Goal: Task Accomplishment & Management: Use online tool/utility

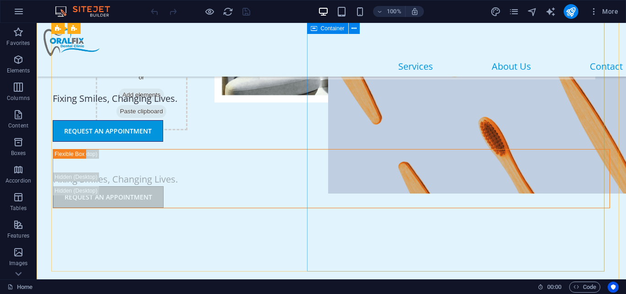
scroll to position [126, 0]
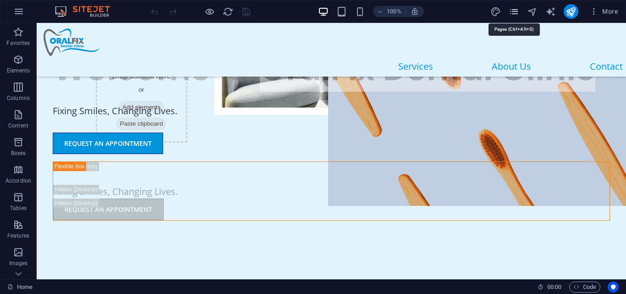
click at [514, 13] on icon "pages" at bounding box center [514, 11] width 11 height 11
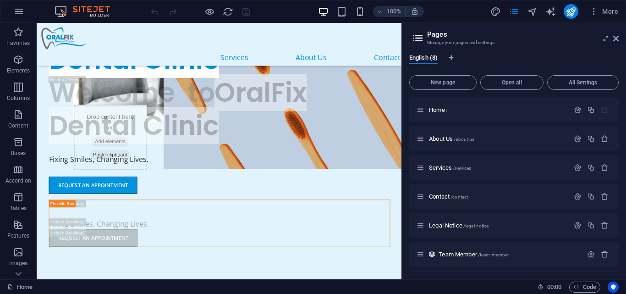
scroll to position [188, 0]
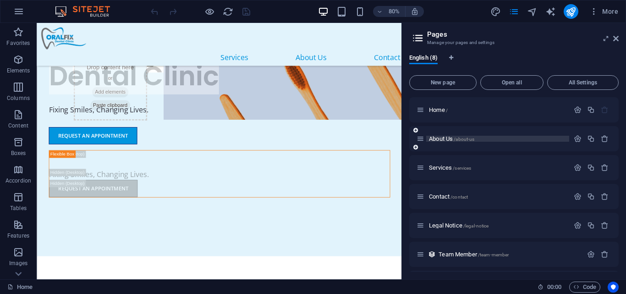
click at [438, 136] on span "About Us /about-us" at bounding box center [451, 138] width 45 height 7
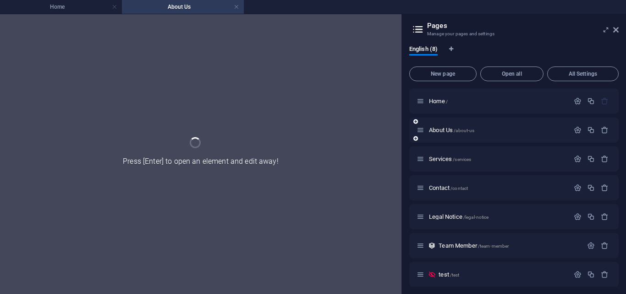
click at [441, 143] on div "About Us /about-us" at bounding box center [513, 129] width 209 height 25
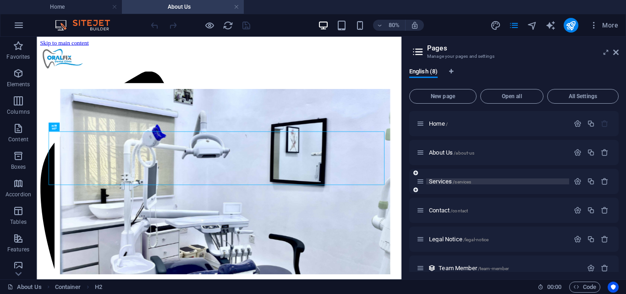
scroll to position [248, 0]
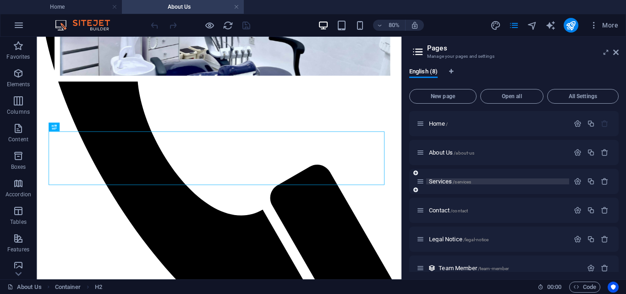
click at [440, 183] on span "Services /services" at bounding box center [450, 181] width 42 height 7
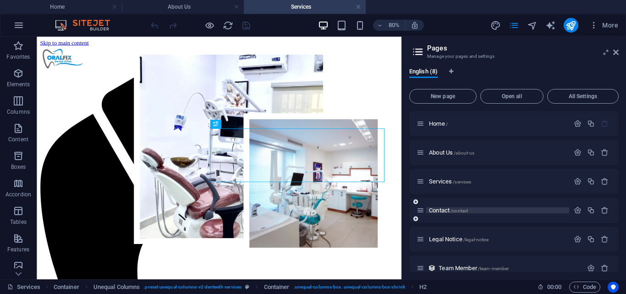
scroll to position [844, 0]
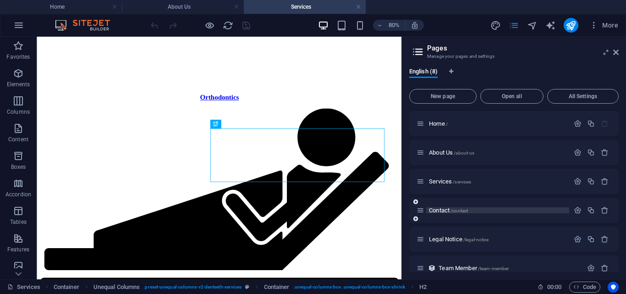
click at [440, 207] on span "Contact /contact" at bounding box center [448, 210] width 39 height 7
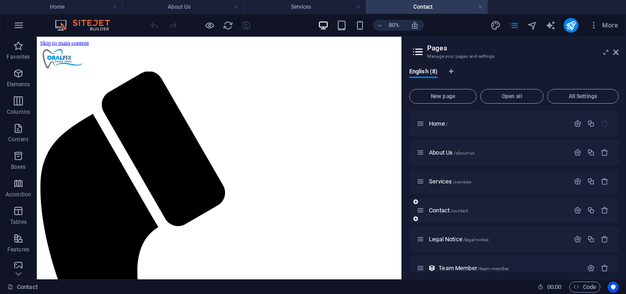
scroll to position [0, 0]
click at [179, 5] on h4 "About Us" at bounding box center [183, 7] width 122 height 10
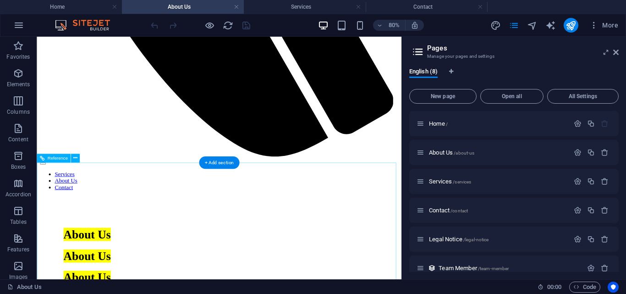
scroll to position [480, 0]
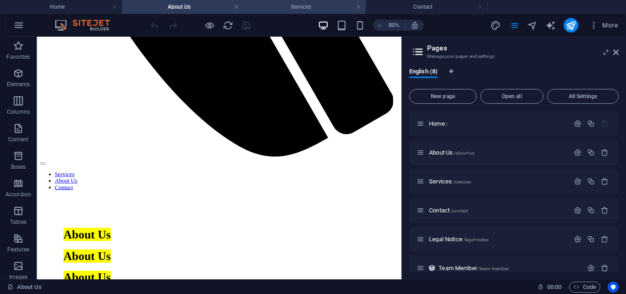
click at [295, 6] on h4 "Services" at bounding box center [305, 7] width 122 height 10
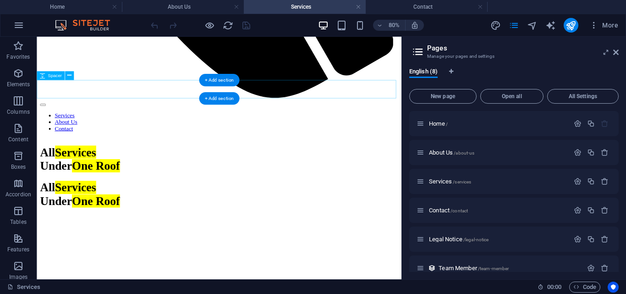
scroll to position [552, 0]
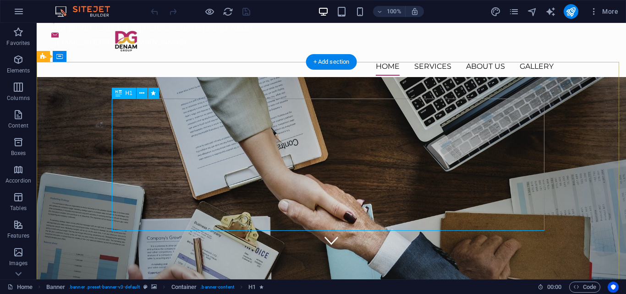
scroll to position [38, 0]
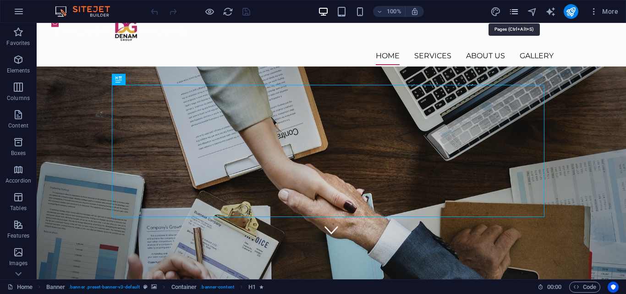
click at [514, 10] on icon "pages" at bounding box center [514, 11] width 11 height 11
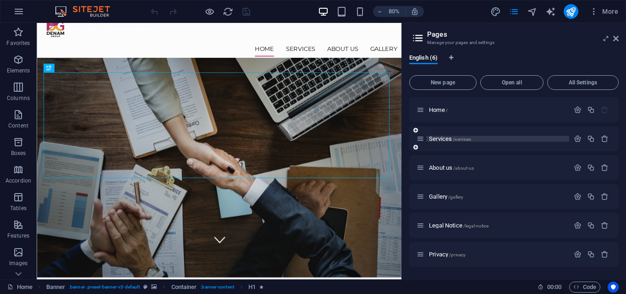
click at [434, 141] on span "Services /services" at bounding box center [450, 138] width 42 height 7
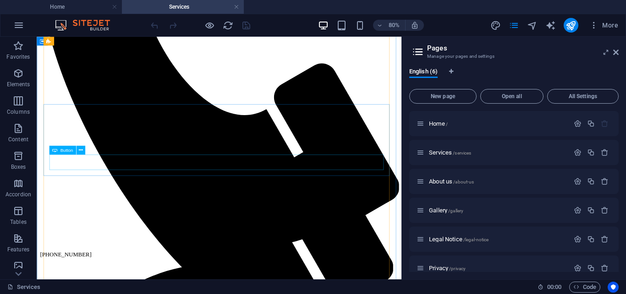
scroll to position [366, 0]
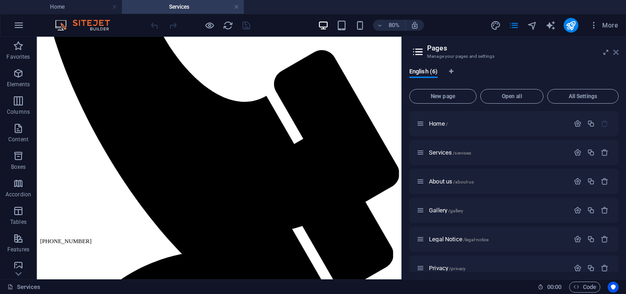
click at [617, 51] on icon at bounding box center [615, 52] width 5 height 7
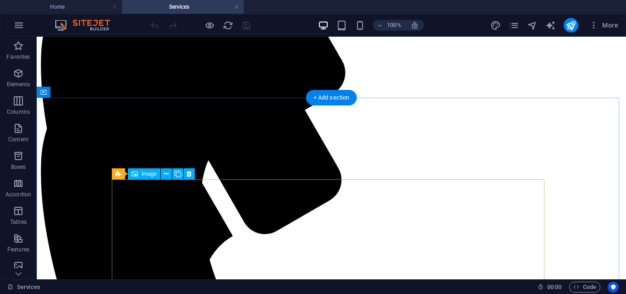
scroll to position [181, 0]
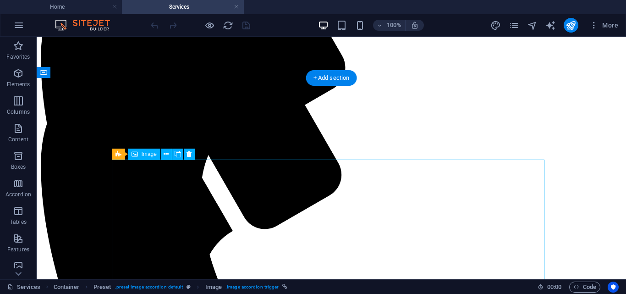
select select "px"
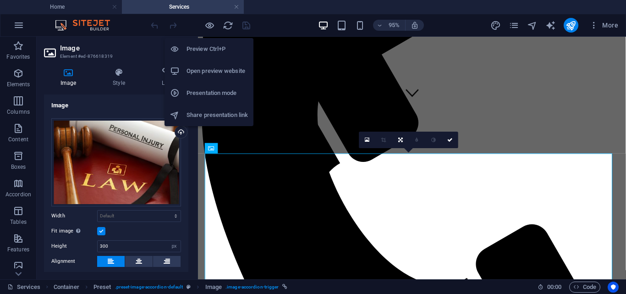
click at [194, 67] on h6 "Open preview website" at bounding box center [217, 71] width 61 height 11
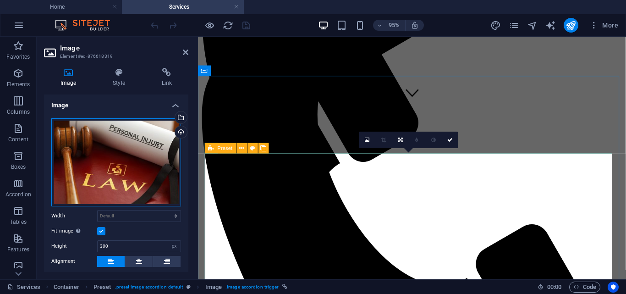
click at [106, 176] on div "Drag files here, click to choose files or select files from Files or our free s…" at bounding box center [116, 162] width 130 height 88
click at [106, 176] on body "[DOMAIN_NAME] Home Services Favorites Elements Columns Content Boxes Accordion …" at bounding box center [313, 147] width 626 height 294
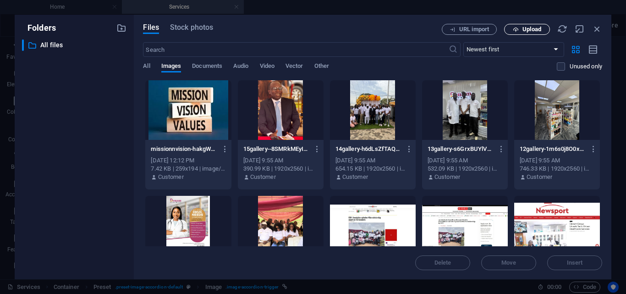
click at [524, 28] on span "Upload" at bounding box center [531, 29] width 19 height 5
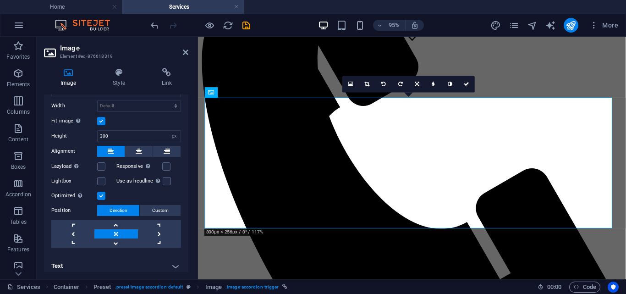
scroll to position [114, 0]
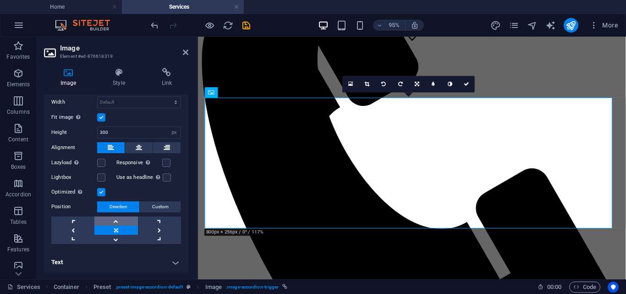
click at [112, 219] on link at bounding box center [115, 220] width 43 height 9
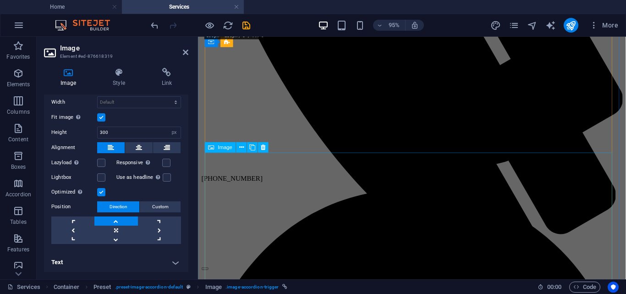
scroll to position [473, 0]
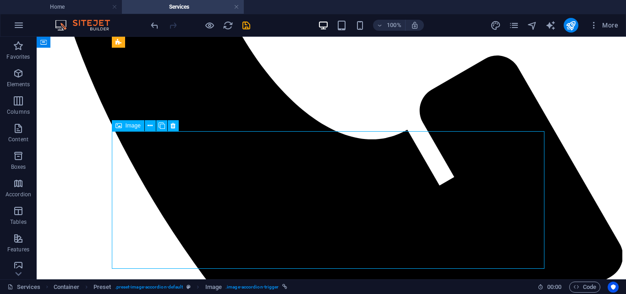
select select "px"
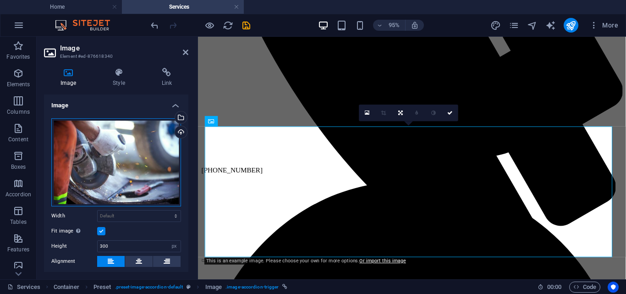
click at [119, 134] on div "Drag files here, click to choose files or select files from Files or our free s…" at bounding box center [116, 162] width 130 height 88
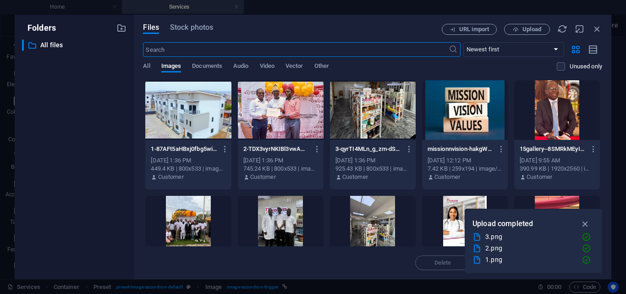
click at [196, 125] on div at bounding box center [188, 110] width 86 height 60
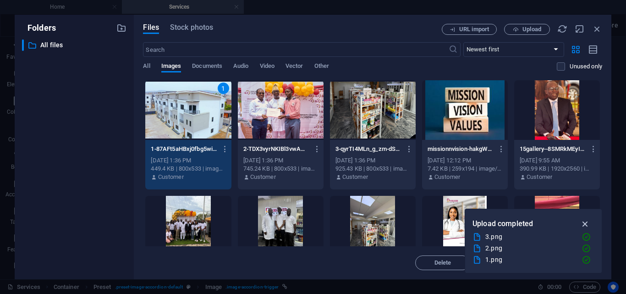
click at [585, 224] on icon "button" at bounding box center [585, 224] width 11 height 10
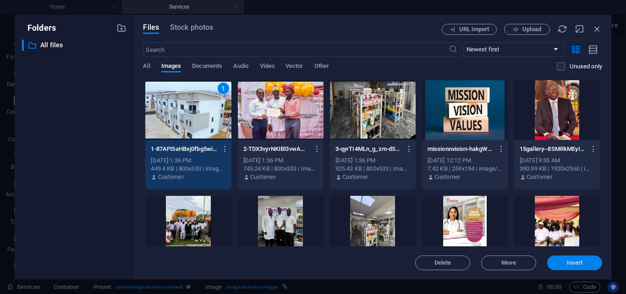
click at [581, 264] on span "Insert" at bounding box center [575, 262] width 16 height 5
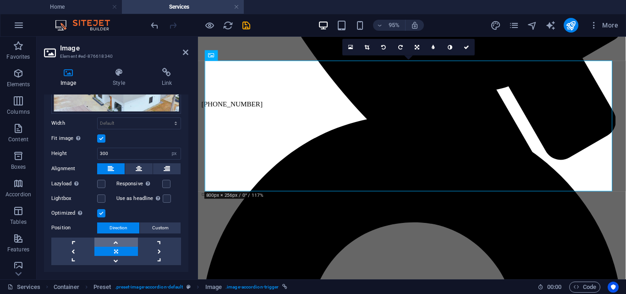
scroll to position [99, 0]
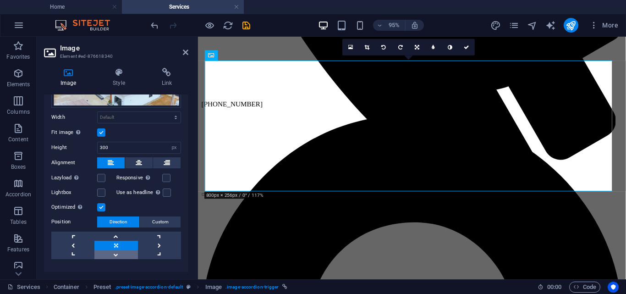
click at [115, 250] on link at bounding box center [115, 254] width 43 height 9
click at [115, 235] on link at bounding box center [115, 235] width 43 height 9
click at [120, 242] on link at bounding box center [115, 245] width 43 height 9
click at [115, 233] on link at bounding box center [115, 235] width 43 height 9
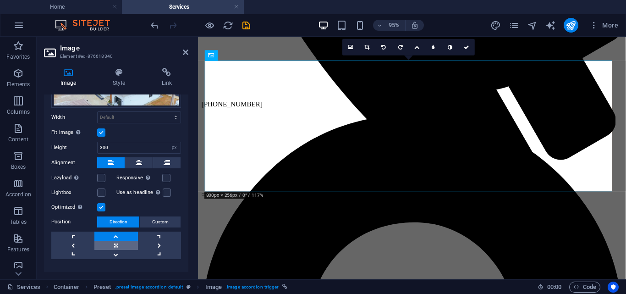
click at [119, 244] on link at bounding box center [115, 245] width 43 height 9
click at [115, 236] on link at bounding box center [115, 235] width 43 height 9
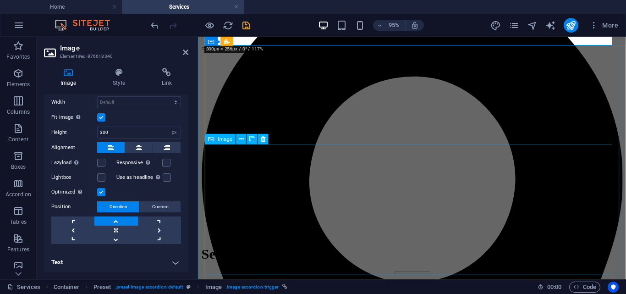
scroll to position [708, 0]
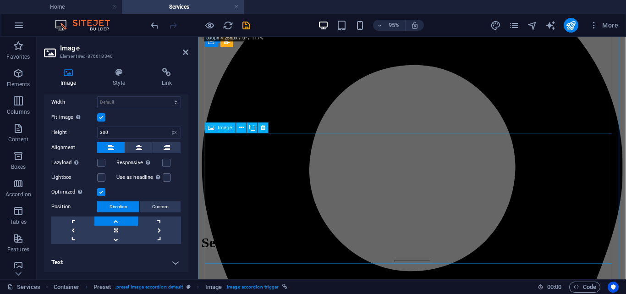
select select "px"
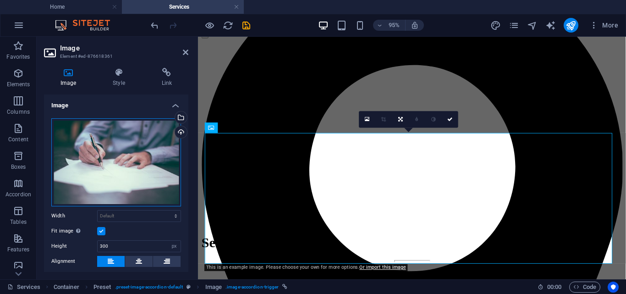
click at [103, 175] on div "Drag files here, click to choose files or select files from Files or our free s…" at bounding box center [116, 162] width 130 height 88
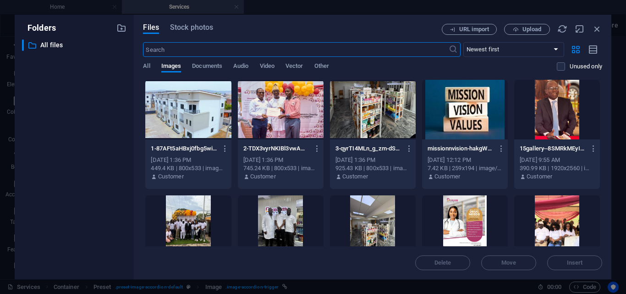
scroll to position [0, 0]
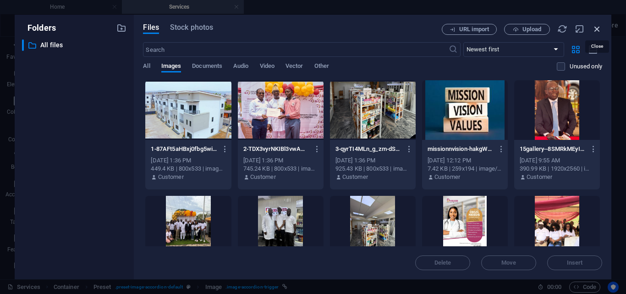
click at [599, 28] on icon "button" at bounding box center [597, 29] width 10 height 10
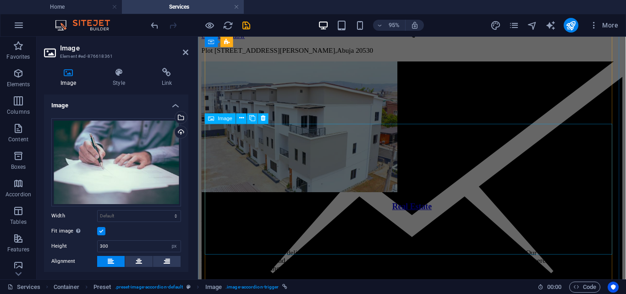
scroll to position [1276, 0]
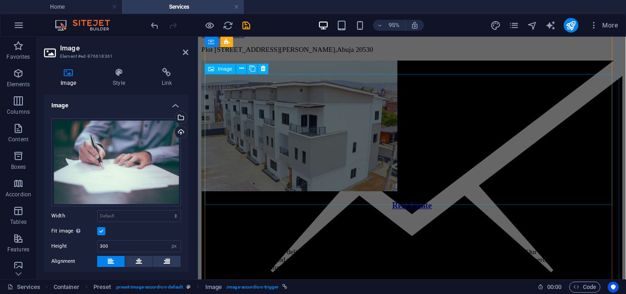
select select "px"
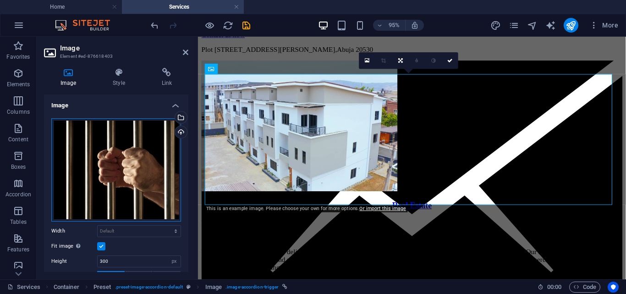
click at [121, 135] on div "Drag files here, click to choose files or select files from Files or our free s…" at bounding box center [116, 169] width 130 height 103
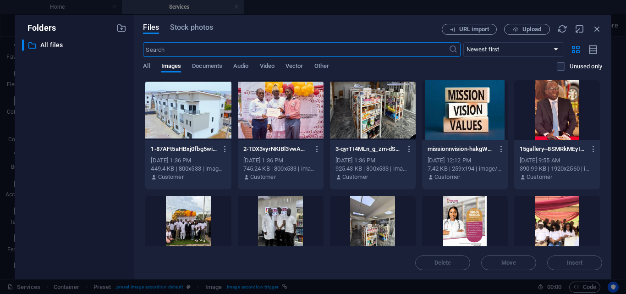
click at [271, 105] on div at bounding box center [281, 110] width 86 height 60
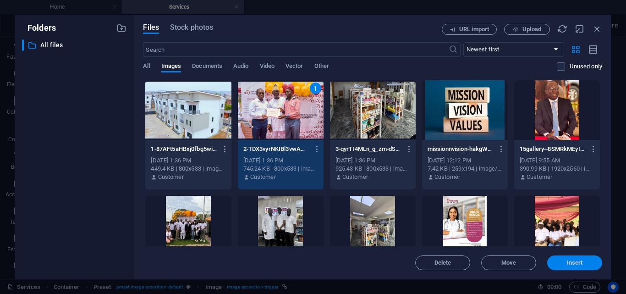
click at [570, 260] on span "Insert" at bounding box center [575, 262] width 16 height 5
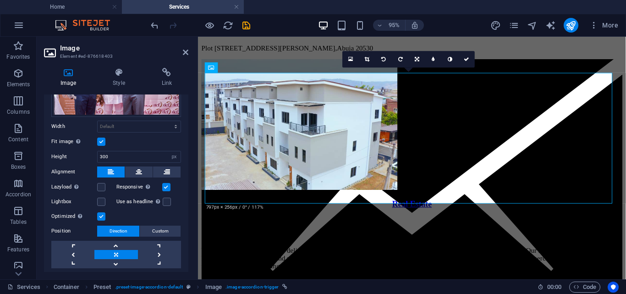
scroll to position [110, 0]
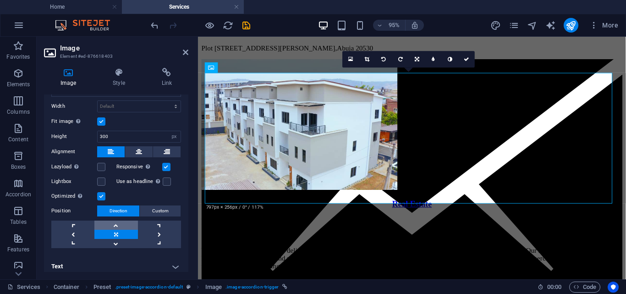
click at [112, 220] on link at bounding box center [115, 224] width 43 height 9
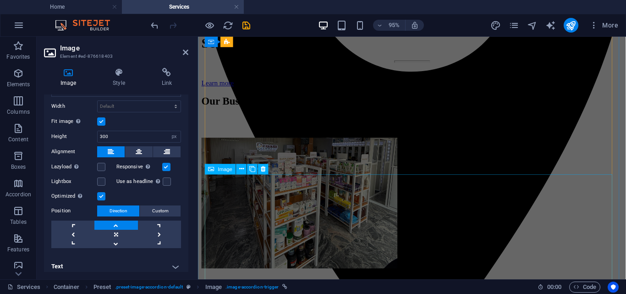
scroll to position [934, 0]
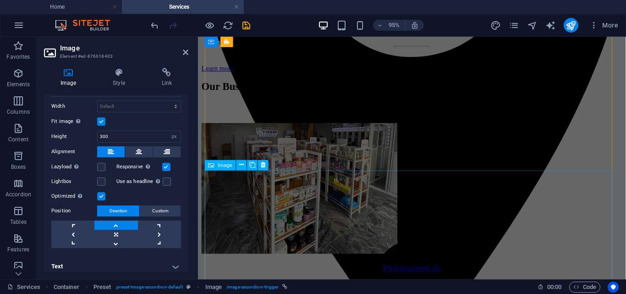
select select "px"
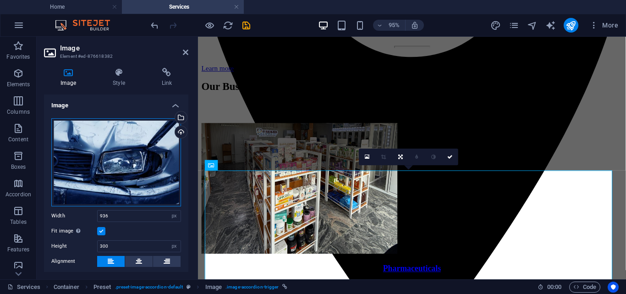
click at [103, 154] on div "Drag files here, click to choose files or select files from Files or our free s…" at bounding box center [116, 162] width 130 height 88
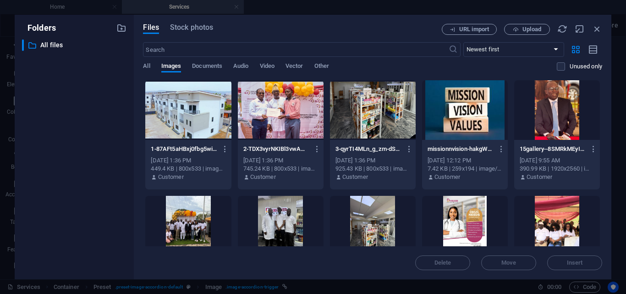
click at [194, 105] on div at bounding box center [188, 110] width 86 height 60
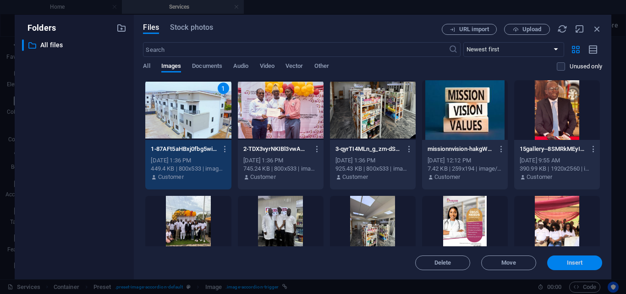
drag, startPoint x: 583, startPoint y: 266, endPoint x: 386, endPoint y: 239, distance: 198.0
click at [583, 266] on button "Insert" at bounding box center [574, 262] width 55 height 15
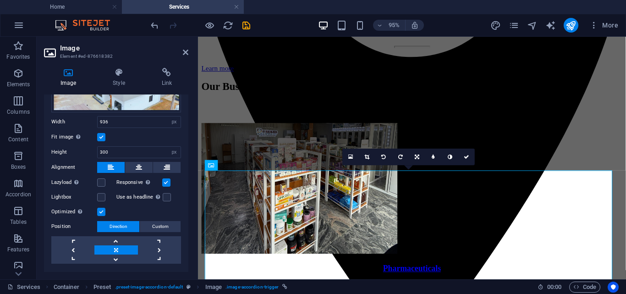
scroll to position [107, 0]
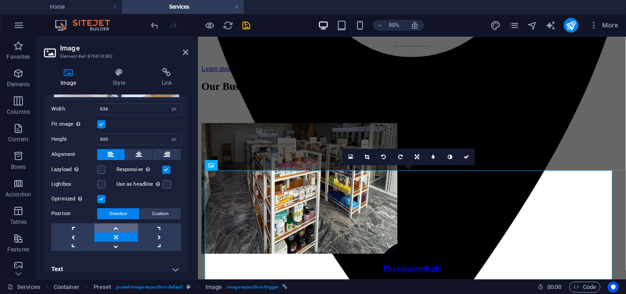
click at [111, 228] on link at bounding box center [115, 227] width 43 height 9
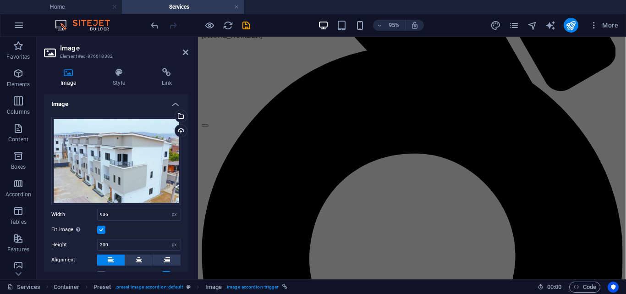
scroll to position [0, 0]
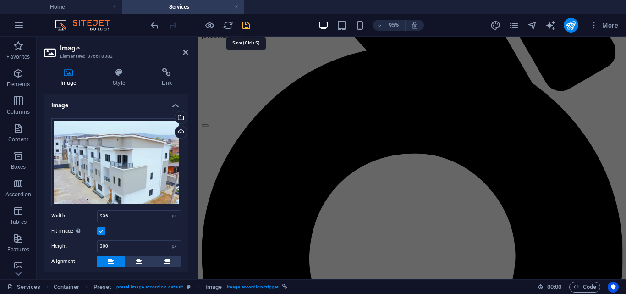
drag, startPoint x: 249, startPoint y: 27, endPoint x: 212, endPoint y: 6, distance: 42.3
click at [249, 27] on icon "save" at bounding box center [246, 25] width 11 height 11
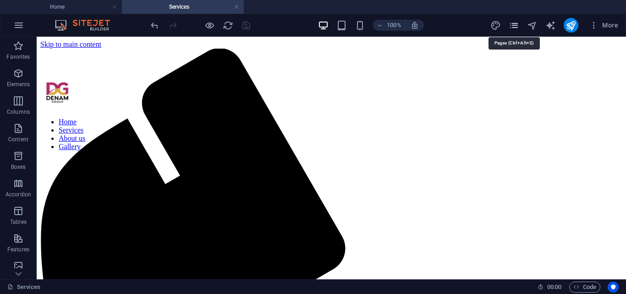
click at [513, 27] on icon "pages" at bounding box center [514, 25] width 11 height 11
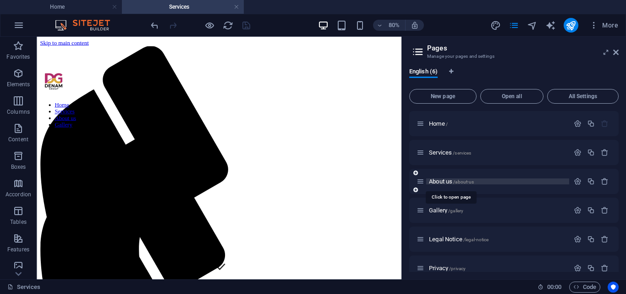
click at [433, 184] on span "About us /about-us" at bounding box center [451, 181] width 45 height 7
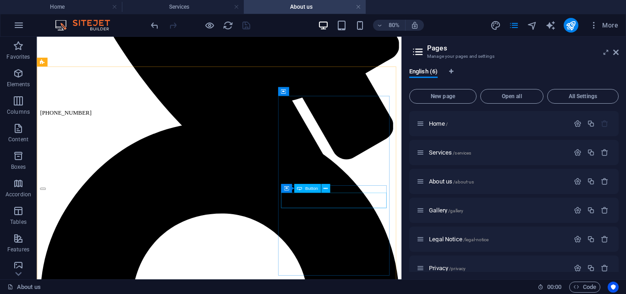
scroll to position [510, 0]
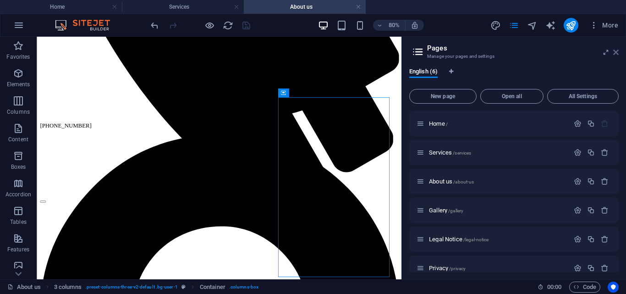
click at [618, 50] on icon at bounding box center [615, 52] width 5 height 7
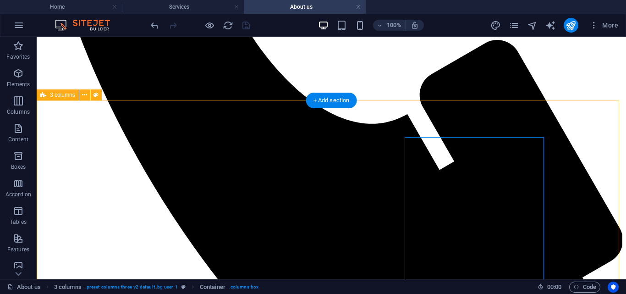
scroll to position [481, 0]
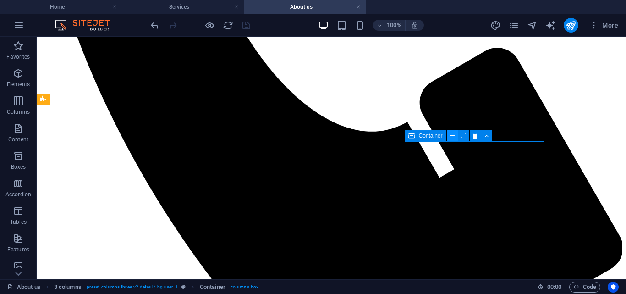
click at [450, 137] on icon at bounding box center [452, 136] width 5 height 10
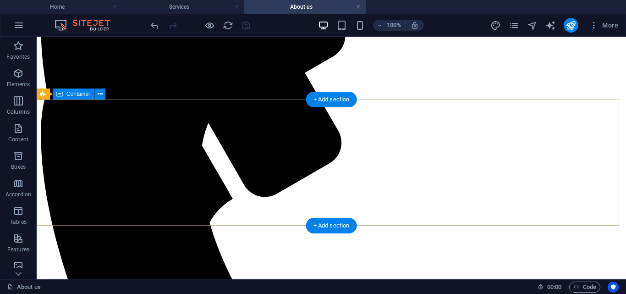
scroll to position [0, 0]
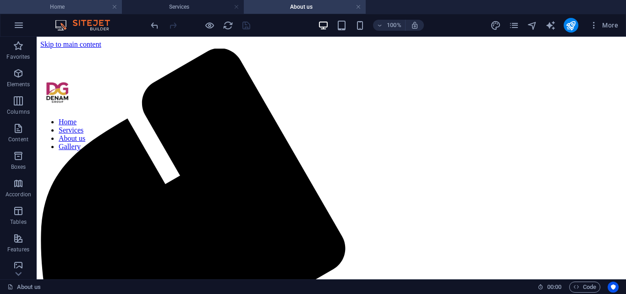
click at [79, 11] on h4 "Home" at bounding box center [61, 7] width 122 height 10
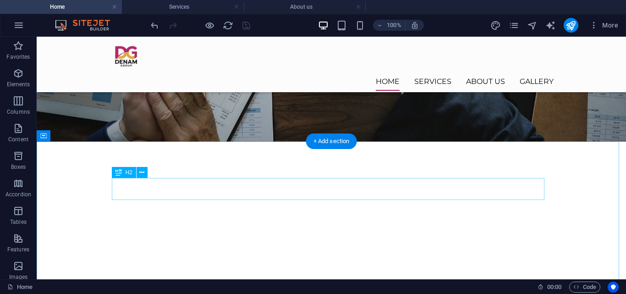
scroll to position [231, 0]
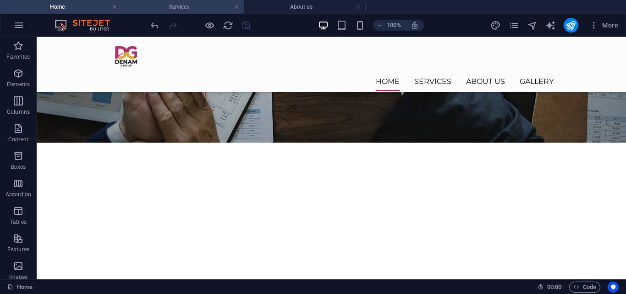
click at [178, 5] on h4 "Services" at bounding box center [183, 7] width 122 height 10
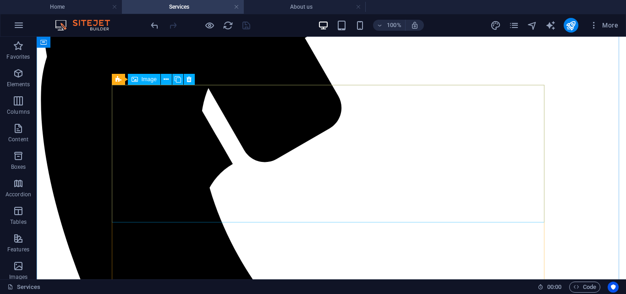
scroll to position [244, 0]
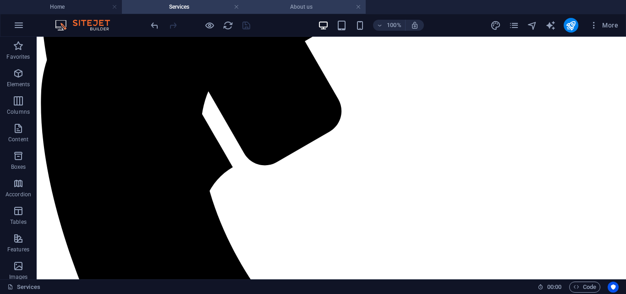
click at [298, 4] on h4 "About us" at bounding box center [305, 7] width 122 height 10
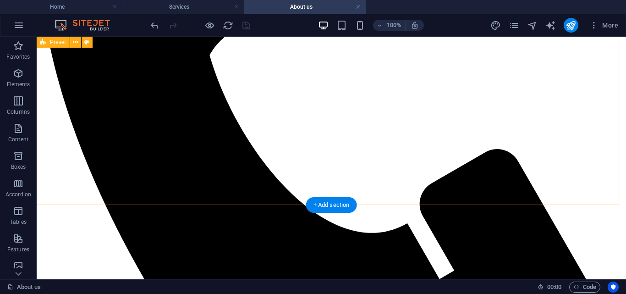
scroll to position [381, 0]
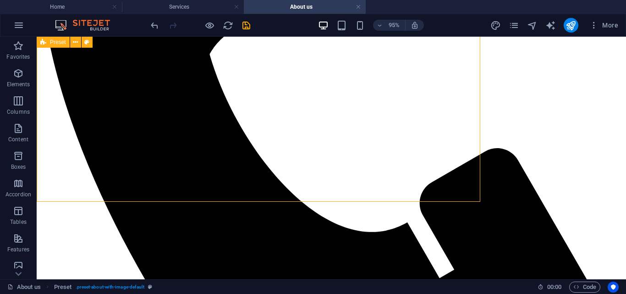
scroll to position [382, 0]
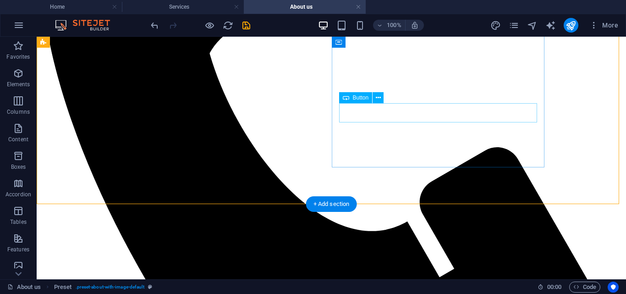
select select "3"
select select
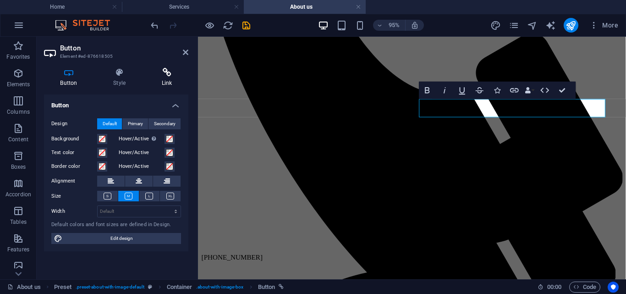
click at [179, 78] on h4 "Link" at bounding box center [166, 77] width 43 height 19
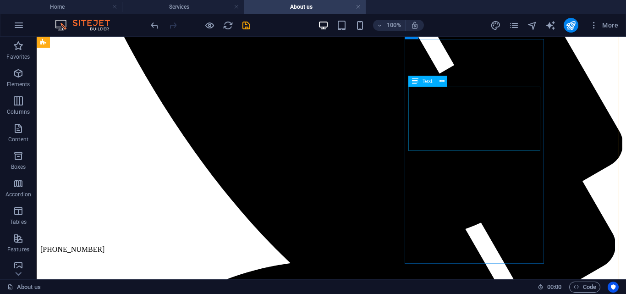
scroll to position [583, 0]
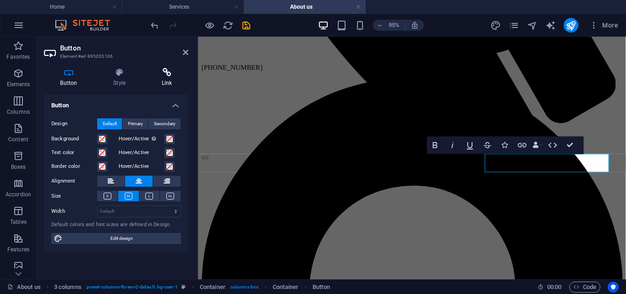
click at [170, 71] on icon at bounding box center [166, 72] width 43 height 9
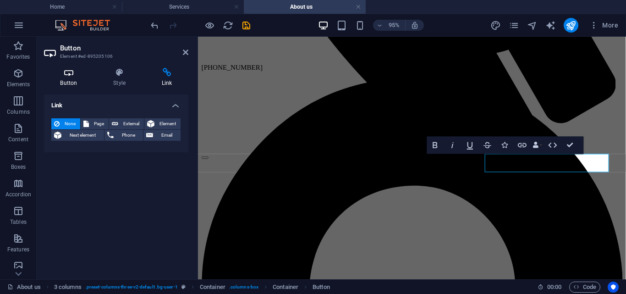
click at [58, 73] on icon at bounding box center [68, 72] width 49 height 9
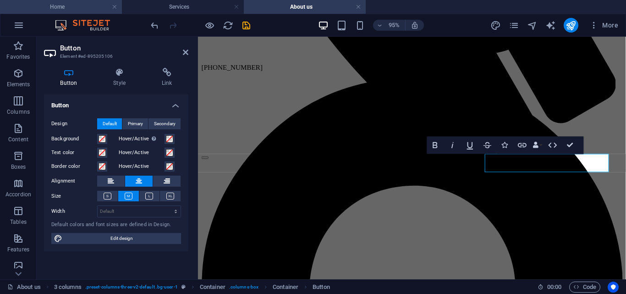
click at [66, 10] on h4 "Home" at bounding box center [61, 7] width 122 height 10
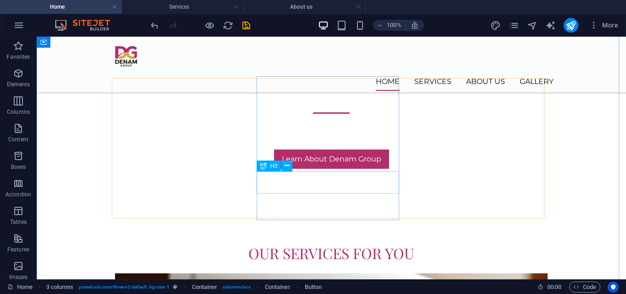
scroll to position [437, 0]
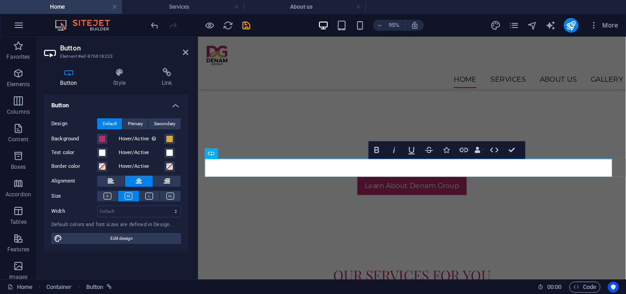
click at [166, 67] on div "Button Style Link Button Design Default Primary Secondary Background Hover/Acti…" at bounding box center [116, 169] width 159 height 219
click at [167, 74] on icon at bounding box center [166, 72] width 43 height 9
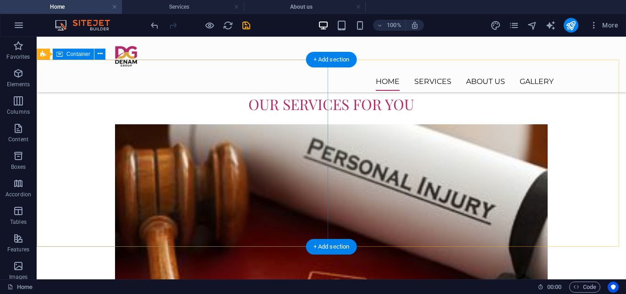
scroll to position [621, 0]
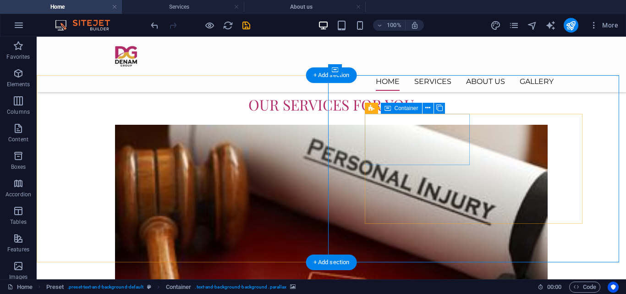
scroll to position [580, 0]
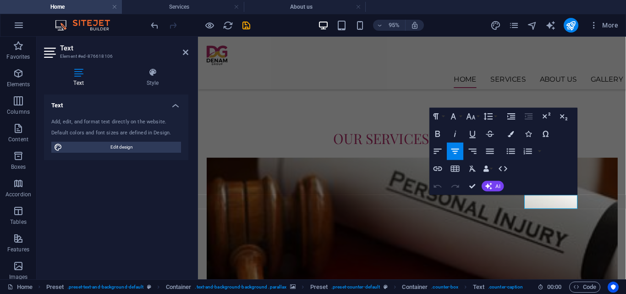
scroll to position [579, 0]
click at [246, 27] on icon "save" at bounding box center [246, 25] width 11 height 11
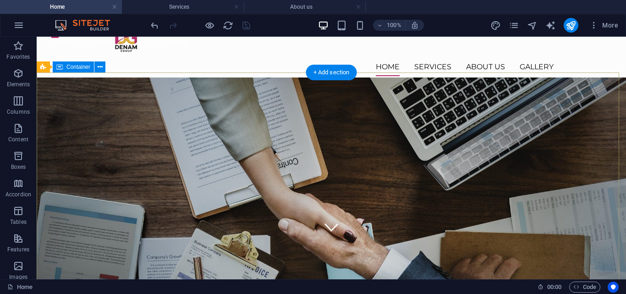
scroll to position [0, 0]
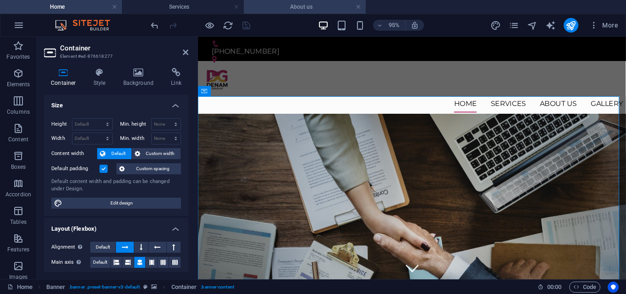
click at [304, 8] on h4 "About us" at bounding box center [305, 7] width 122 height 10
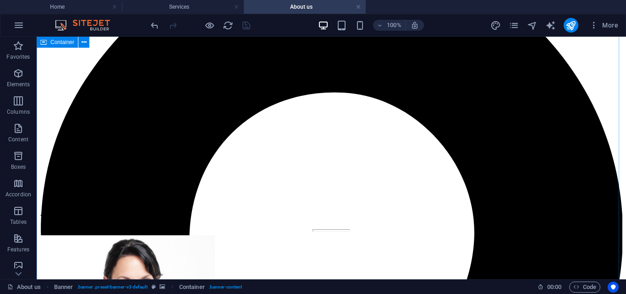
scroll to position [877, 0]
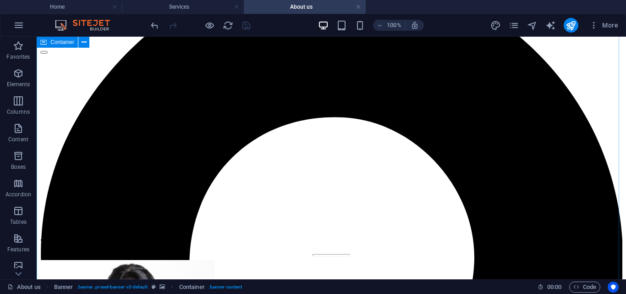
drag, startPoint x: 50, startPoint y: 187, endPoint x: 205, endPoint y: 139, distance: 162.4
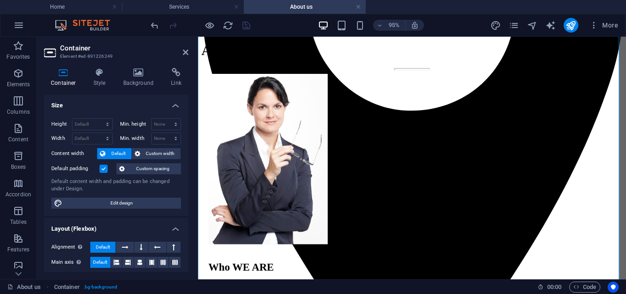
scroll to position [884, 0]
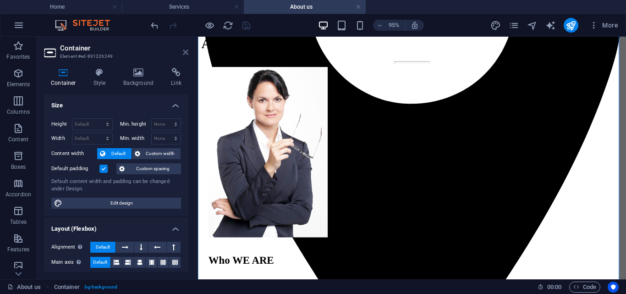
click at [184, 51] on icon at bounding box center [185, 52] width 5 height 7
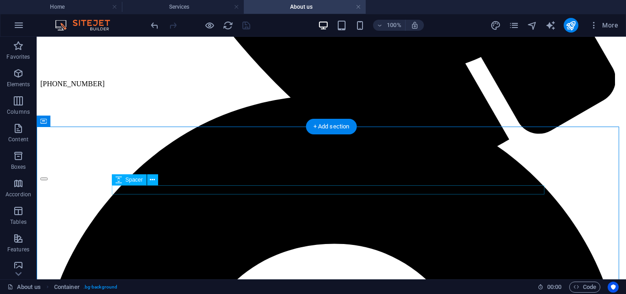
scroll to position [757, 0]
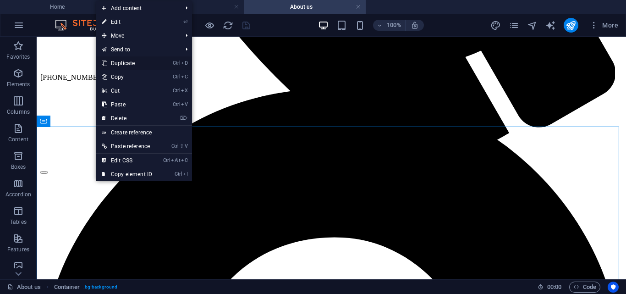
click at [118, 66] on link "Ctrl D Duplicate" at bounding box center [126, 63] width 61 height 14
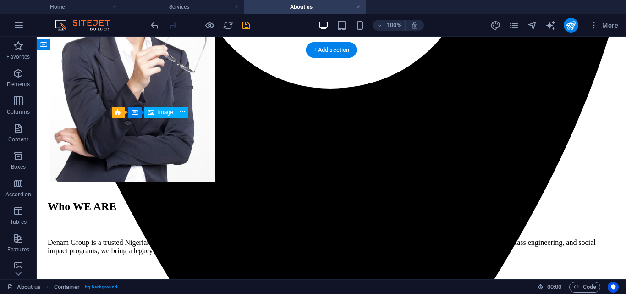
scroll to position [1197, 0]
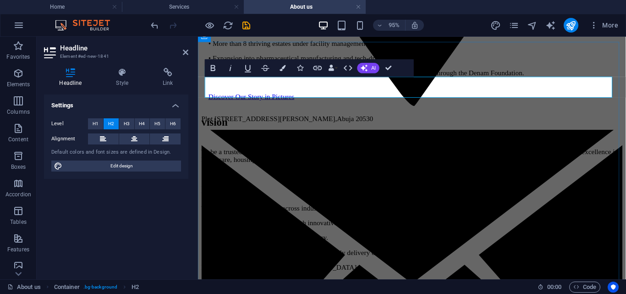
click at [205, 101] on div "Preset" at bounding box center [220, 101] width 31 height 11
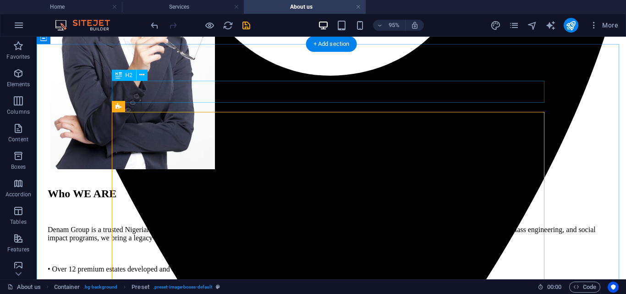
scroll to position [1197, 0]
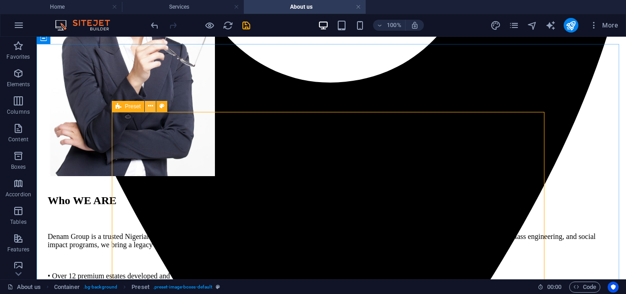
click at [152, 106] on icon at bounding box center [150, 106] width 5 height 10
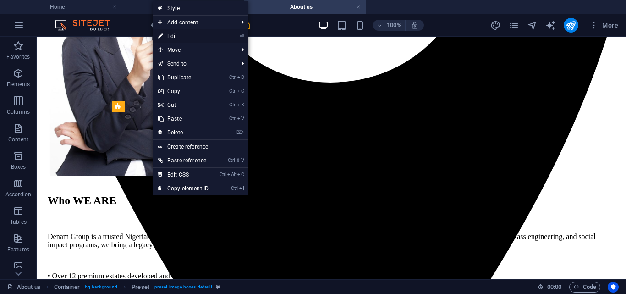
click at [181, 34] on link "⏎ Edit" at bounding box center [183, 36] width 61 height 14
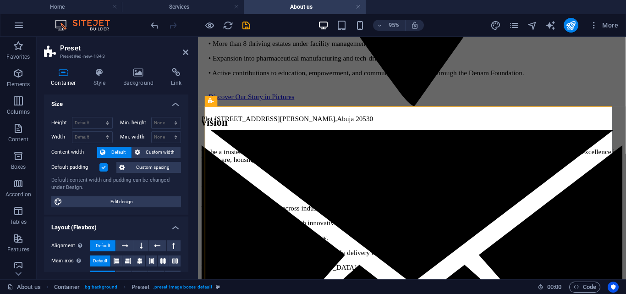
scroll to position [0, 0]
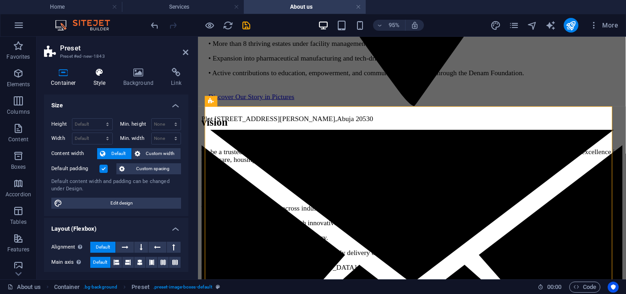
click at [99, 80] on h4 "Style" at bounding box center [102, 77] width 30 height 19
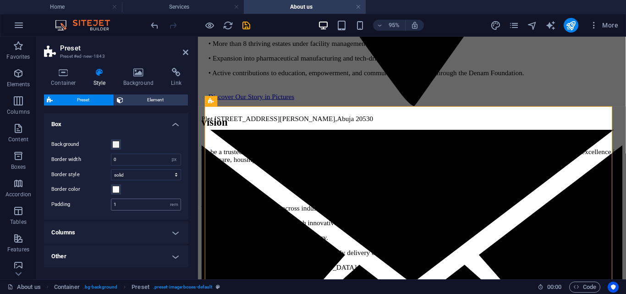
scroll to position [27, 0]
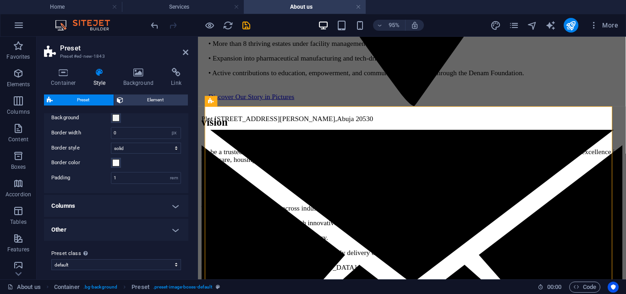
click at [105, 200] on h4 "Columns" at bounding box center [116, 206] width 144 height 22
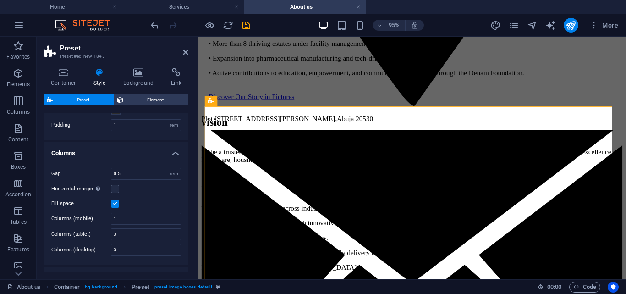
scroll to position [95, 0]
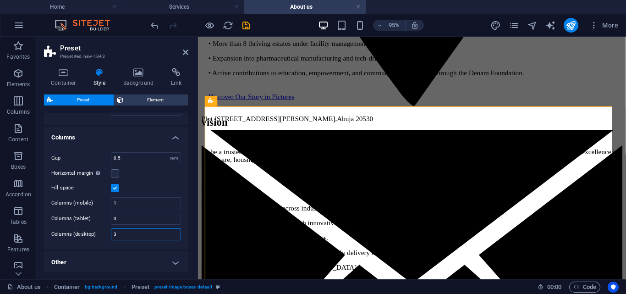
click at [123, 234] on input "3" at bounding box center [145, 234] width 69 height 11
type input "5"
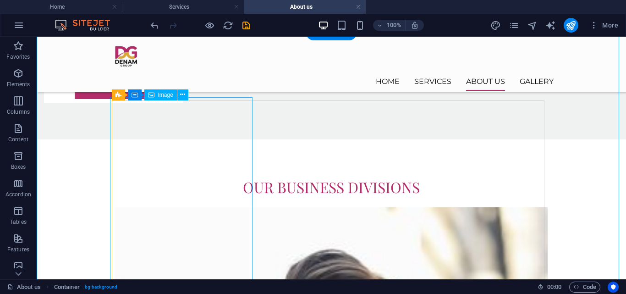
scroll to position [1214, 0]
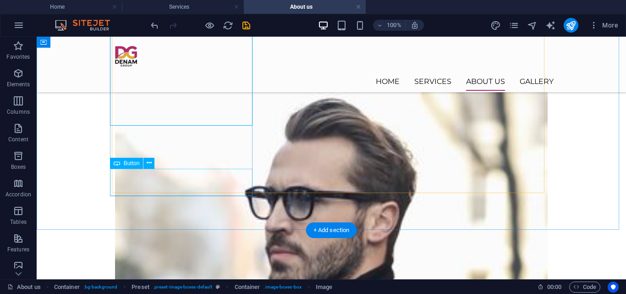
scroll to position [1368, 0]
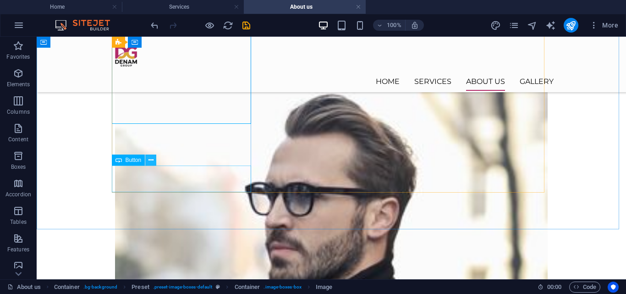
click at [150, 160] on icon at bounding box center [150, 160] width 5 height 10
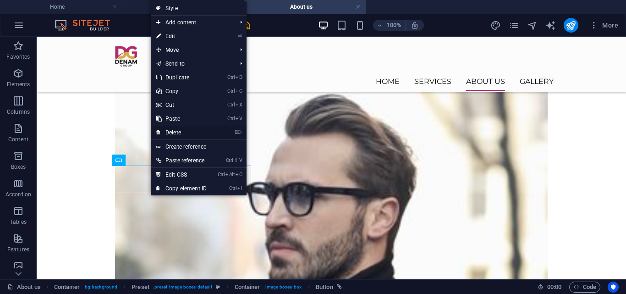
click at [172, 134] on link "⌦ Delete" at bounding box center [181, 133] width 61 height 14
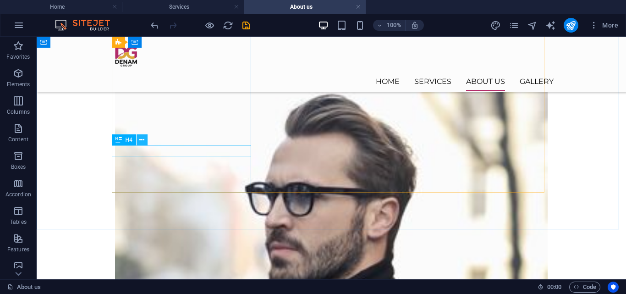
click at [141, 143] on icon at bounding box center [141, 140] width 5 height 10
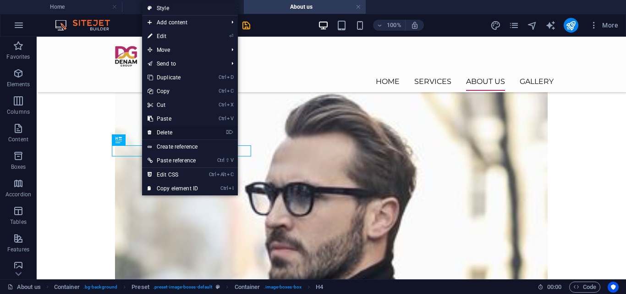
click at [165, 132] on link "⌦ Delete" at bounding box center [172, 133] width 61 height 14
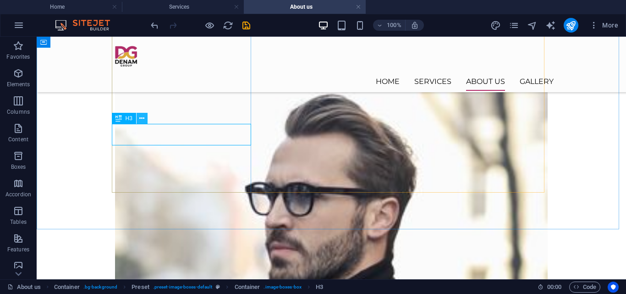
click at [143, 121] on icon at bounding box center [141, 119] width 5 height 10
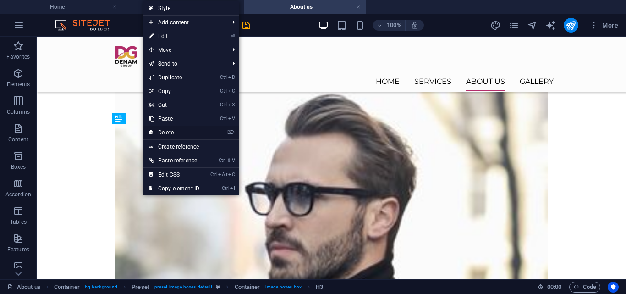
click at [159, 129] on link "⌦ Delete" at bounding box center [173, 133] width 61 height 14
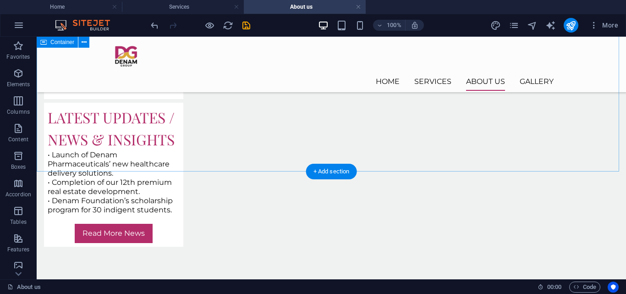
scroll to position [1074, 0]
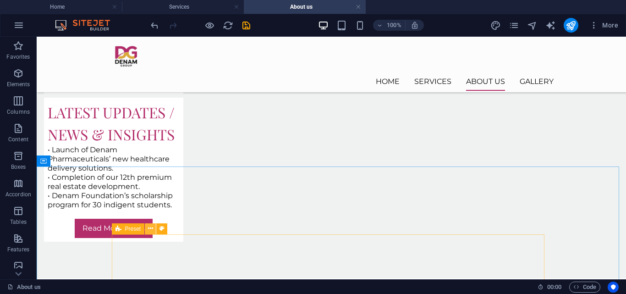
click at [149, 228] on icon at bounding box center [150, 229] width 5 height 10
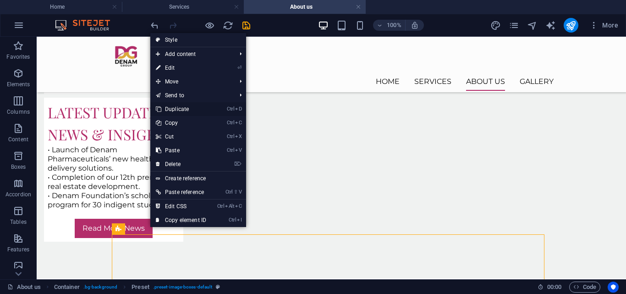
click at [163, 107] on link "Ctrl D Duplicate" at bounding box center [180, 109] width 61 height 14
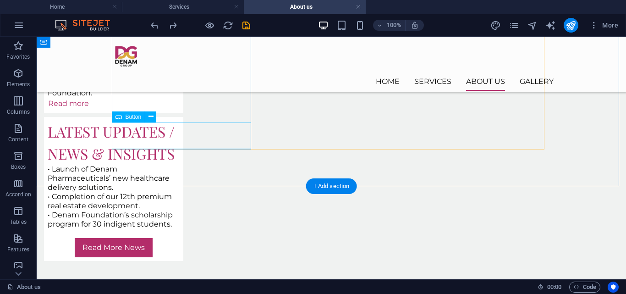
scroll to position [1055, 0]
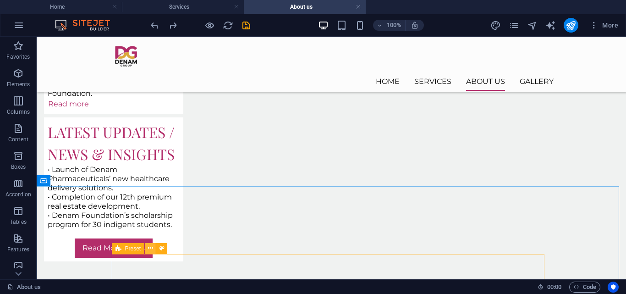
click at [150, 249] on icon at bounding box center [150, 248] width 5 height 10
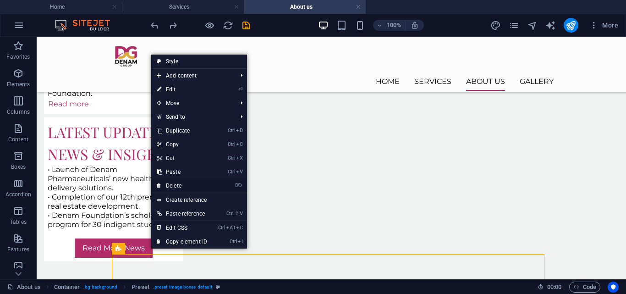
click at [173, 190] on link "⌦ Delete" at bounding box center [181, 186] width 61 height 14
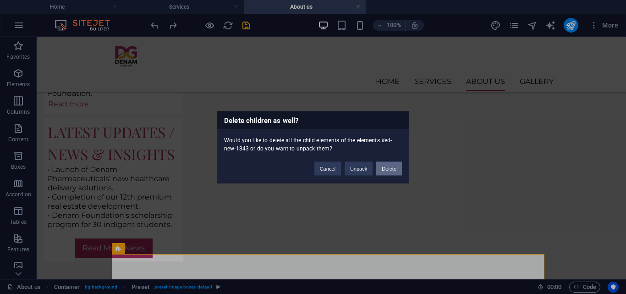
click at [390, 167] on button "Delete" at bounding box center [389, 168] width 26 height 14
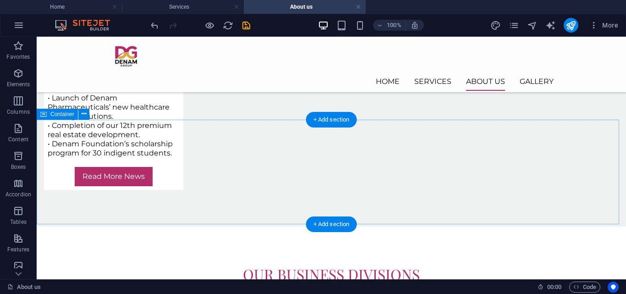
scroll to position [1121, 0]
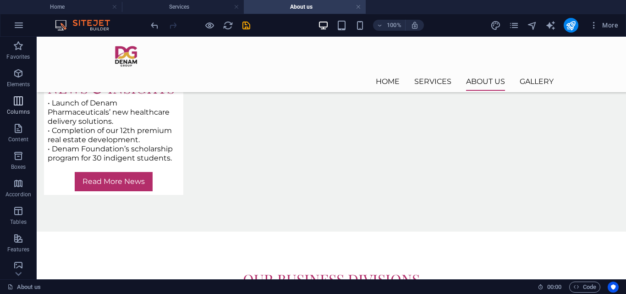
click at [17, 99] on icon "button" at bounding box center [18, 100] width 11 height 11
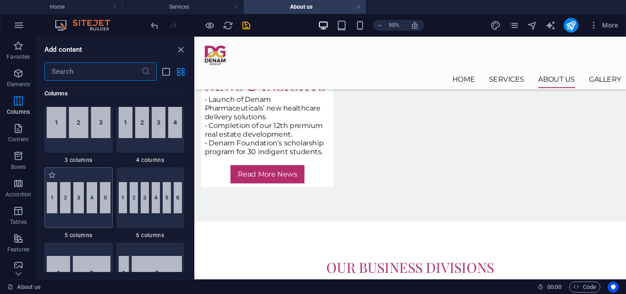
scroll to position [544, 0]
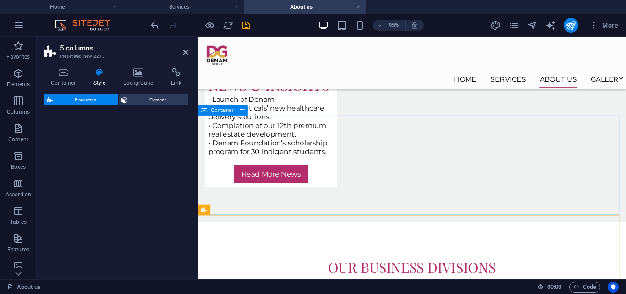
select select "rem"
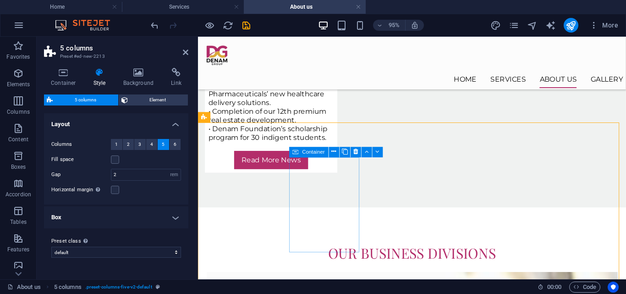
scroll to position [1223, 0]
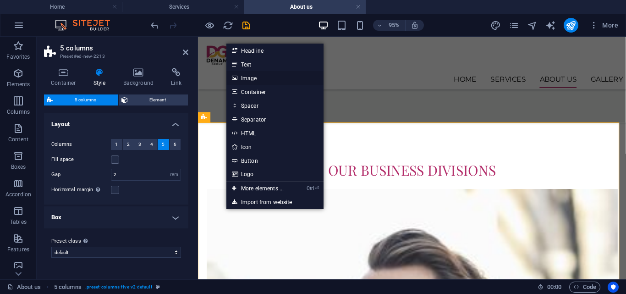
click at [253, 79] on link "Image" at bounding box center [274, 78] width 97 height 14
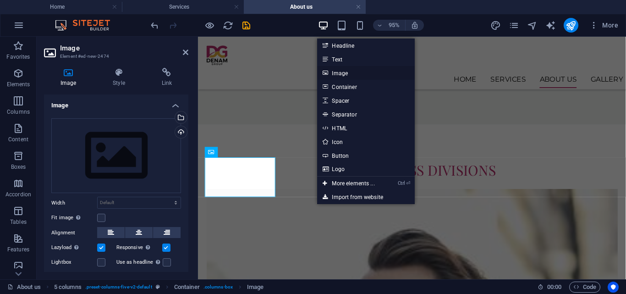
click at [359, 70] on link "Image" at bounding box center [365, 73] width 97 height 14
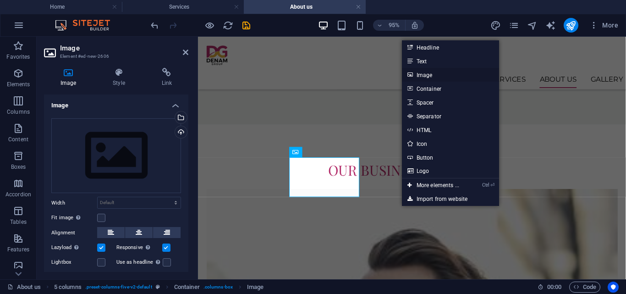
click at [425, 71] on link "Image" at bounding box center [450, 75] width 97 height 14
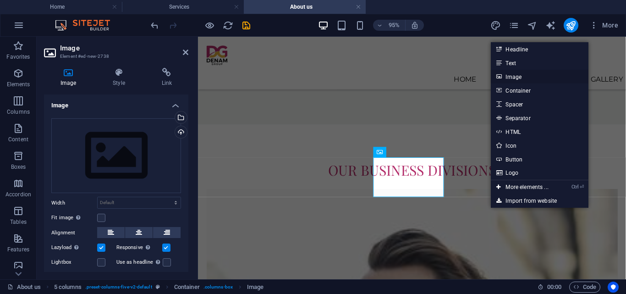
click at [511, 77] on link "Image" at bounding box center [539, 77] width 97 height 14
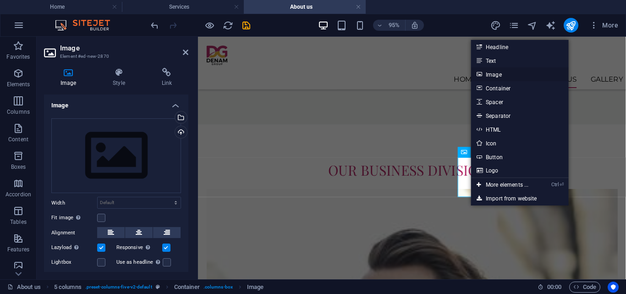
click at [491, 74] on link "Image" at bounding box center [519, 74] width 97 height 14
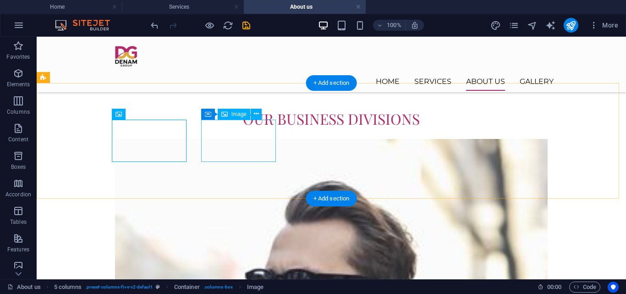
scroll to position [1262, 0]
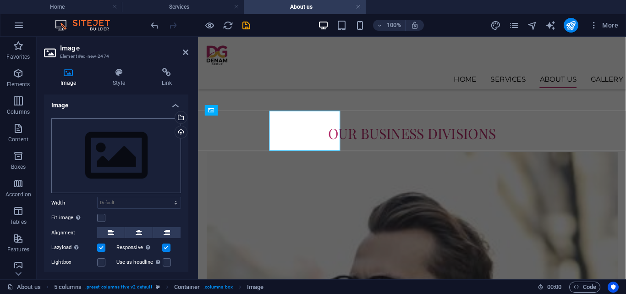
scroll to position [1267, 0]
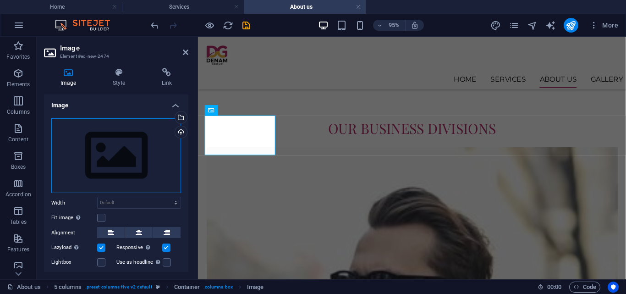
click at [86, 170] on div "Drag files here, click to choose files or select files from Files or our free s…" at bounding box center [116, 155] width 130 height 75
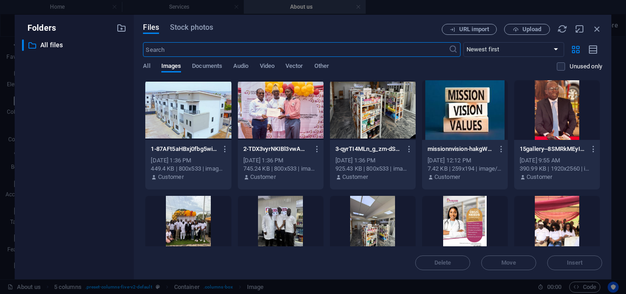
scroll to position [1260, 0]
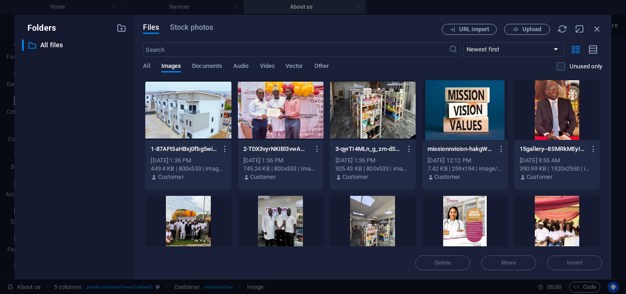
click at [518, 23] on div "Files Stock photos URL import Upload ​ Newest first Oldest first Name (A-Z) Nam…" at bounding box center [373, 147] width 478 height 264
click at [515, 27] on icon "button" at bounding box center [516, 30] width 6 height 6
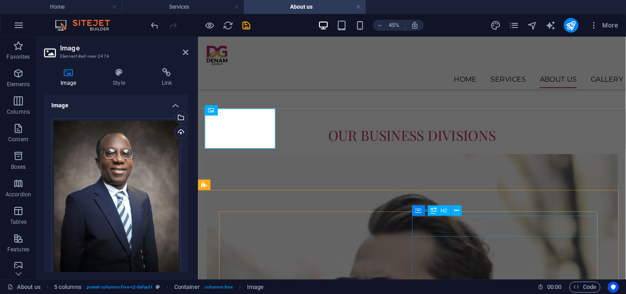
scroll to position [1267, 0]
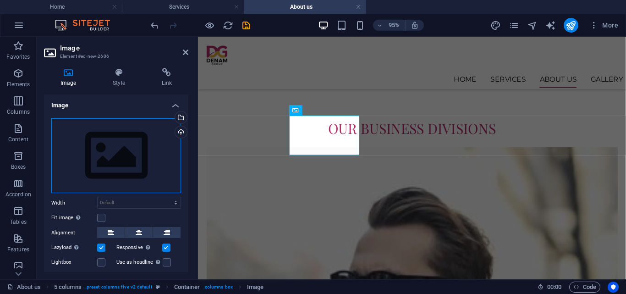
click at [115, 148] on div "Drag files here, click to choose files or select files from Files or our free s…" at bounding box center [116, 155] width 130 height 75
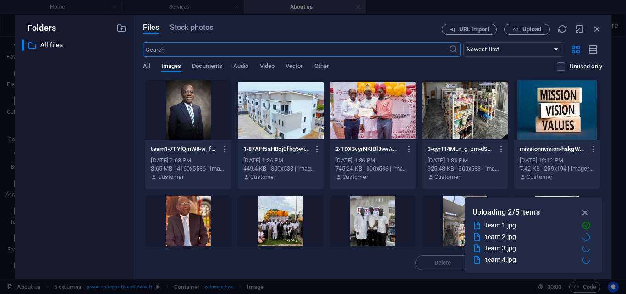
scroll to position [1260, 0]
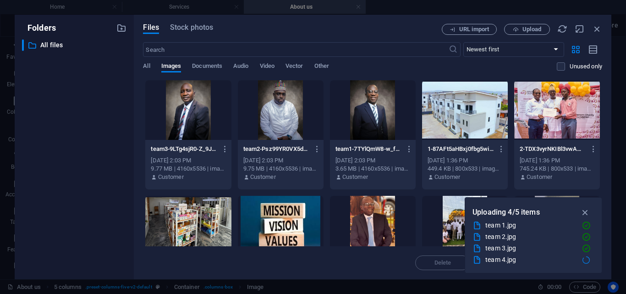
click at [286, 134] on div at bounding box center [281, 110] width 86 height 60
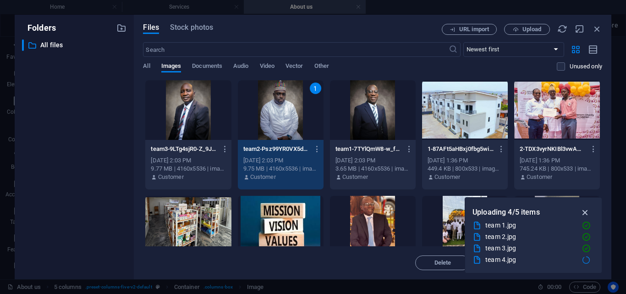
click at [584, 211] on icon "button" at bounding box center [585, 212] width 11 height 10
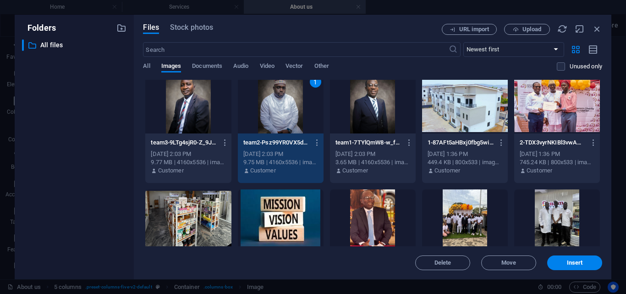
scroll to position [0, 0]
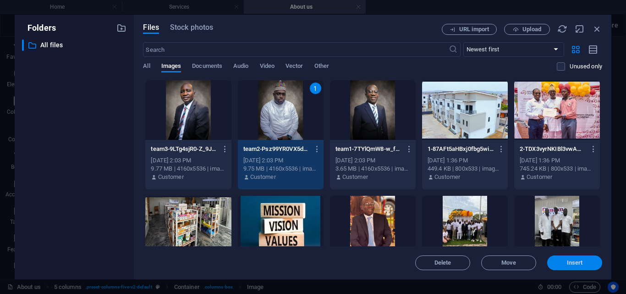
click at [573, 263] on span "Insert" at bounding box center [575, 262] width 16 height 5
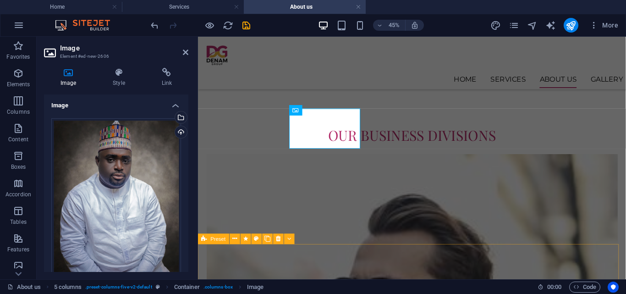
scroll to position [1267, 0]
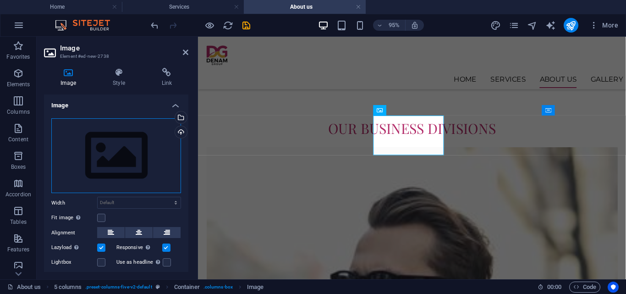
click at [94, 150] on div "Drag files here, click to choose files or select files from Files or our free s…" at bounding box center [116, 155] width 130 height 75
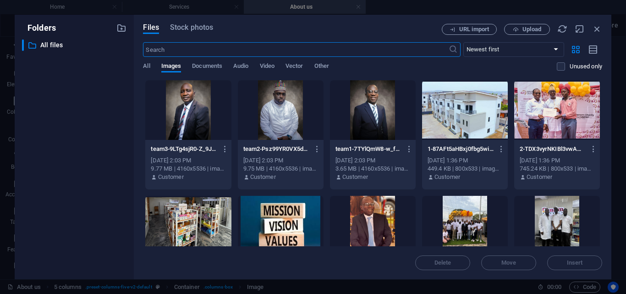
scroll to position [1260, 0]
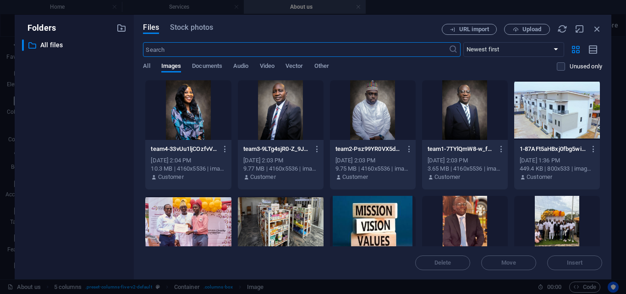
click at [260, 127] on div at bounding box center [281, 110] width 86 height 60
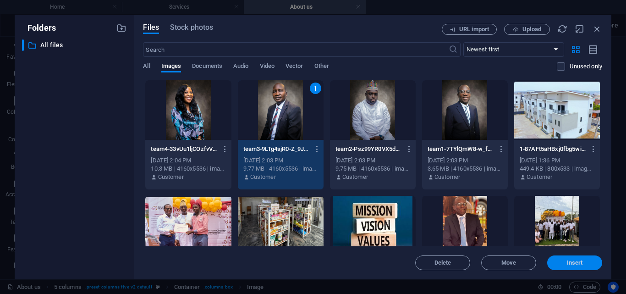
click at [577, 260] on span "Insert" at bounding box center [575, 262] width 16 height 5
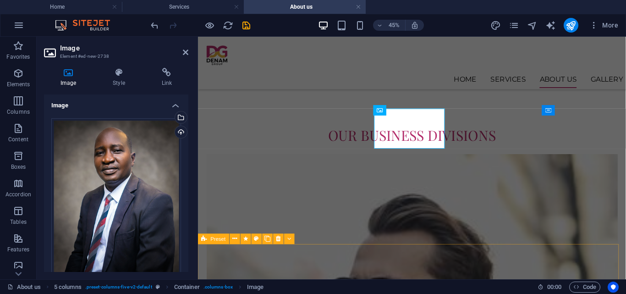
scroll to position [1267, 0]
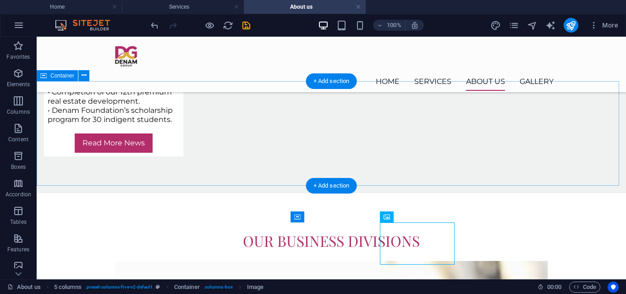
scroll to position [1168, 0]
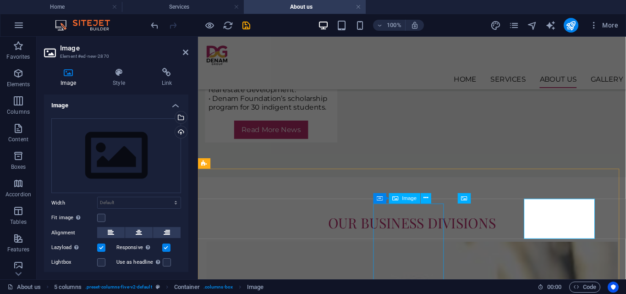
scroll to position [1175, 0]
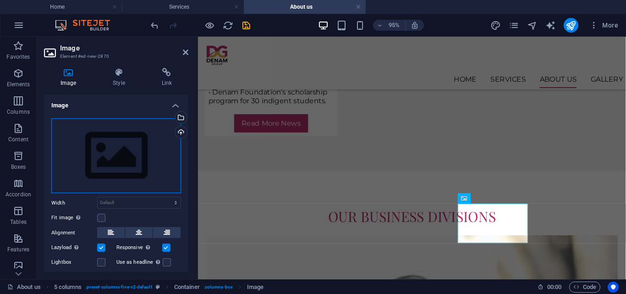
click at [114, 160] on div "Drag files here, click to choose files or select files from Files or our free s…" at bounding box center [116, 155] width 130 height 75
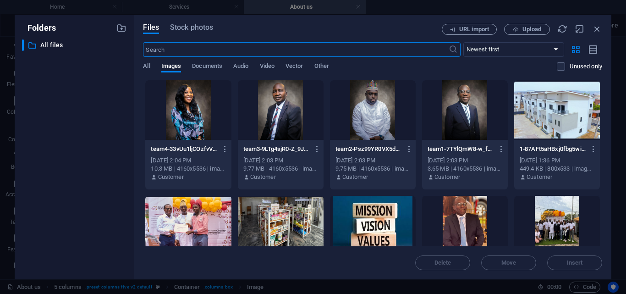
scroll to position [1167, 0]
click at [180, 116] on div at bounding box center [188, 110] width 86 height 60
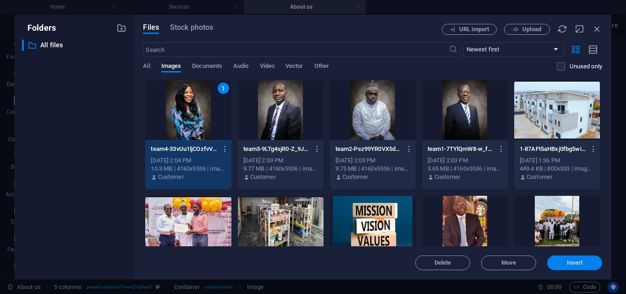
click at [561, 260] on span "Insert" at bounding box center [575, 262] width 48 height 5
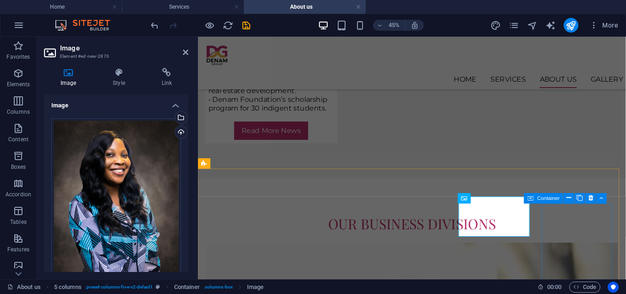
scroll to position [1175, 0]
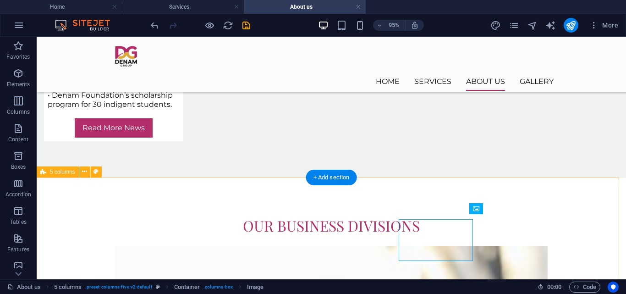
scroll to position [1168, 0]
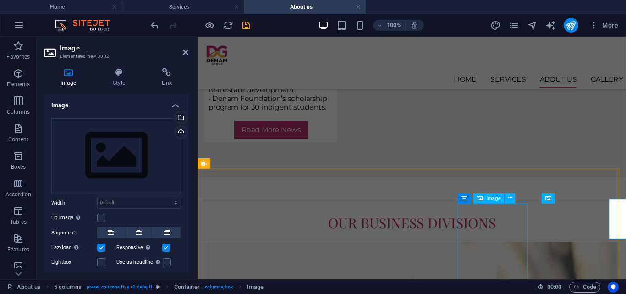
scroll to position [1175, 0]
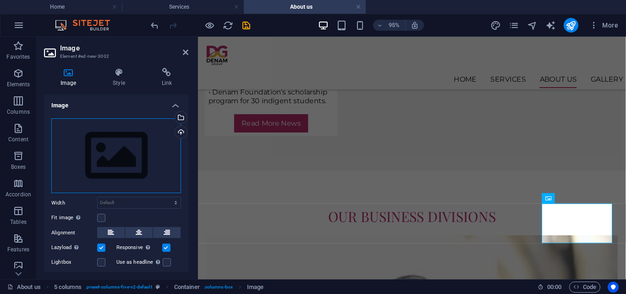
click at [94, 168] on div "Drag files here, click to choose files or select files from Files or our free s…" at bounding box center [116, 155] width 130 height 75
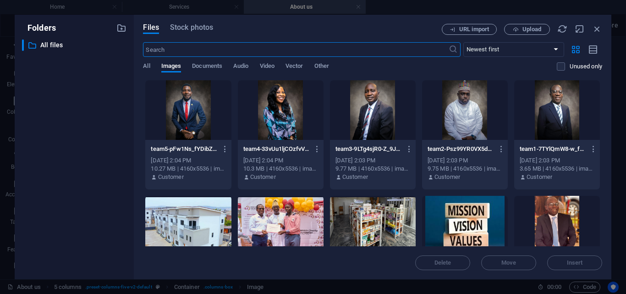
scroll to position [1167, 0]
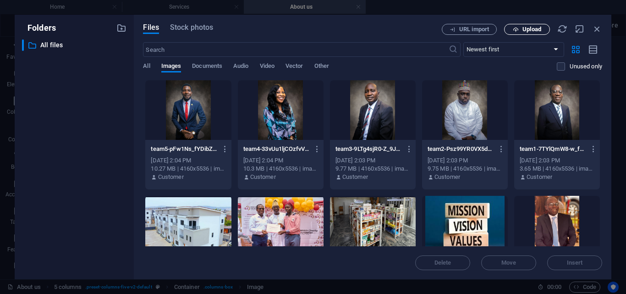
click at [532, 29] on span "Upload" at bounding box center [531, 29] width 19 height 5
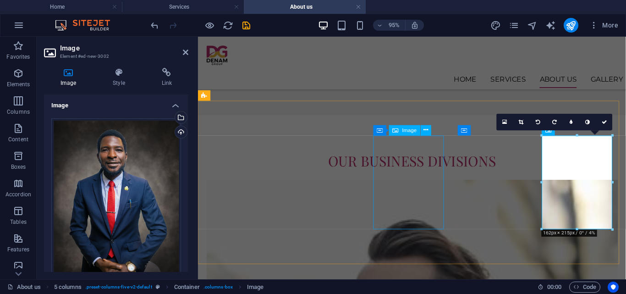
scroll to position [1255, 0]
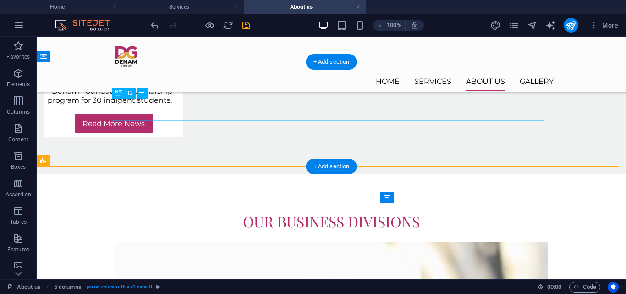
scroll to position [1174, 0]
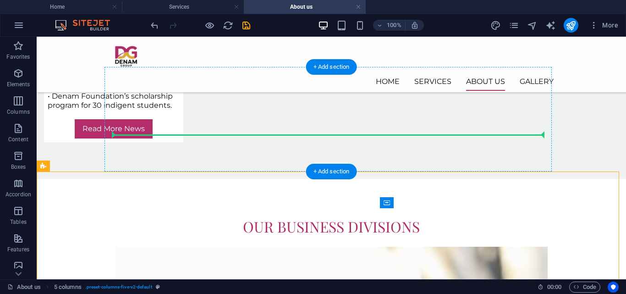
drag, startPoint x: 146, startPoint y: 181, endPoint x: 273, endPoint y: 131, distance: 136.3
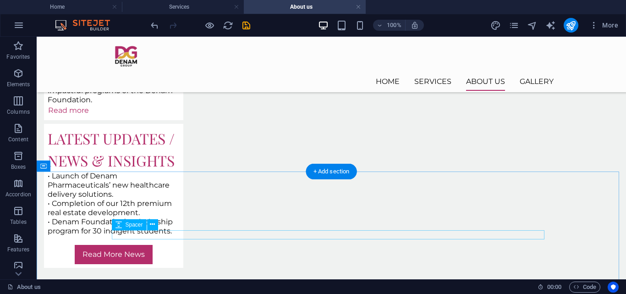
scroll to position [1075, 0]
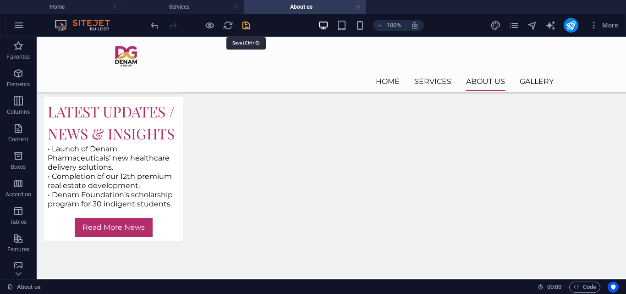
click at [245, 22] on icon "save" at bounding box center [246, 25] width 11 height 11
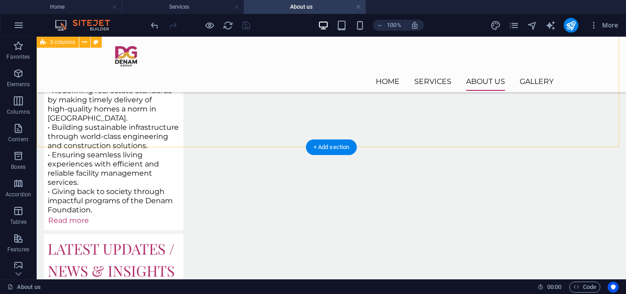
scroll to position [764, 0]
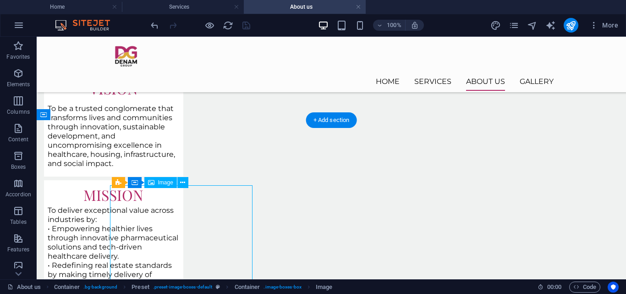
select select "%"
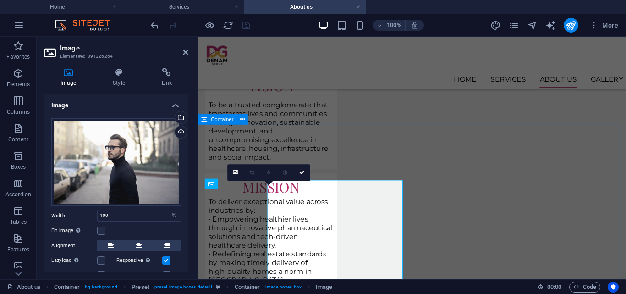
scroll to position [761, 0]
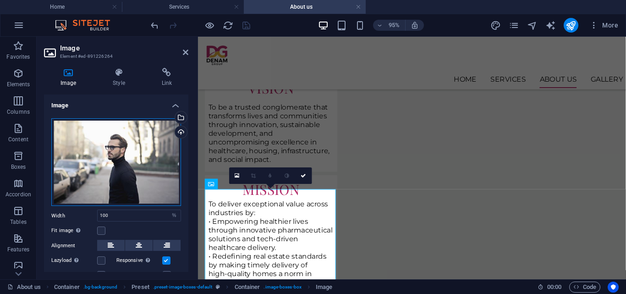
click at [107, 155] on div "Drag files here, click to choose files or select files from Files or our free s…" at bounding box center [116, 162] width 130 height 88
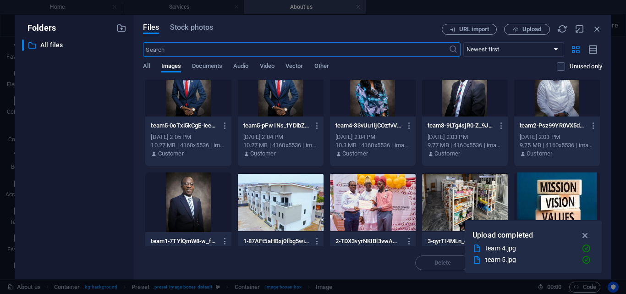
scroll to position [24, 0]
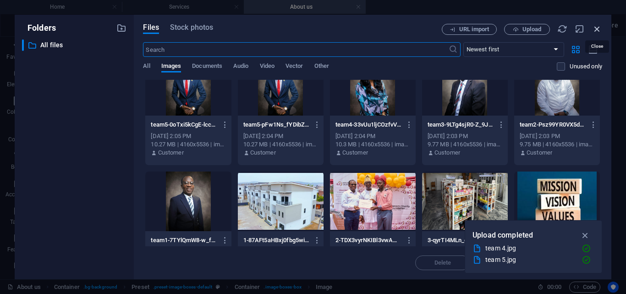
click at [597, 29] on icon "button" at bounding box center [597, 29] width 10 height 10
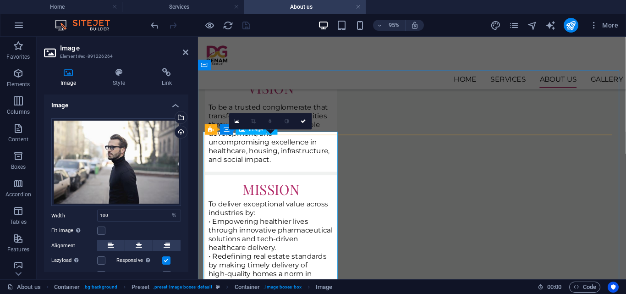
scroll to position [843, 0]
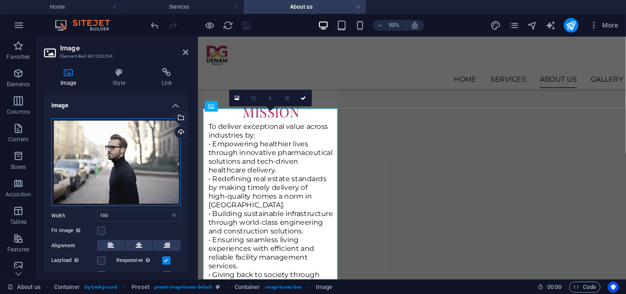
click at [134, 164] on div "Drag files here, click to choose files or select files from Files or our free s…" at bounding box center [116, 162] width 130 height 88
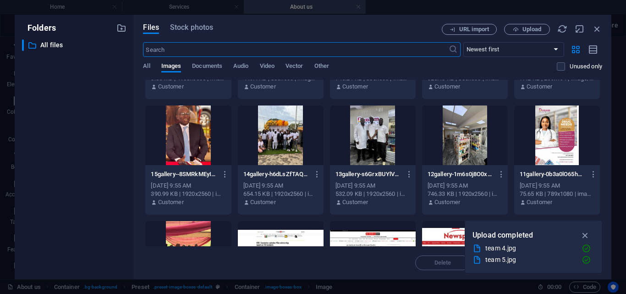
scroll to position [210, 0]
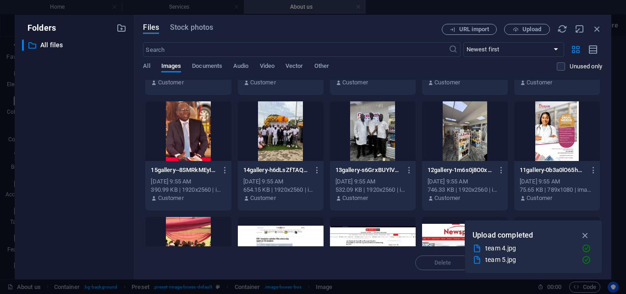
click at [556, 126] on div at bounding box center [557, 131] width 86 height 60
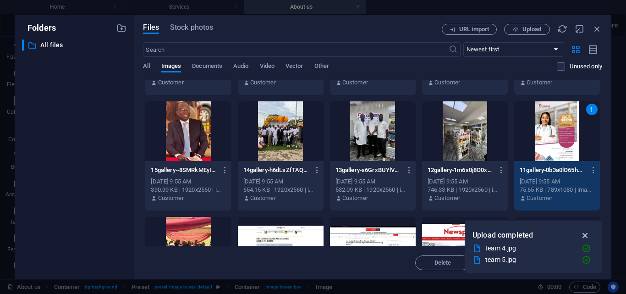
click at [585, 236] on icon "button" at bounding box center [585, 235] width 11 height 10
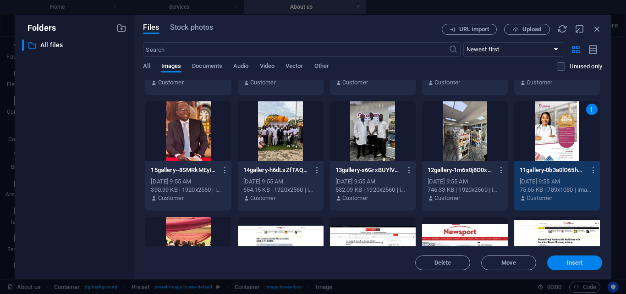
drag, startPoint x: 574, startPoint y: 261, endPoint x: 395, endPoint y: 236, distance: 181.0
click at [574, 261] on span "Insert" at bounding box center [575, 262] width 16 height 5
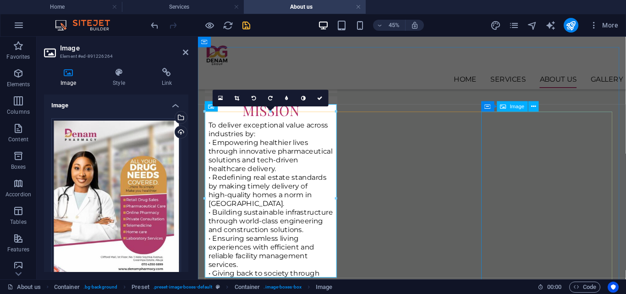
scroll to position [843, 0]
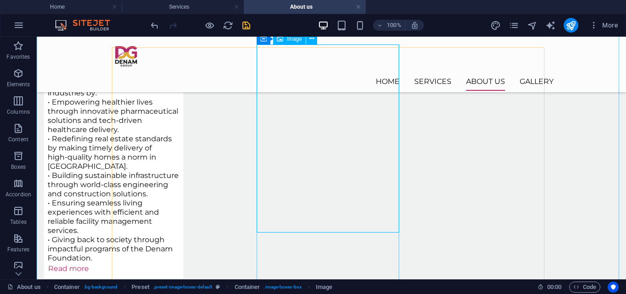
scroll to position [913, 0]
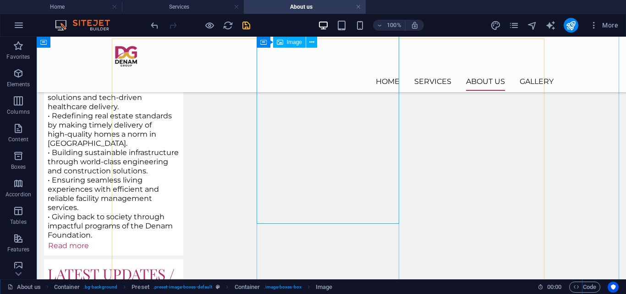
select select "%"
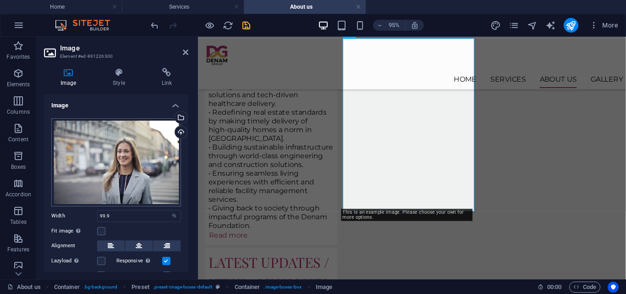
scroll to position [920, 0]
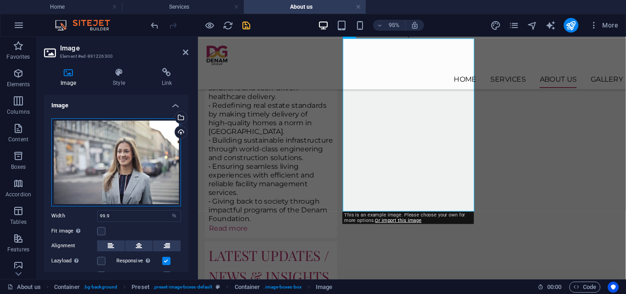
drag, startPoint x: 110, startPoint y: 142, endPoint x: 59, endPoint y: 213, distance: 87.6
click at [110, 142] on div "Drag files here, click to choose files or select files from Files or our free s…" at bounding box center [116, 162] width 130 height 88
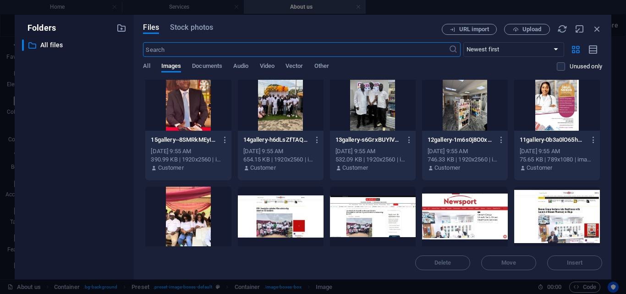
scroll to position [240, 0]
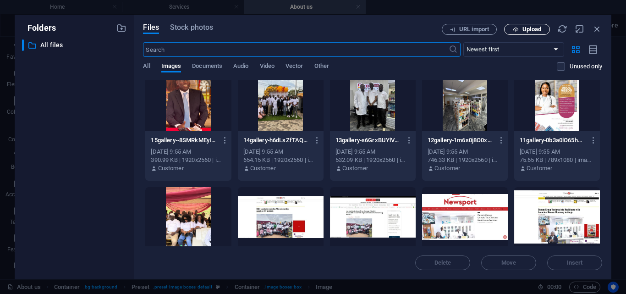
click at [520, 25] on button "Upload" at bounding box center [527, 29] width 46 height 11
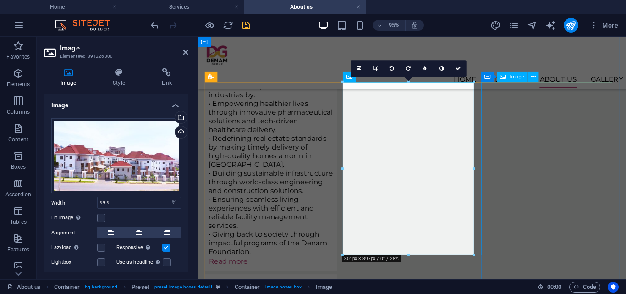
scroll to position [874, 0]
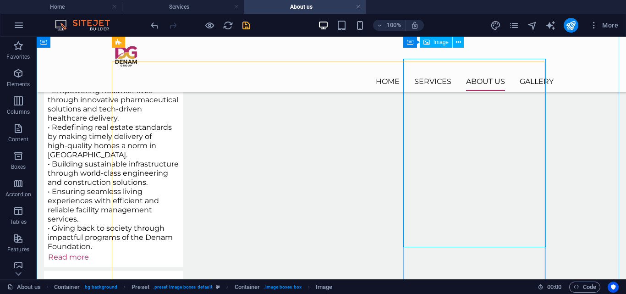
scroll to position [885, 0]
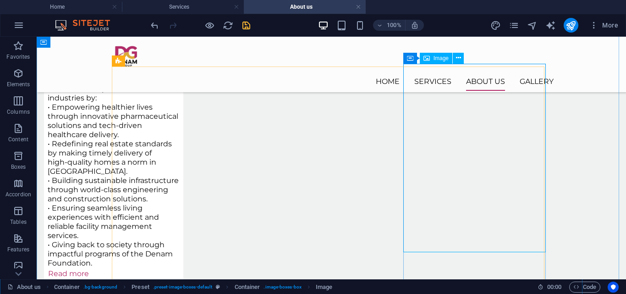
select select "%"
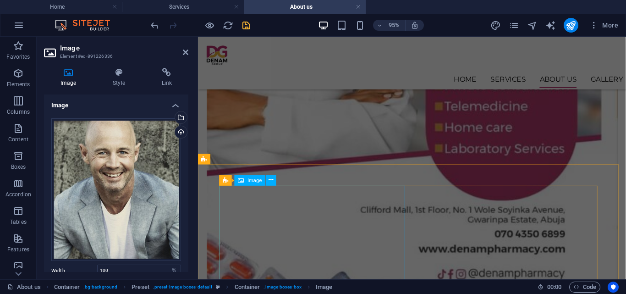
scroll to position [1601, 0]
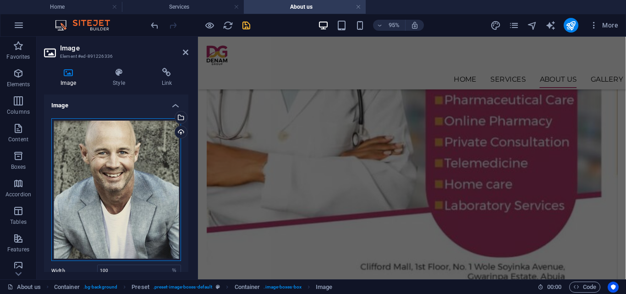
click at [113, 189] on div "Drag files here, click to choose files or select files from Files or our free s…" at bounding box center [116, 189] width 130 height 143
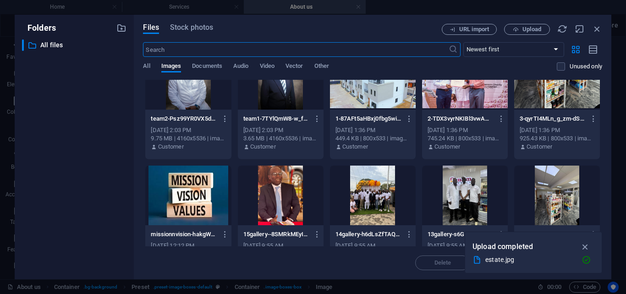
scroll to position [157, 0]
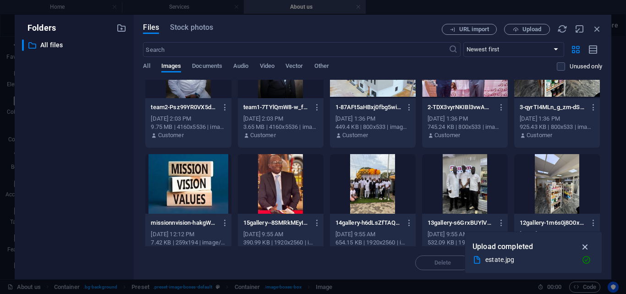
click at [585, 244] on icon "button" at bounding box center [585, 247] width 11 height 10
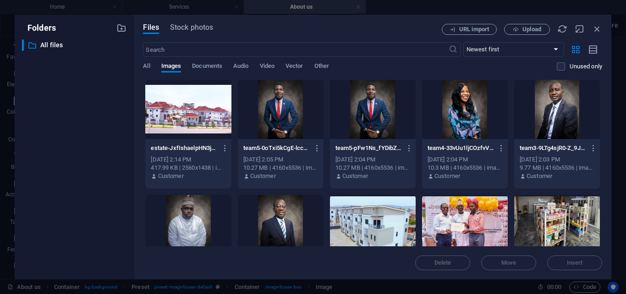
scroll to position [0, 0]
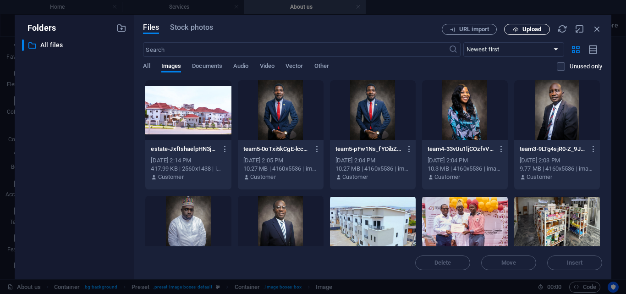
click at [520, 25] on button "Upload" at bounding box center [527, 29] width 46 height 11
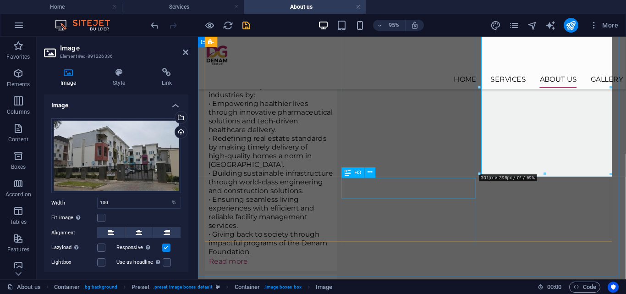
scroll to position [967, 0]
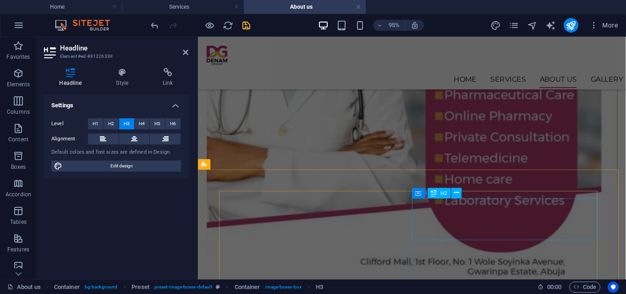
scroll to position [1654, 0]
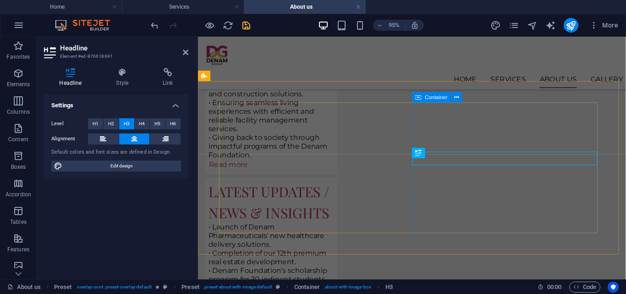
scroll to position [1731, 0]
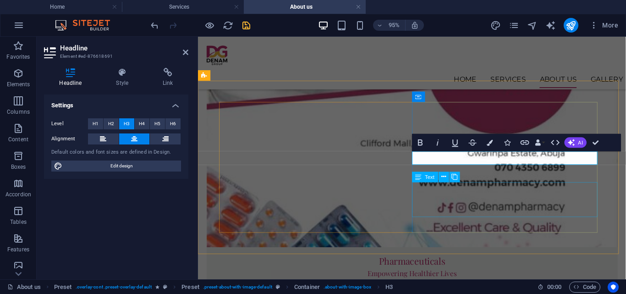
copy h3 "Building Sustainable Infrastructure"
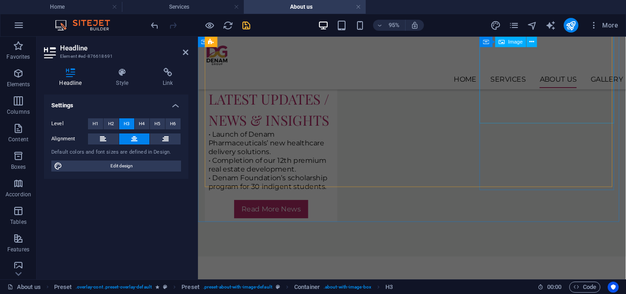
scroll to position [1010, 0]
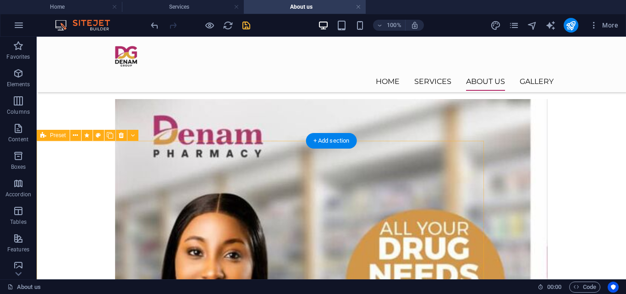
scroll to position [1303, 0]
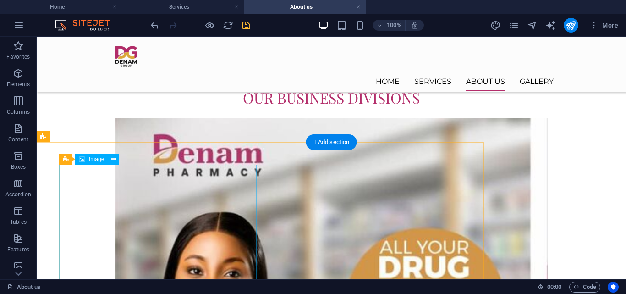
select select "%"
select select "px"
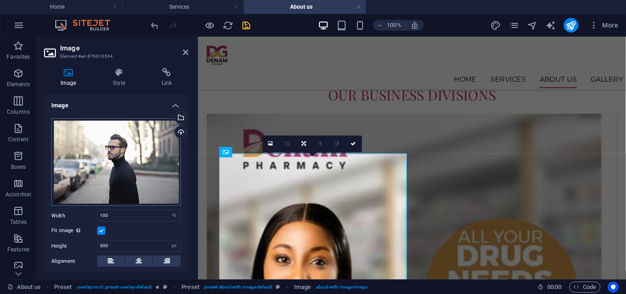
scroll to position [1308, 0]
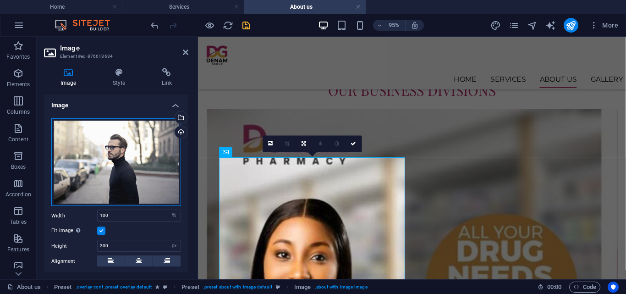
click at [110, 149] on div "Drag files here, click to choose files or select files from Files or our free s…" at bounding box center [116, 162] width 130 height 88
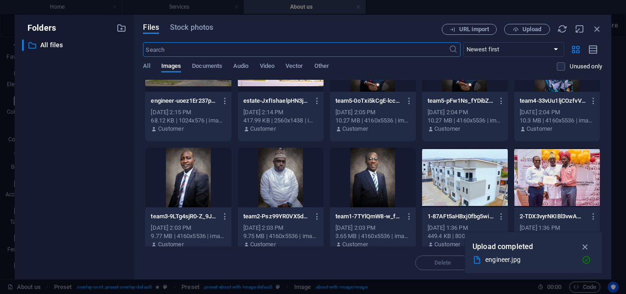
scroll to position [0, 0]
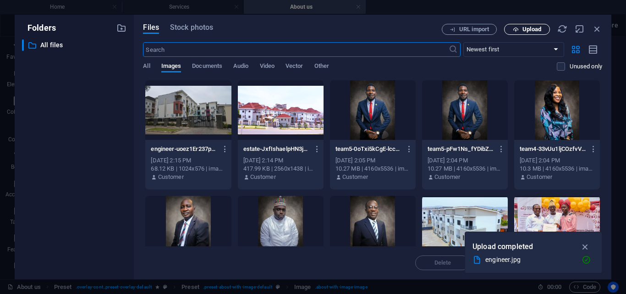
click at [514, 29] on icon "button" at bounding box center [516, 30] width 6 height 6
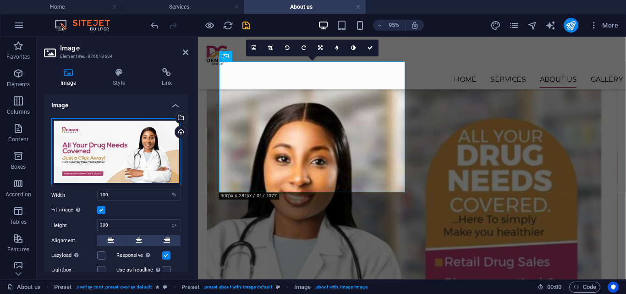
click at [107, 150] on div "Drag files here, click to choose files or select files from Files or our free s…" at bounding box center [116, 151] width 130 height 67
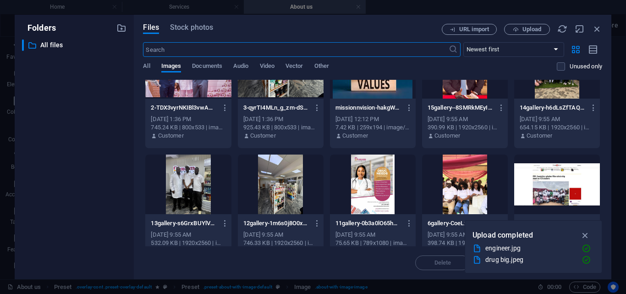
scroll to position [277, 0]
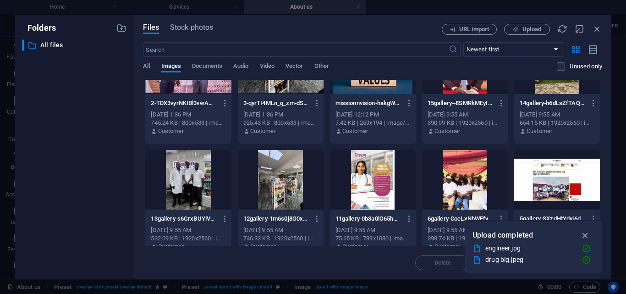
click at [365, 175] on div at bounding box center [373, 180] width 86 height 60
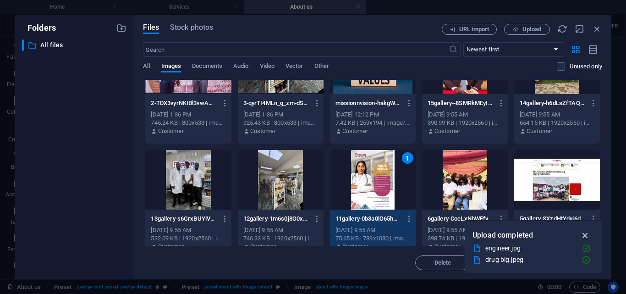
click at [586, 236] on icon "button" at bounding box center [585, 235] width 11 height 10
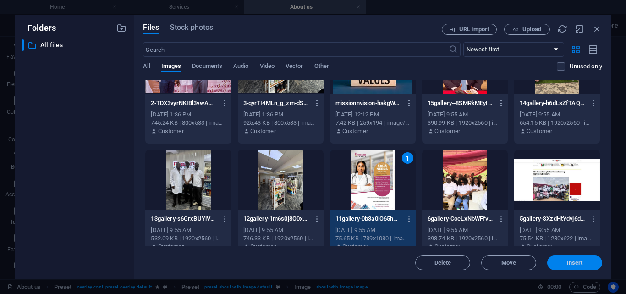
click at [565, 265] on span "Insert" at bounding box center [575, 262] width 48 height 5
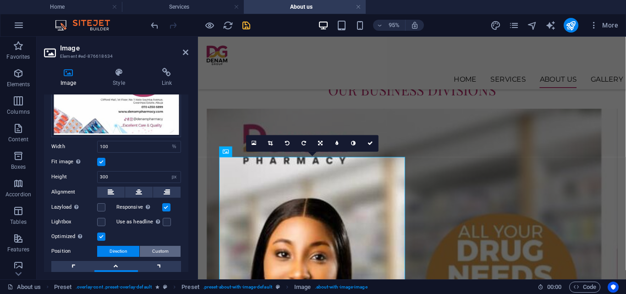
scroll to position [200, 0]
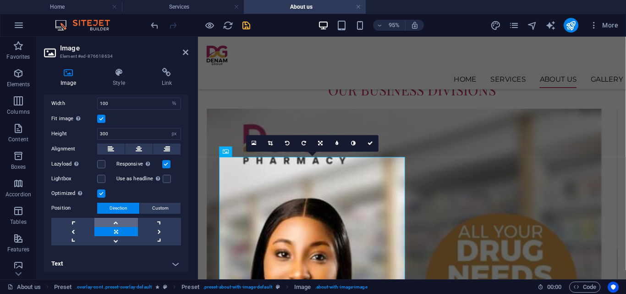
click at [116, 218] on link at bounding box center [115, 222] width 43 height 9
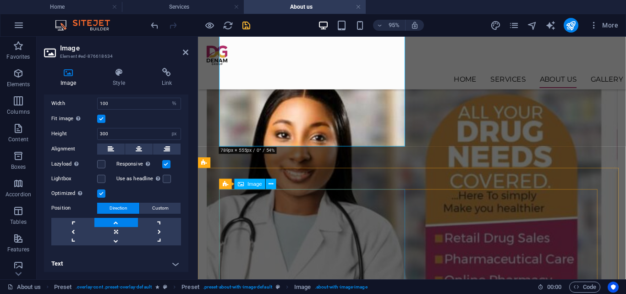
scroll to position [1457, 0]
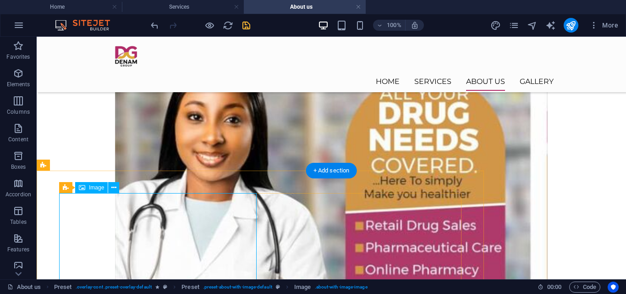
select select "%"
select select "px"
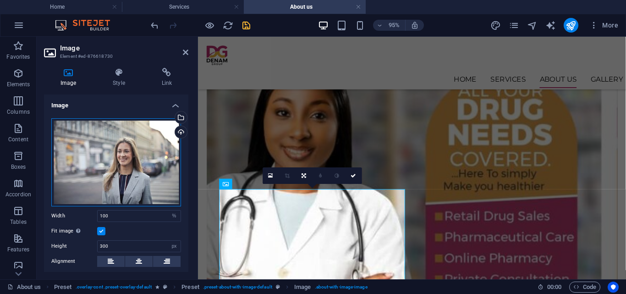
click at [88, 148] on div "Drag files here, click to choose files or select files from Files or our free s…" at bounding box center [116, 162] width 130 height 88
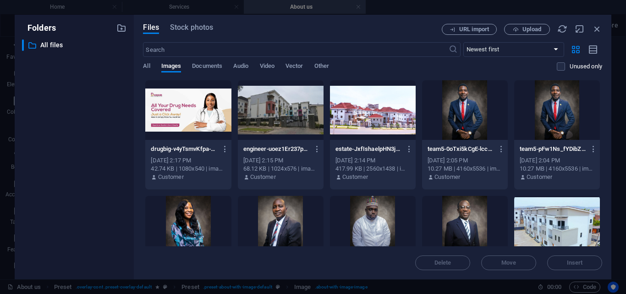
click at [350, 108] on div at bounding box center [373, 110] width 86 height 60
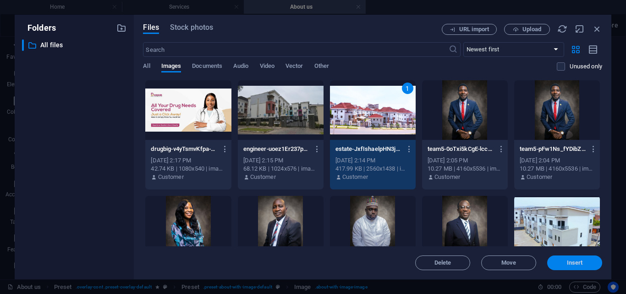
click at [567, 261] on span "Insert" at bounding box center [575, 262] width 16 height 5
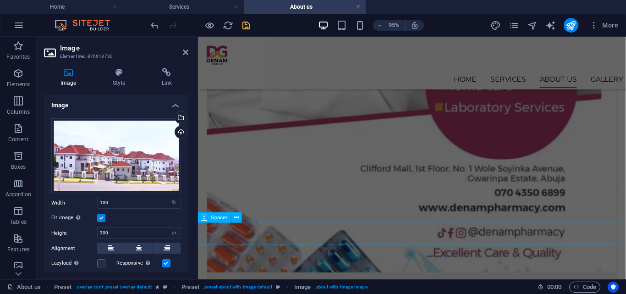
scroll to position [1806, 0]
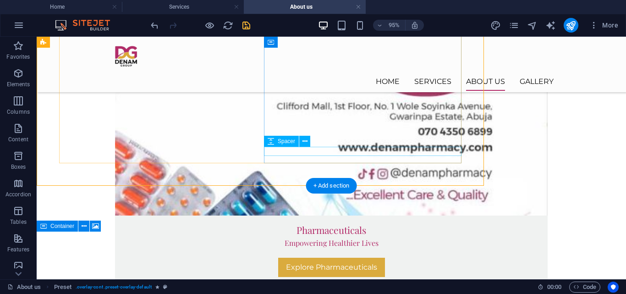
scroll to position [1704, 0]
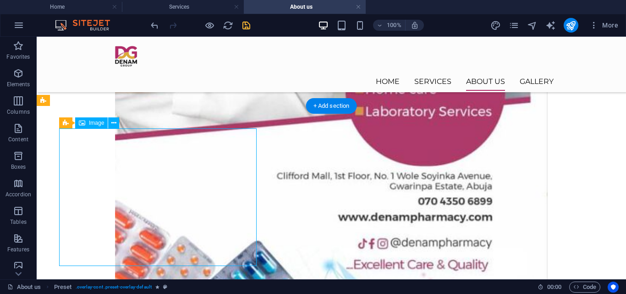
select select "%"
select select "px"
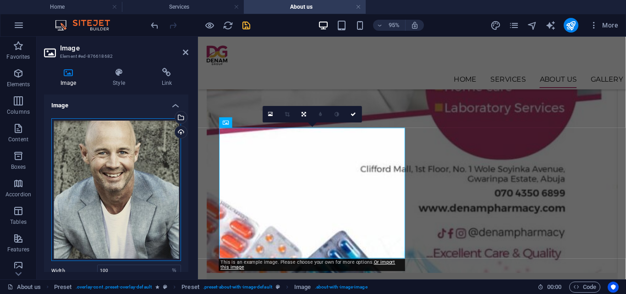
click at [122, 167] on div "Drag files here, click to choose files or select files from Files or our free s…" at bounding box center [116, 189] width 130 height 143
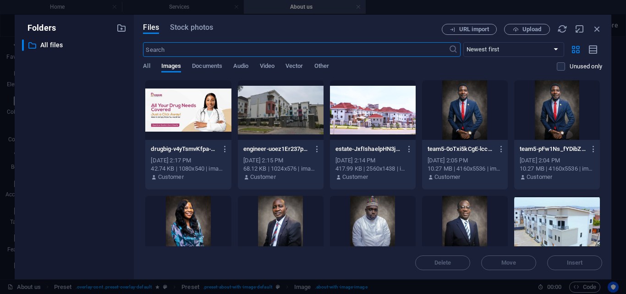
click at [280, 122] on div at bounding box center [281, 110] width 86 height 60
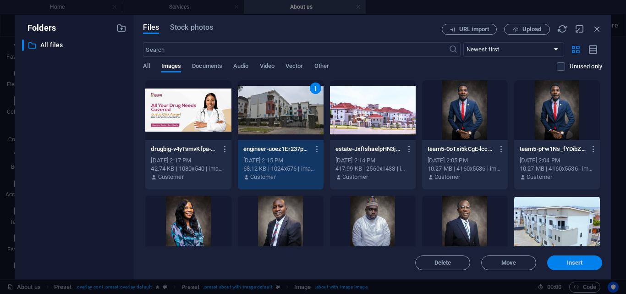
drag, startPoint x: 572, startPoint y: 266, endPoint x: 354, endPoint y: 227, distance: 221.7
click at [572, 266] on button "Insert" at bounding box center [574, 262] width 55 height 15
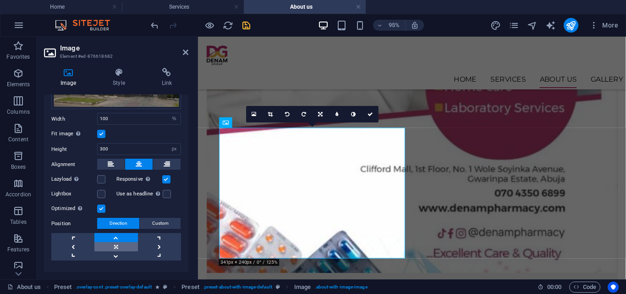
scroll to position [86, 0]
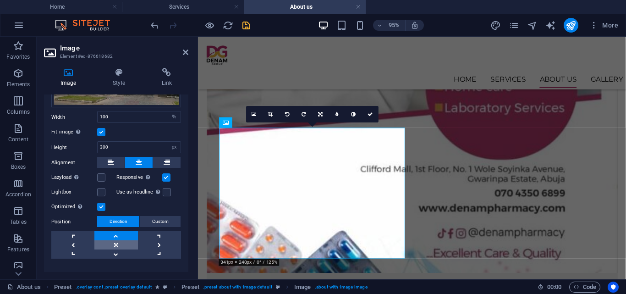
click at [121, 246] on link at bounding box center [115, 244] width 43 height 9
click at [246, 24] on icon "save" at bounding box center [246, 25] width 11 height 11
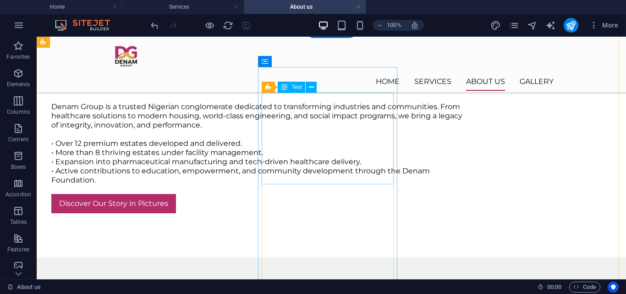
scroll to position [533, 0]
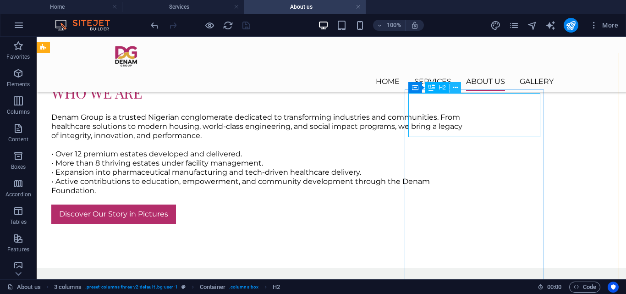
click at [456, 91] on icon at bounding box center [455, 88] width 5 height 10
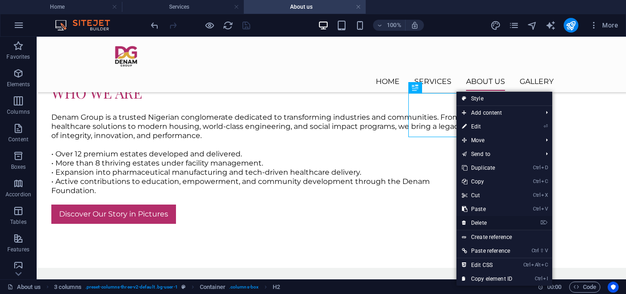
click at [474, 220] on link "⌦ Delete" at bounding box center [486, 223] width 61 height 14
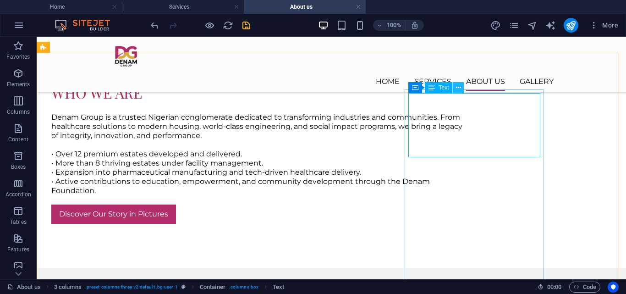
click at [458, 87] on icon at bounding box center [458, 88] width 5 height 10
click at [472, 87] on button at bounding box center [475, 83] width 11 height 11
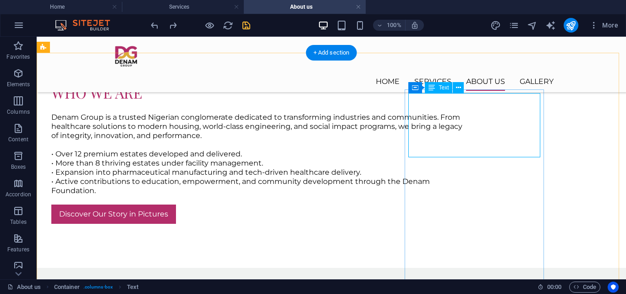
click at [459, 88] on icon at bounding box center [458, 88] width 5 height 10
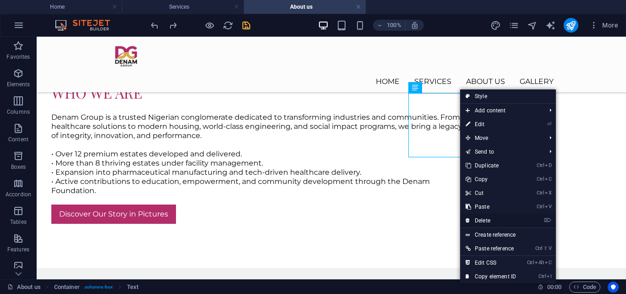
click at [484, 222] on link "⌦ Delete" at bounding box center [490, 221] width 61 height 14
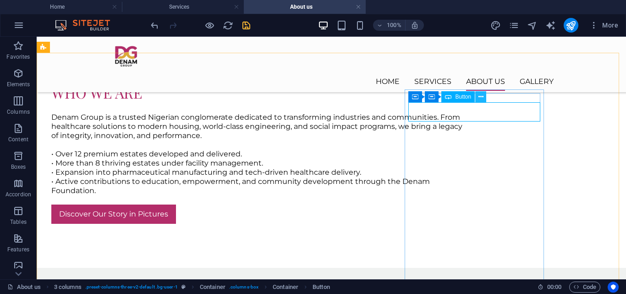
click at [479, 100] on icon at bounding box center [480, 97] width 5 height 10
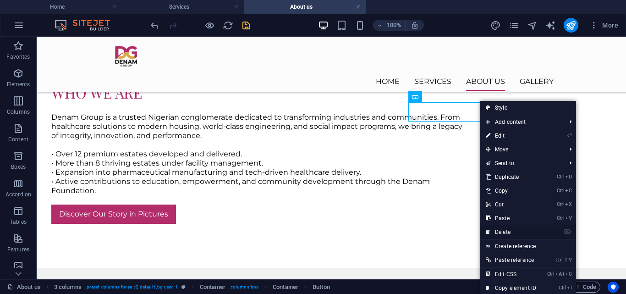
click at [500, 227] on link "⌦ Delete" at bounding box center [510, 232] width 61 height 14
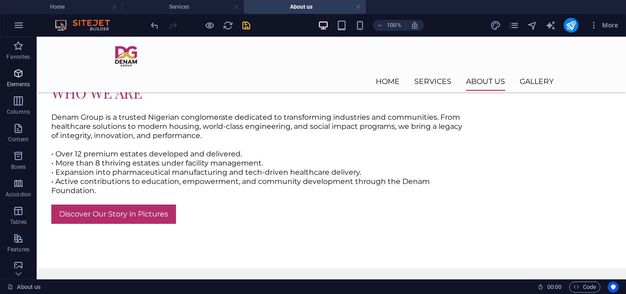
click at [17, 75] on icon "button" at bounding box center [18, 73] width 11 height 11
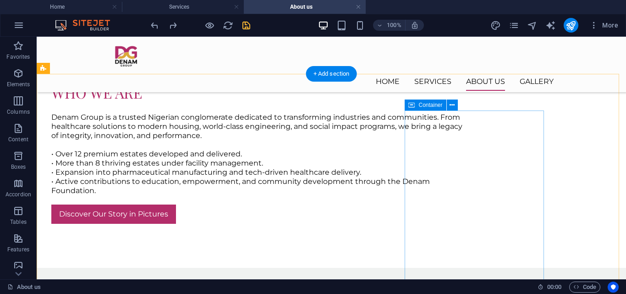
scroll to position [512, 0]
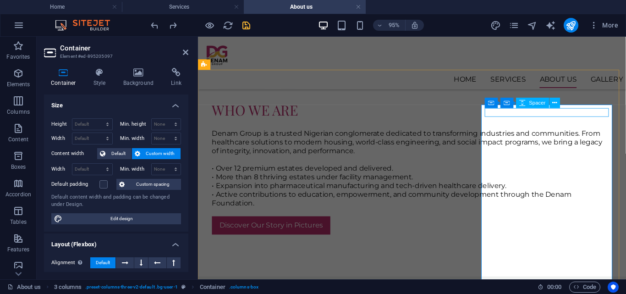
click at [15, 74] on icon "button" at bounding box center [18, 73] width 11 height 11
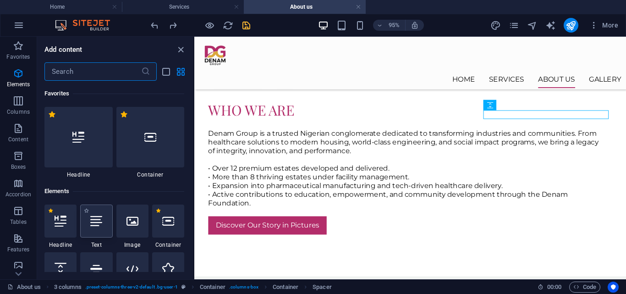
scroll to position [98, 0]
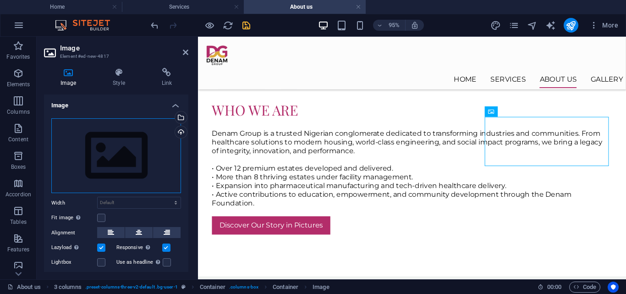
click at [121, 164] on div "Drag files here, click to choose files or select files from Files or our free s…" at bounding box center [116, 155] width 130 height 75
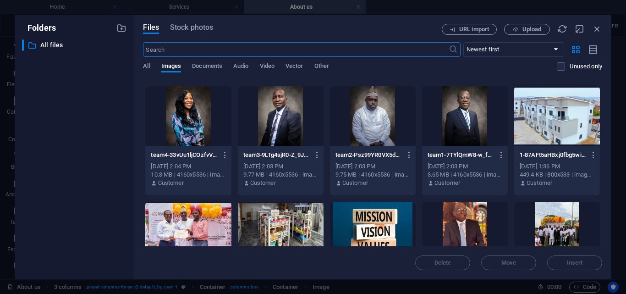
scroll to position [111, 0]
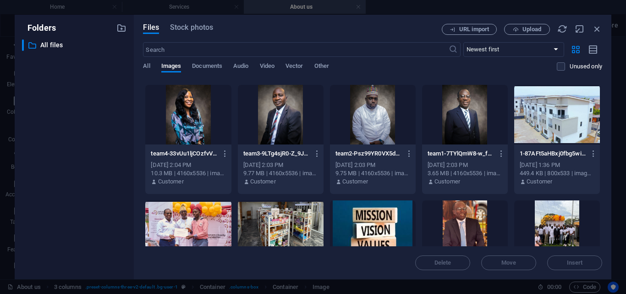
click at [385, 229] on div at bounding box center [373, 230] width 86 height 60
drag, startPoint x: 583, startPoint y: 264, endPoint x: 404, endPoint y: 239, distance: 180.0
click at [583, 264] on span "Insert" at bounding box center [575, 262] width 16 height 5
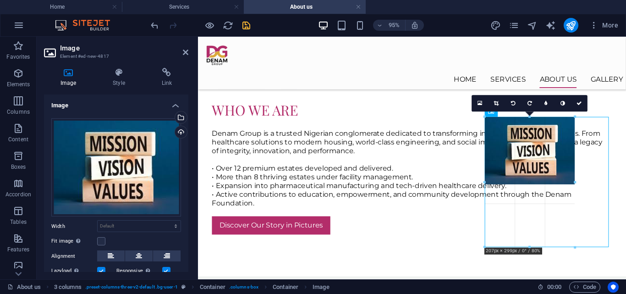
drag, startPoint x: 541, startPoint y: 159, endPoint x: 575, endPoint y: 174, distance: 37.0
type input "207"
select select "px"
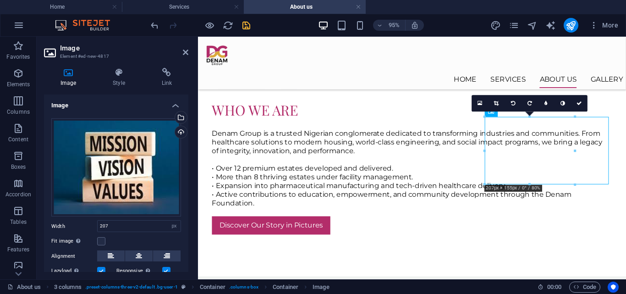
select select "DISABLED_OPTION_VALUE"
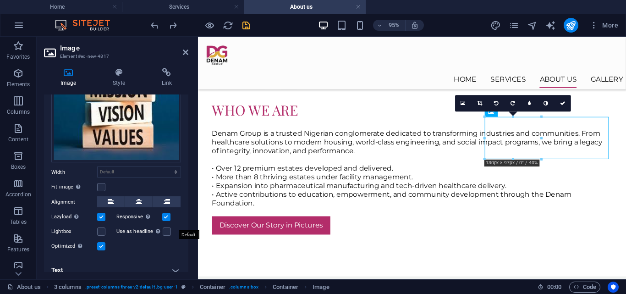
scroll to position [60, 0]
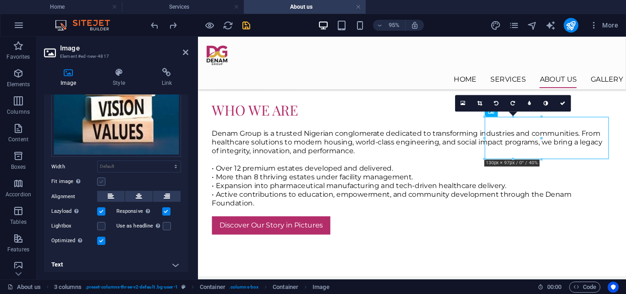
click at [101, 181] on label at bounding box center [101, 181] width 8 height 8
click at [0, 0] on input "Fit image Automatically fit image to a fixed width and height" at bounding box center [0, 0] width 0 height 0
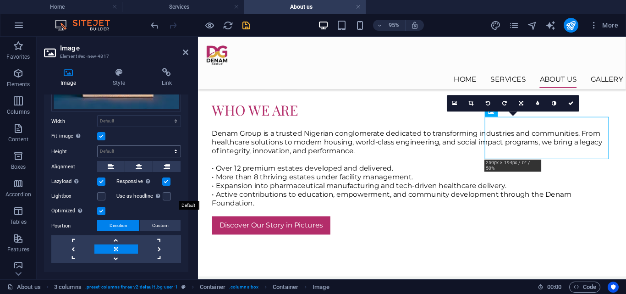
scroll to position [124, 0]
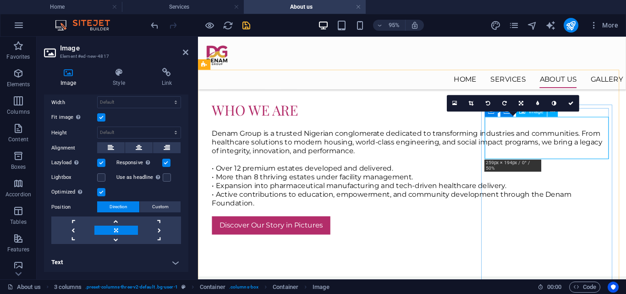
click at [98, 114] on label at bounding box center [101, 117] width 8 height 8
click at [0, 0] on input "Fit image Automatically fit image to a fixed width and height" at bounding box center [0, 0] width 0 height 0
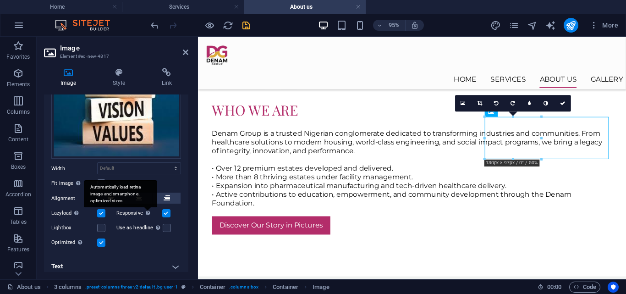
scroll to position [62, 0]
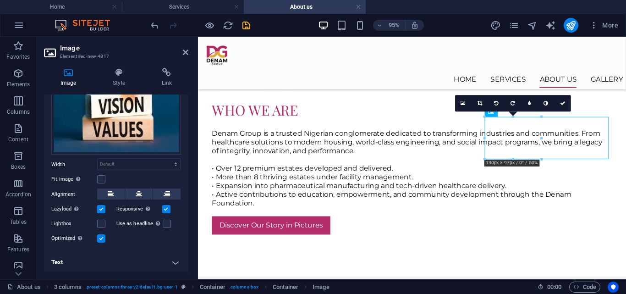
click at [101, 206] on label at bounding box center [101, 209] width 8 height 8
click at [0, 0] on input "Lazyload Loading images after the page loads improves page speed." at bounding box center [0, 0] width 0 height 0
click at [117, 77] on icon at bounding box center [118, 72] width 45 height 9
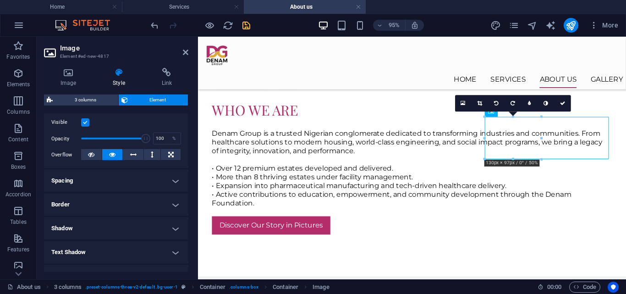
scroll to position [123, 0]
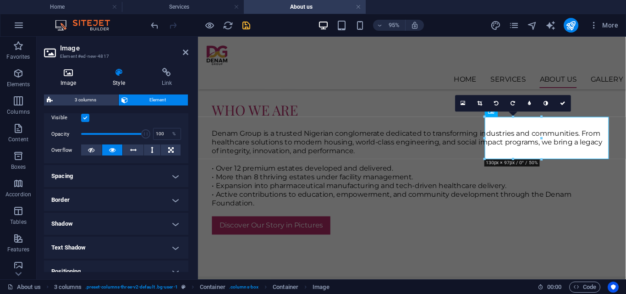
click at [71, 76] on icon at bounding box center [68, 72] width 49 height 9
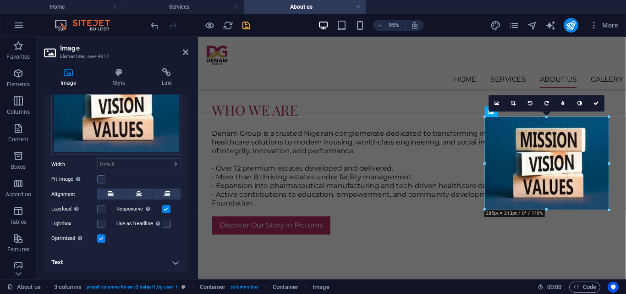
drag, startPoint x: 541, startPoint y: 158, endPoint x: 613, endPoint y: 210, distance: 88.9
type input "285"
select select "px"
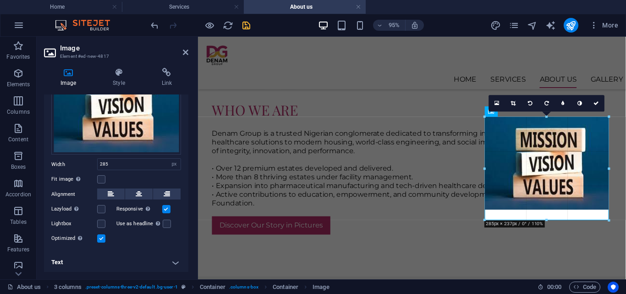
drag, startPoint x: 547, startPoint y: 210, endPoint x: 548, endPoint y: 221, distance: 11.0
click at [548, 221] on div at bounding box center [547, 220] width 124 height 3
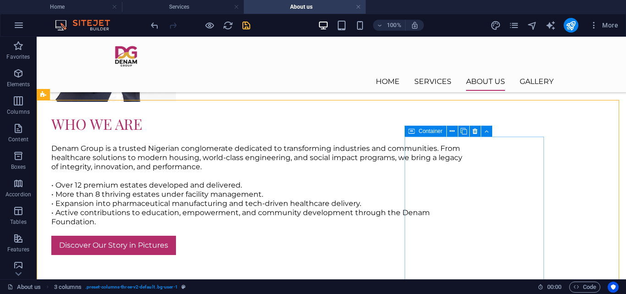
scroll to position [486, 0]
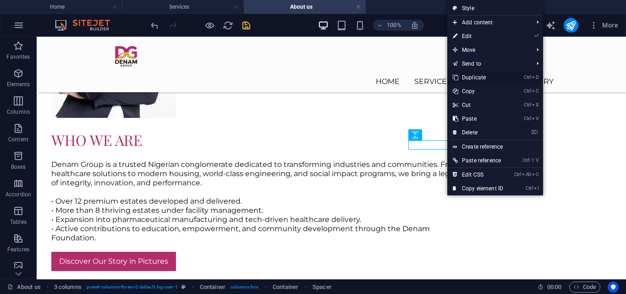
click at [465, 76] on link "Ctrl D Duplicate" at bounding box center [477, 78] width 61 height 14
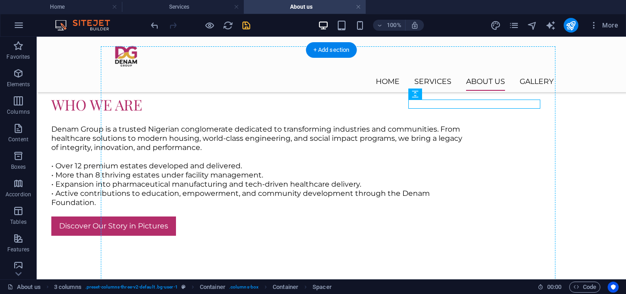
scroll to position [536, 0]
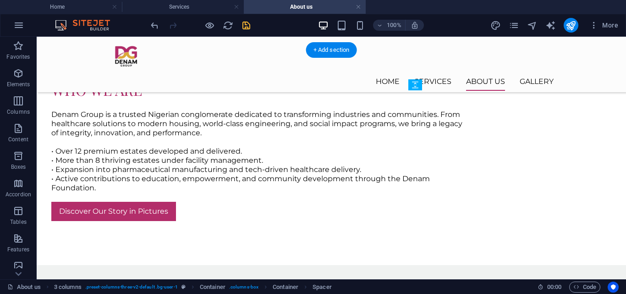
drag, startPoint x: 448, startPoint y: 153, endPoint x: 443, endPoint y: 217, distance: 64.4
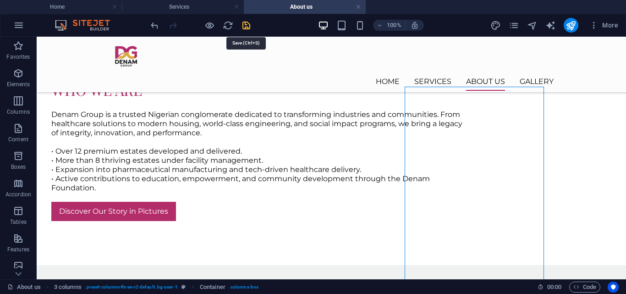
click at [249, 27] on icon "save" at bounding box center [246, 25] width 11 height 11
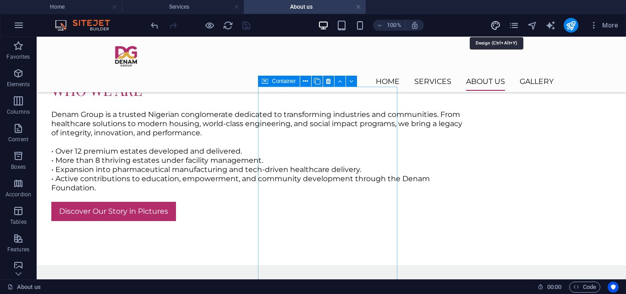
click at [495, 27] on icon "design" at bounding box center [495, 25] width 11 height 11
select select "px"
select select "400"
select select "px"
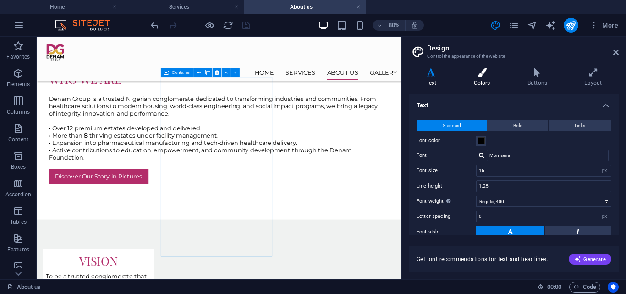
click at [479, 75] on icon at bounding box center [482, 72] width 50 height 9
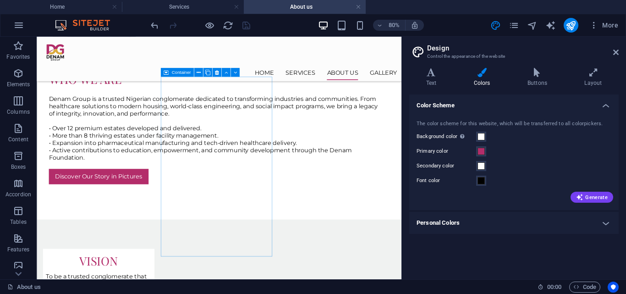
scroll to position [0, 0]
click at [482, 152] on span at bounding box center [481, 151] width 7 height 7
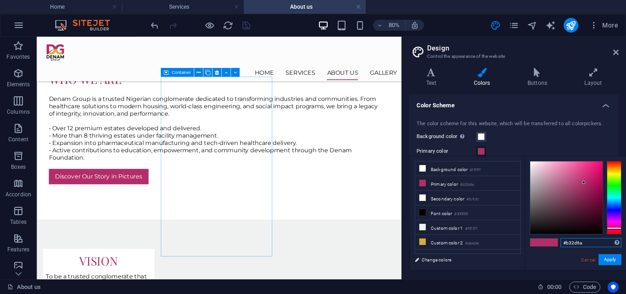
click at [583, 239] on input "#b32d6a" at bounding box center [591, 242] width 61 height 9
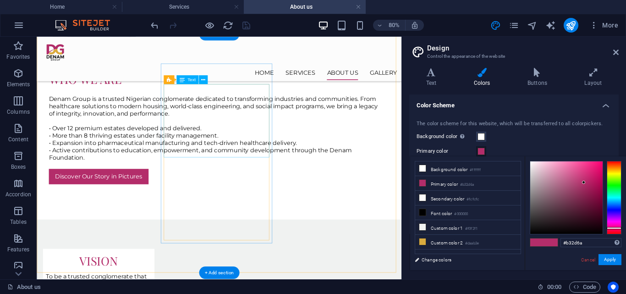
scroll to position [563, 0]
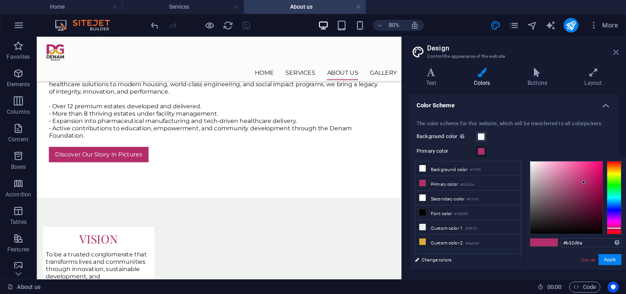
click at [615, 52] on icon at bounding box center [615, 52] width 5 height 7
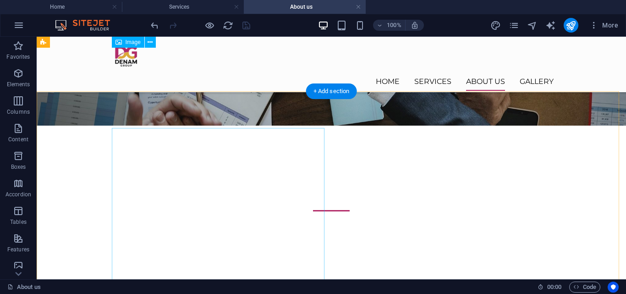
scroll to position [133, 0]
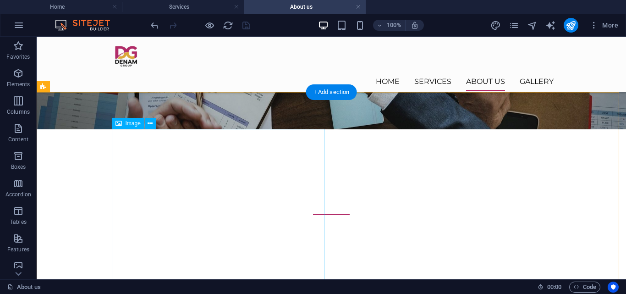
select select "%"
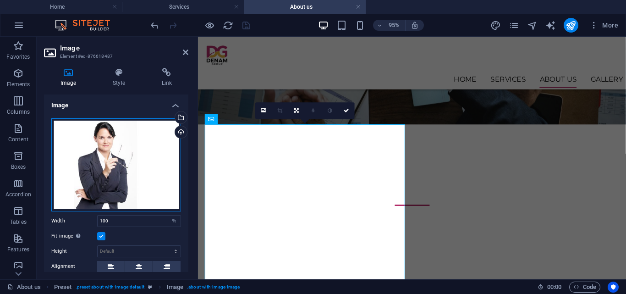
click at [103, 140] on div "Drag files here, click to choose files or select files from Files or our free s…" at bounding box center [116, 164] width 130 height 93
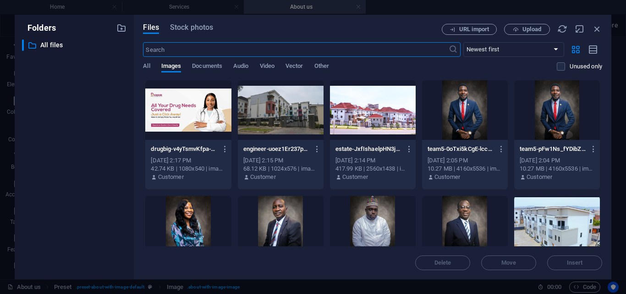
click at [472, 220] on div at bounding box center [465, 226] width 86 height 60
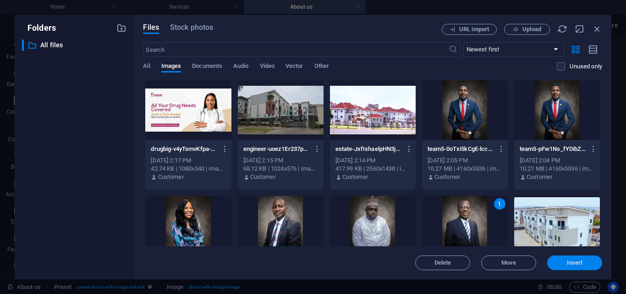
click at [586, 258] on button "Insert" at bounding box center [574, 262] width 55 height 15
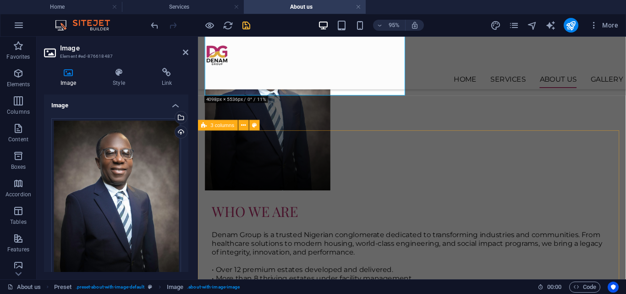
scroll to position [466, 0]
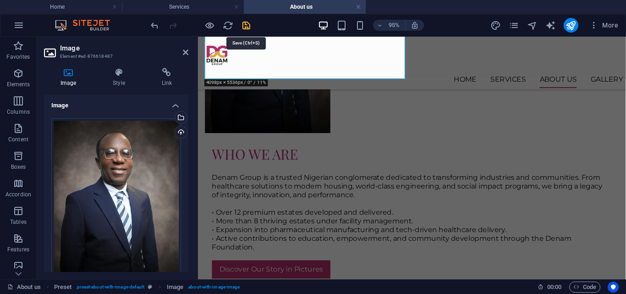
click at [242, 23] on icon "save" at bounding box center [246, 25] width 11 height 11
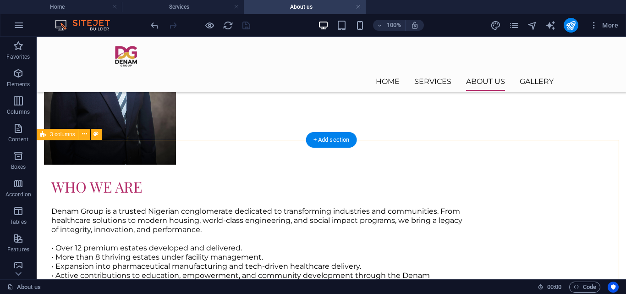
scroll to position [447, 0]
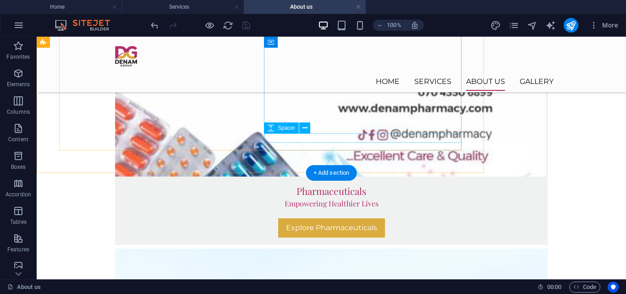
scroll to position [1802, 0]
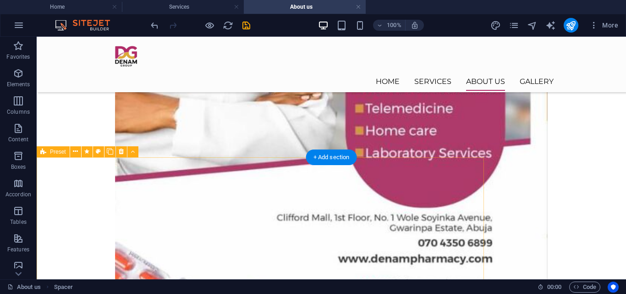
scroll to position [1605, 0]
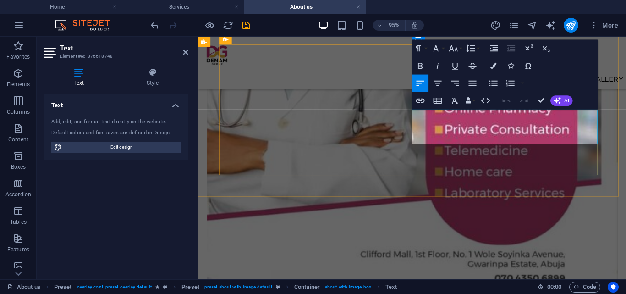
scroll to position [1609, 0]
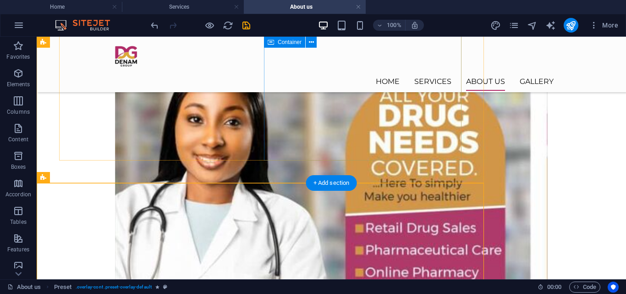
scroll to position [1350, 0]
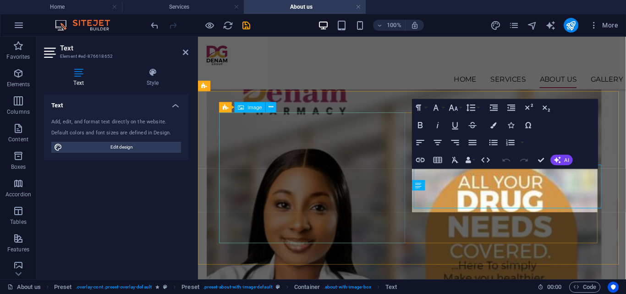
scroll to position [1355, 0]
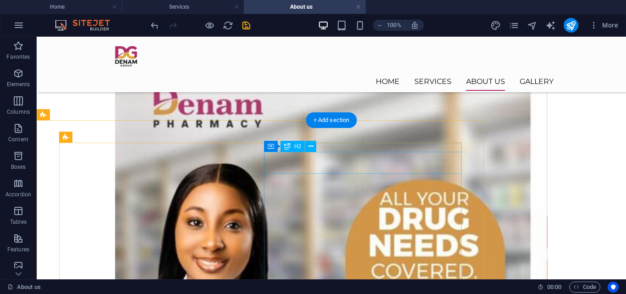
scroll to position [1320, 0]
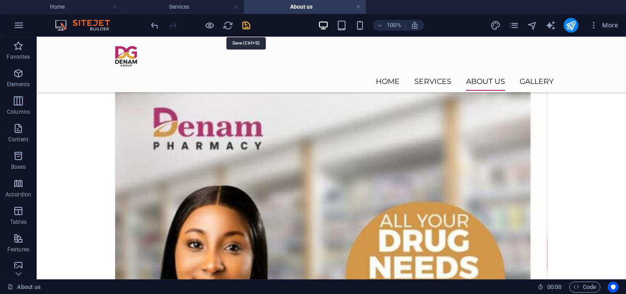
click at [247, 24] on icon "save" at bounding box center [246, 25] width 11 height 11
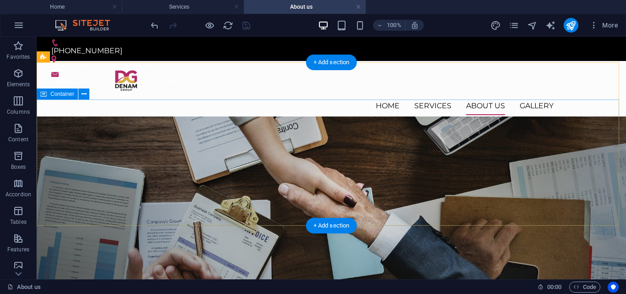
scroll to position [0, 0]
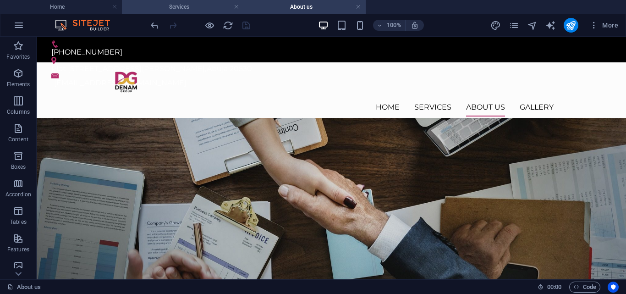
click at [184, 6] on h4 "Services" at bounding box center [183, 7] width 122 height 10
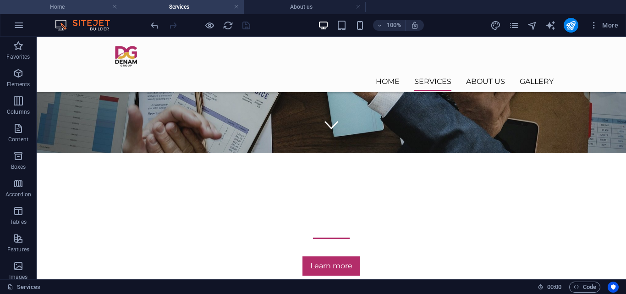
scroll to position [142, 0]
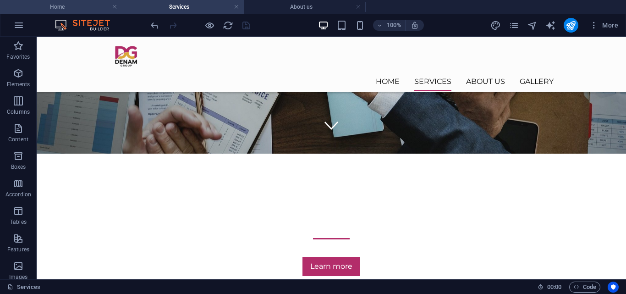
click at [59, 8] on h4 "Home" at bounding box center [61, 7] width 122 height 10
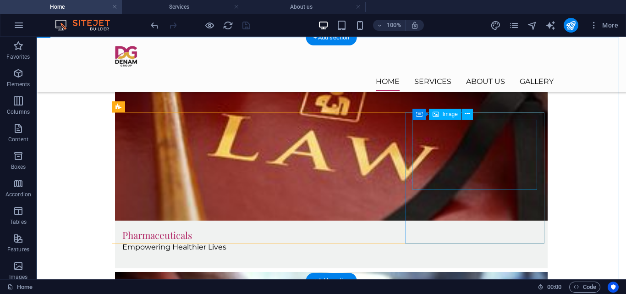
scroll to position [812, 0]
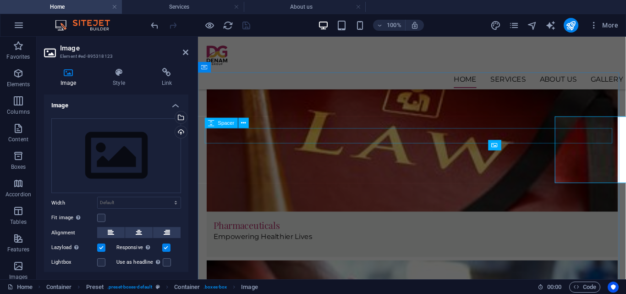
scroll to position [811, 0]
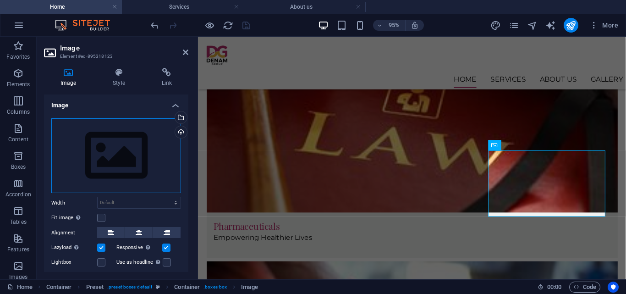
click at [106, 151] on div "Drag files here, click to choose files or select files from Files or our free s…" at bounding box center [116, 155] width 130 height 75
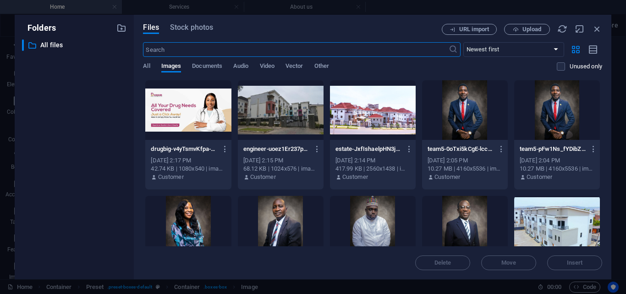
scroll to position [768, 0]
click at [528, 27] on span "Upload" at bounding box center [531, 29] width 19 height 5
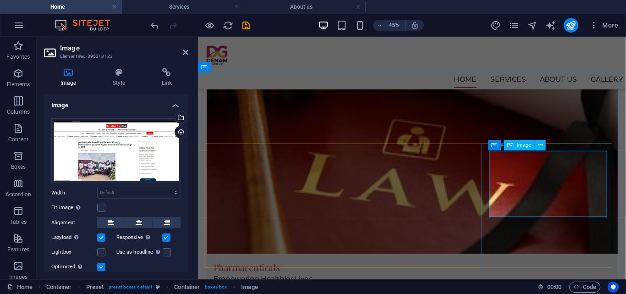
scroll to position [811, 0]
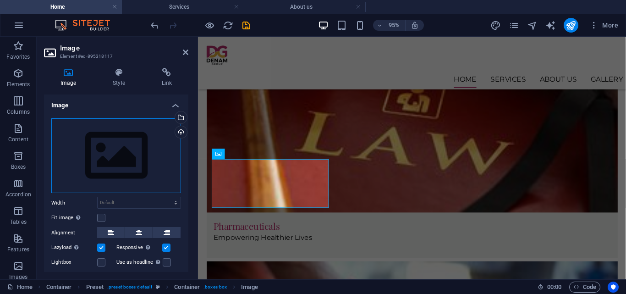
click at [139, 166] on div "Drag files here, click to choose files or select files from Files or our free s…" at bounding box center [116, 155] width 130 height 75
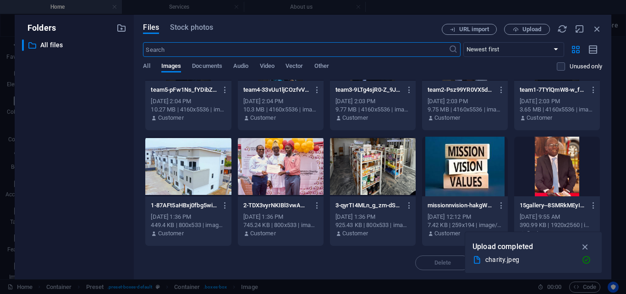
scroll to position [198, 0]
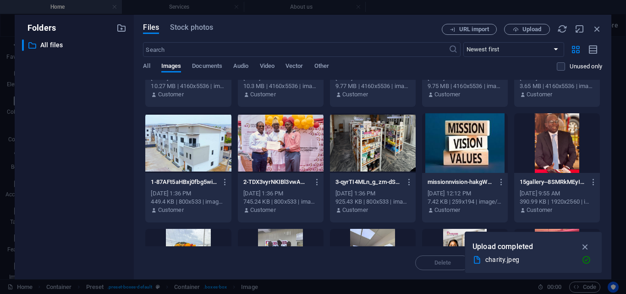
click at [366, 169] on div at bounding box center [373, 143] width 86 height 60
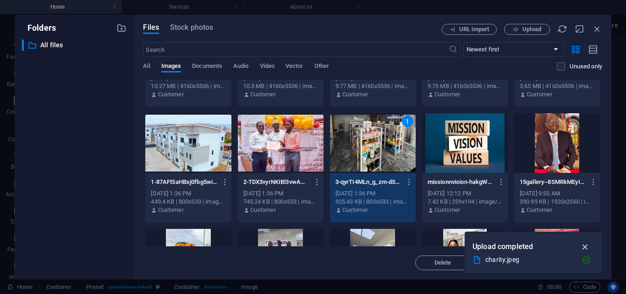
click at [584, 243] on icon "button" at bounding box center [585, 247] width 11 height 10
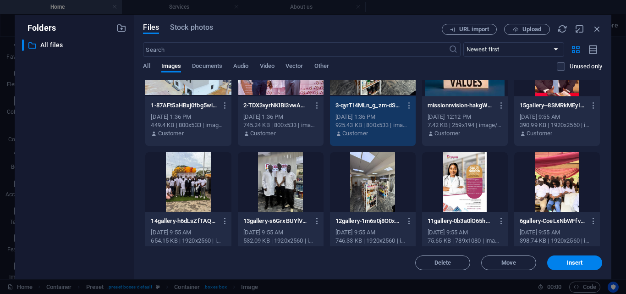
scroll to position [276, 0]
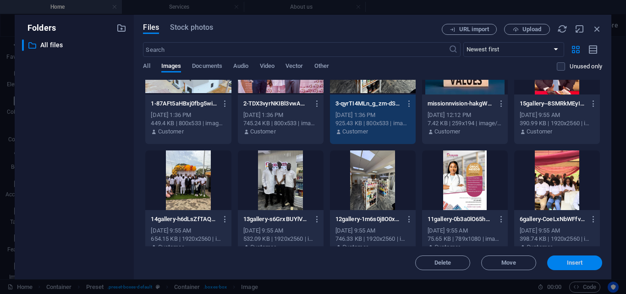
click at [570, 264] on span "Insert" at bounding box center [575, 262] width 16 height 5
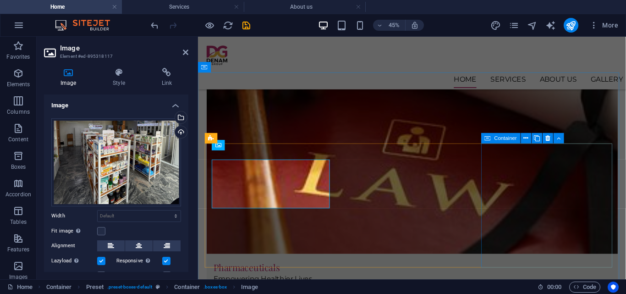
scroll to position [811, 0]
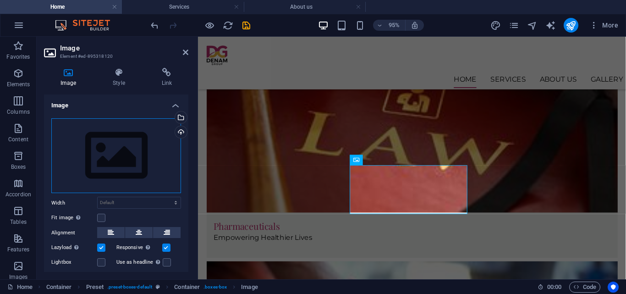
click at [142, 156] on div "Drag files here, click to choose files or select files from Files or our free s…" at bounding box center [116, 155] width 130 height 75
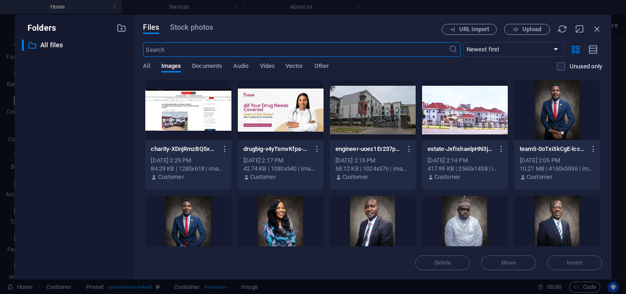
scroll to position [781, 0]
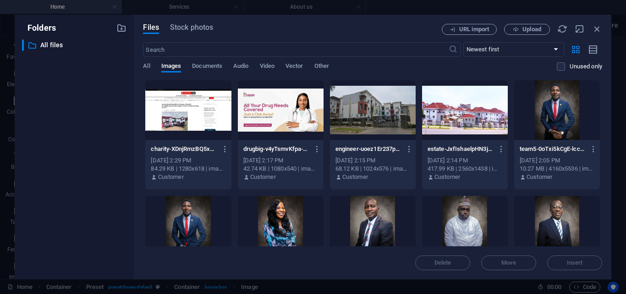
click at [457, 121] on div at bounding box center [465, 110] width 86 height 60
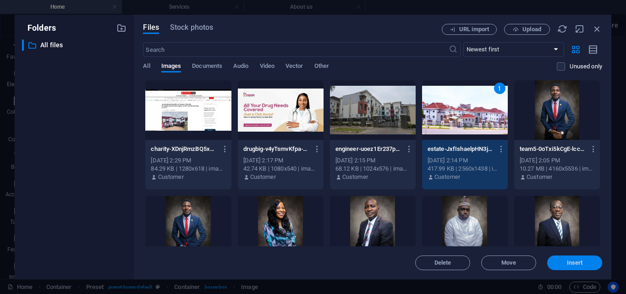
click at [560, 258] on button "Insert" at bounding box center [574, 262] width 55 height 15
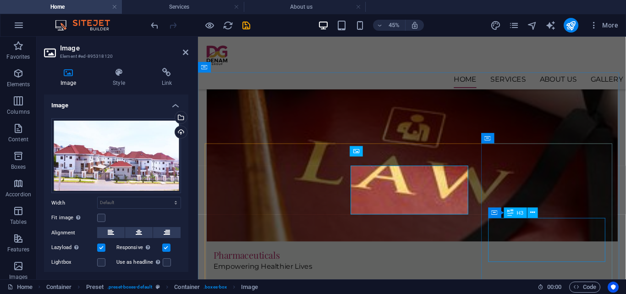
scroll to position [811, 0]
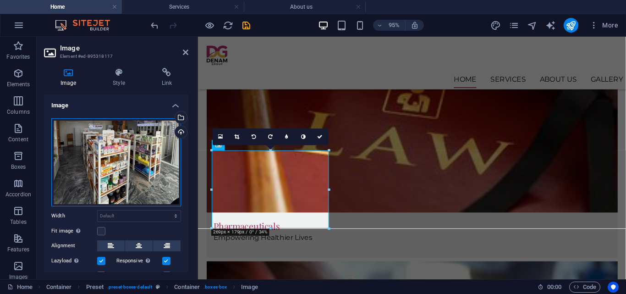
click at [131, 158] on div "Drag files here, click to choose files or select files from Files or our free s…" at bounding box center [116, 162] width 130 height 88
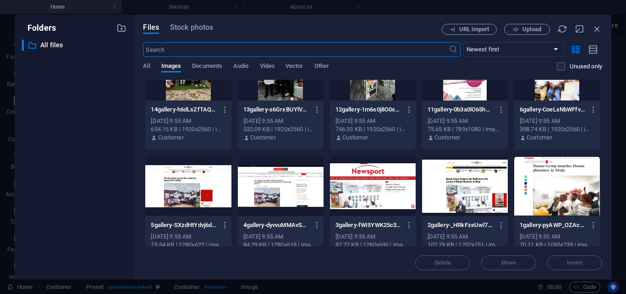
scroll to position [390, 0]
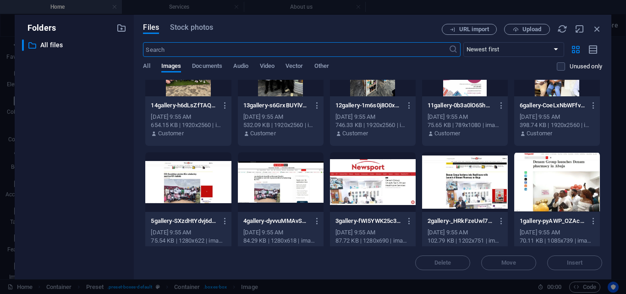
click at [357, 189] on div at bounding box center [373, 182] width 86 height 60
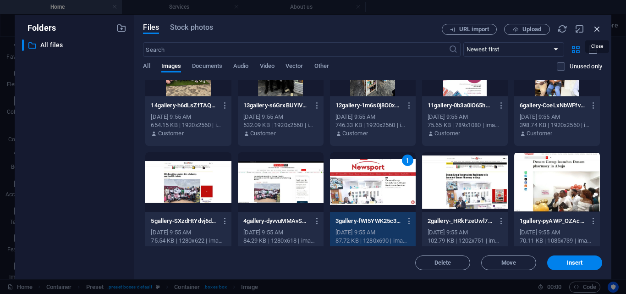
click at [596, 28] on icon "button" at bounding box center [597, 29] width 10 height 10
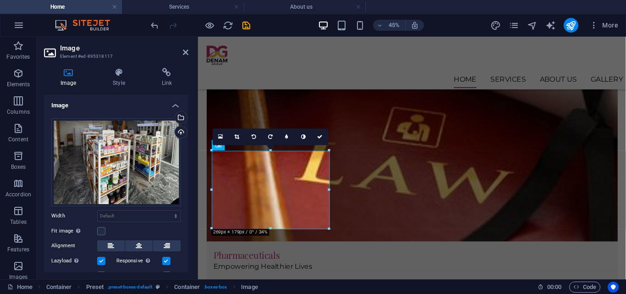
scroll to position [811, 0]
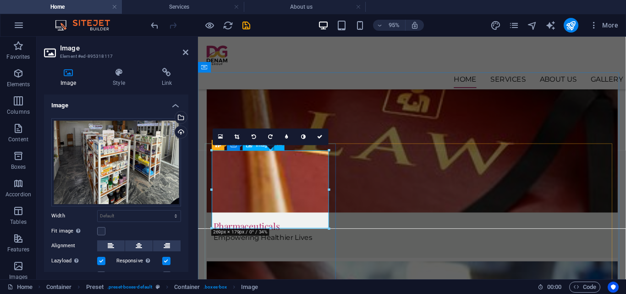
click at [135, 154] on div "Drag files here, click to choose files or select files from Files or our free s…" at bounding box center [116, 162] width 130 height 88
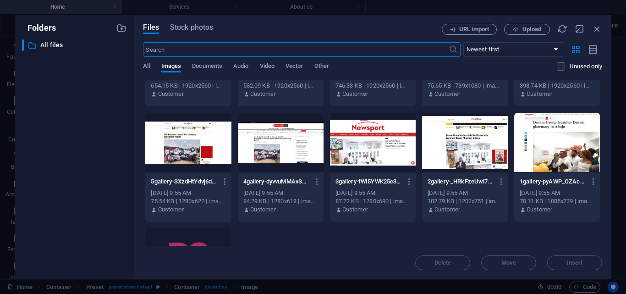
scroll to position [374, 0]
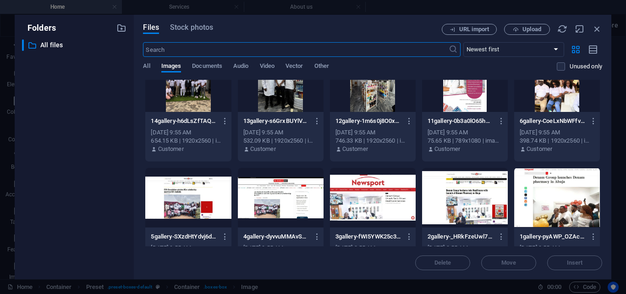
click at [383, 188] on div at bounding box center [373, 198] width 86 height 60
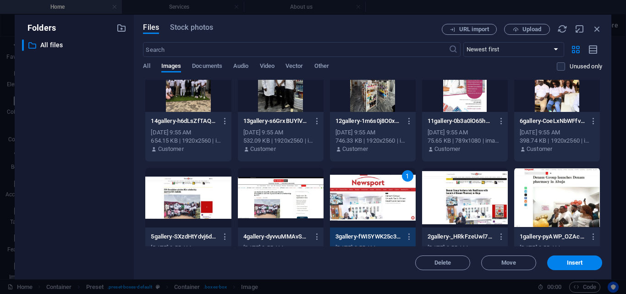
click at [560, 193] on div at bounding box center [557, 198] width 86 height 60
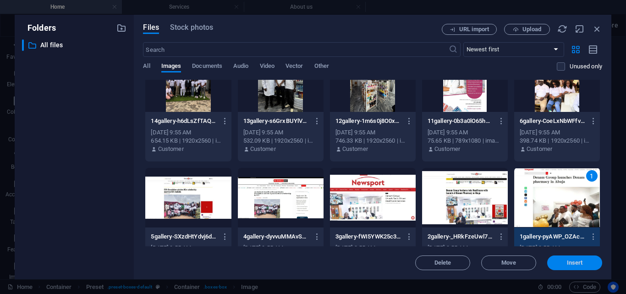
click at [564, 266] on button "Insert" at bounding box center [574, 262] width 55 height 15
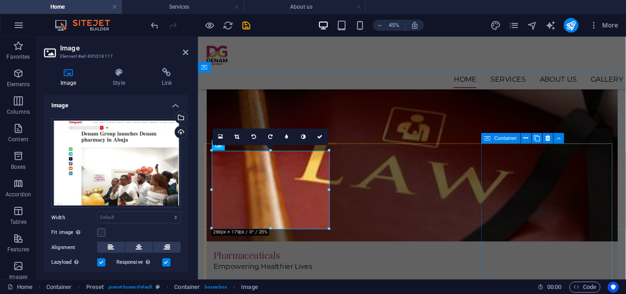
scroll to position [811, 0]
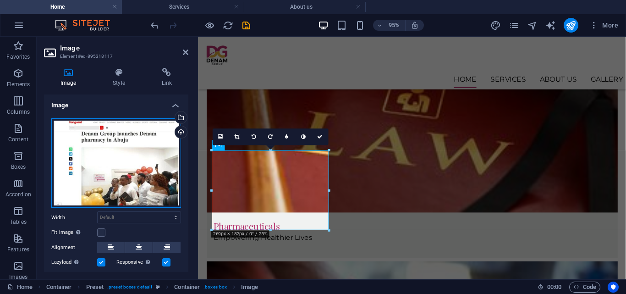
click at [106, 170] on div "Drag files here, click to choose files or select files from Files or our free s…" at bounding box center [116, 163] width 130 height 90
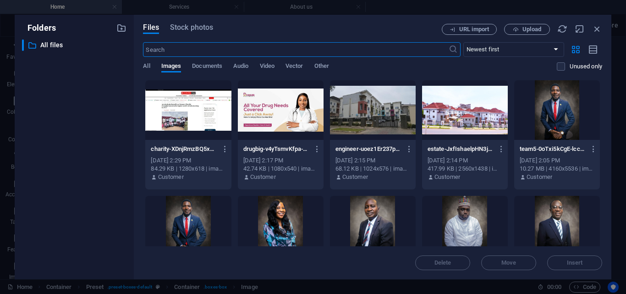
scroll to position [782, 0]
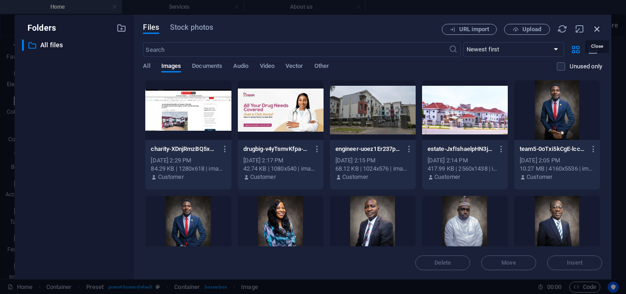
click at [596, 29] on icon "button" at bounding box center [597, 29] width 10 height 10
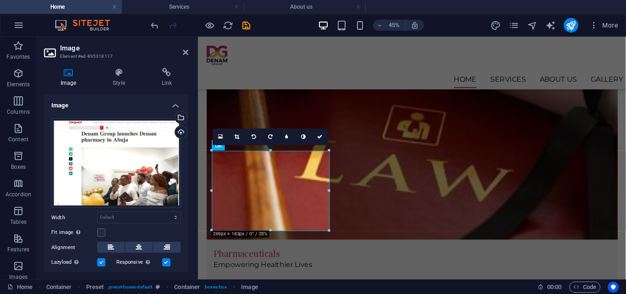
scroll to position [811, 0]
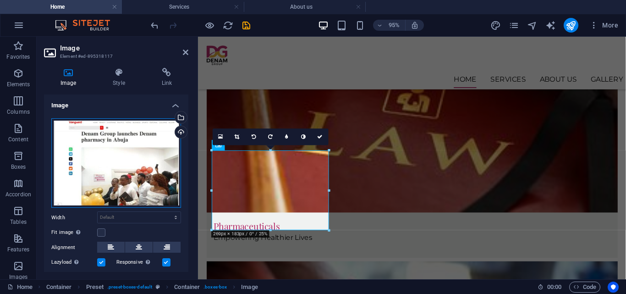
click at [76, 154] on div "Drag files here, click to choose files or select files from Files or our free s…" at bounding box center [116, 163] width 130 height 90
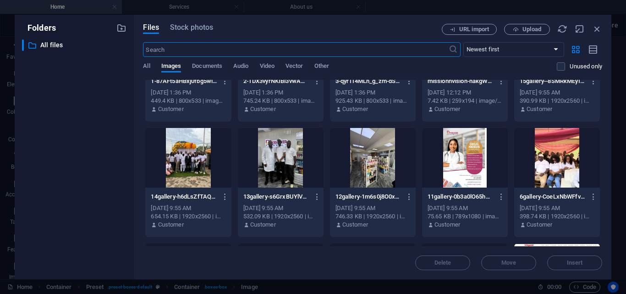
scroll to position [421, 0]
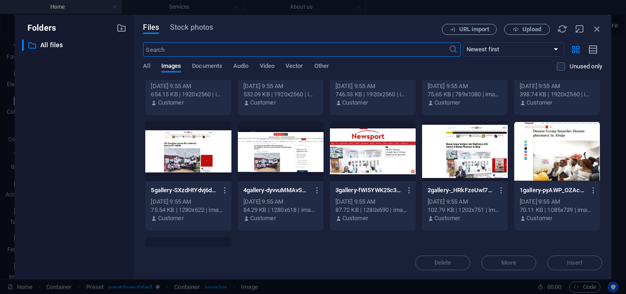
click at [364, 164] on div at bounding box center [373, 151] width 86 height 60
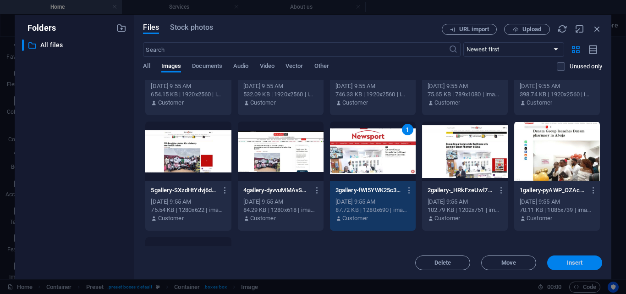
click at [566, 261] on span "Insert" at bounding box center [575, 262] width 48 height 5
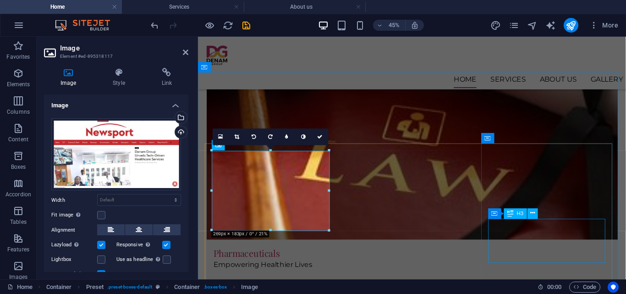
scroll to position [811, 0]
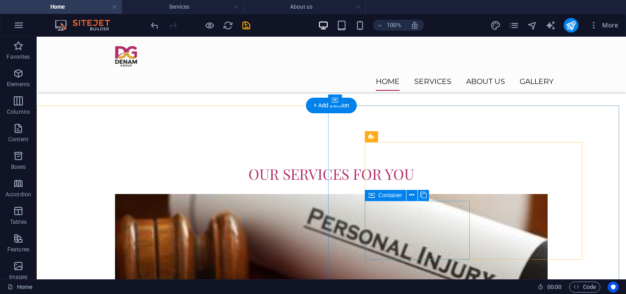
scroll to position [553, 0]
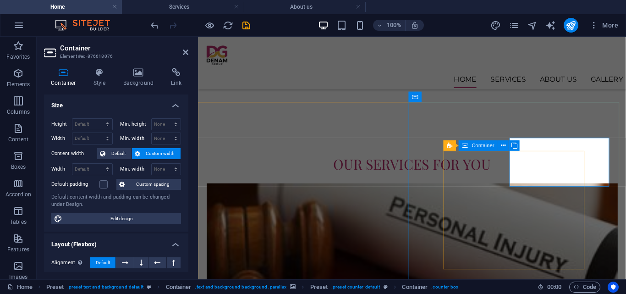
scroll to position [552, 0]
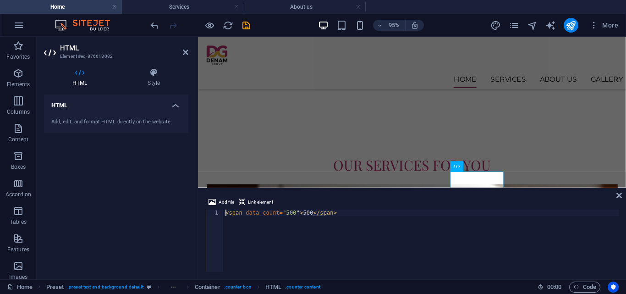
click at [303, 213] on div "< span data-count = "500" > 500 </ span >" at bounding box center [421, 246] width 395 height 75
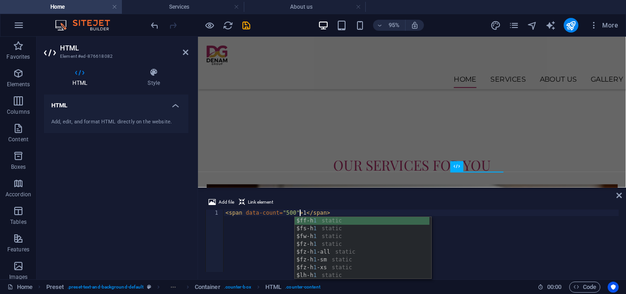
scroll to position [0, 6]
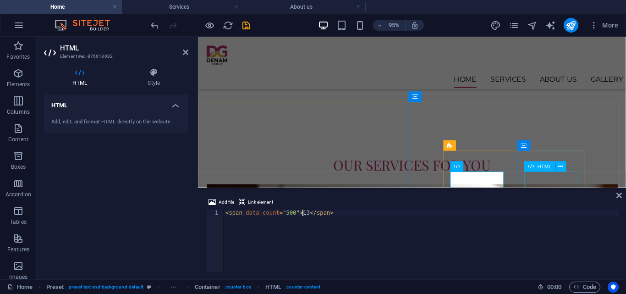
type textarea "<span data-count="500">13</span>"
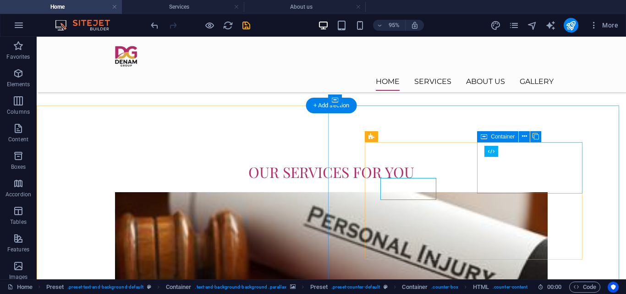
scroll to position [553, 0]
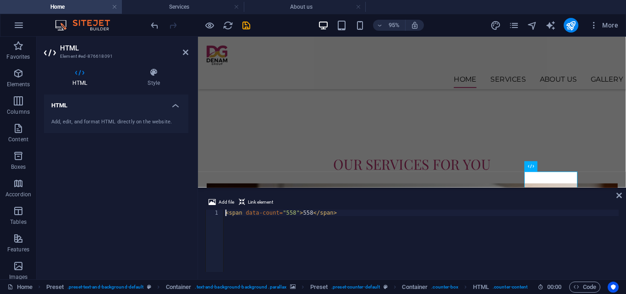
scroll to position [552, 0]
click at [303, 213] on div "< span data-count = "558" > 558 </ span >" at bounding box center [421, 246] width 395 height 75
click at [286, 213] on div "< span data-count = "558" > 8 </ span >" at bounding box center [421, 246] width 395 height 75
type textarea "<span data-count="8">8</span>"
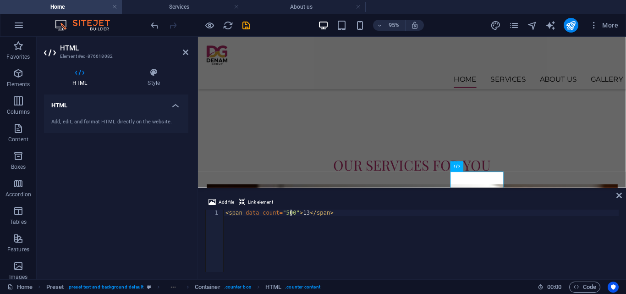
click at [291, 212] on div "< span data-count = "500" > 13 </ span >" at bounding box center [421, 246] width 395 height 75
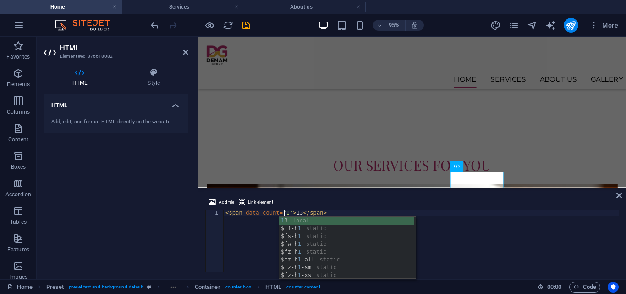
scroll to position [0, 5]
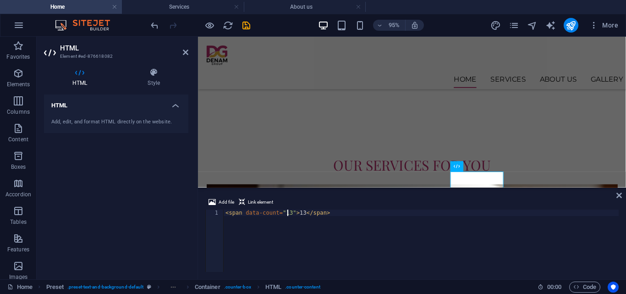
type textarea "<span data-count="13">13</span>"
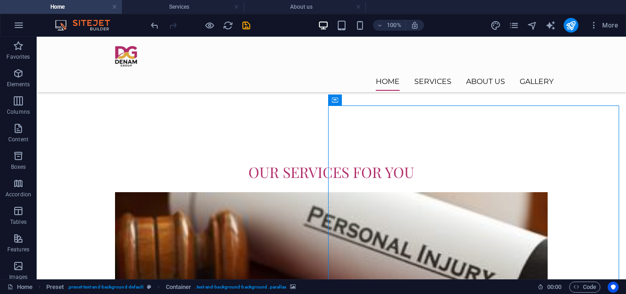
scroll to position [553, 0]
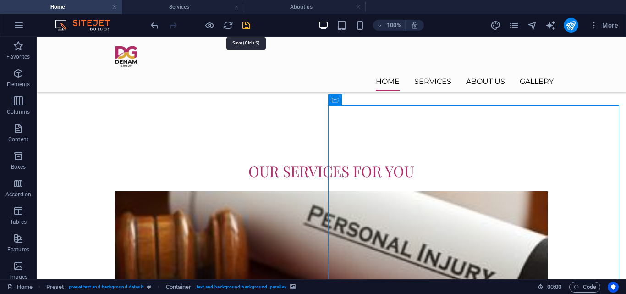
click at [251, 30] on icon "save" at bounding box center [246, 25] width 11 height 11
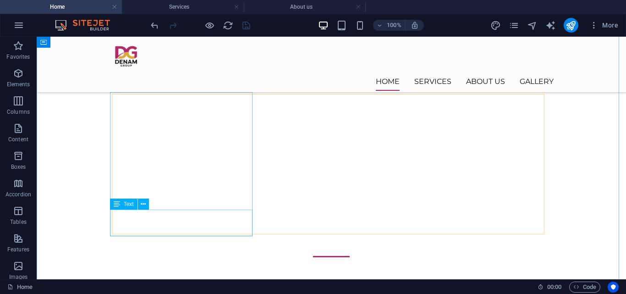
scroll to position [381, 0]
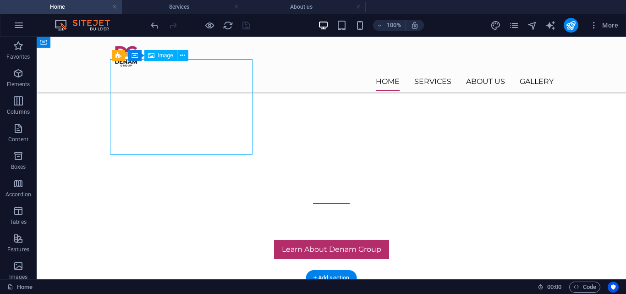
select select "%"
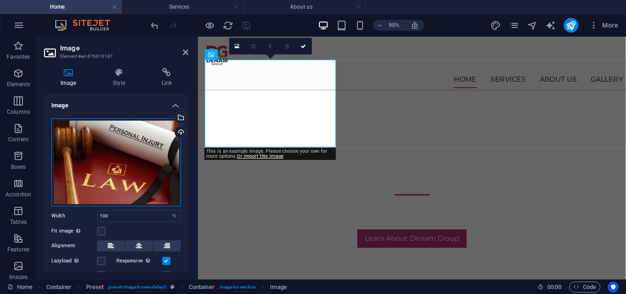
click at [115, 147] on div "Drag files here, click to choose files or select files from Files or our free s…" at bounding box center [116, 162] width 130 height 88
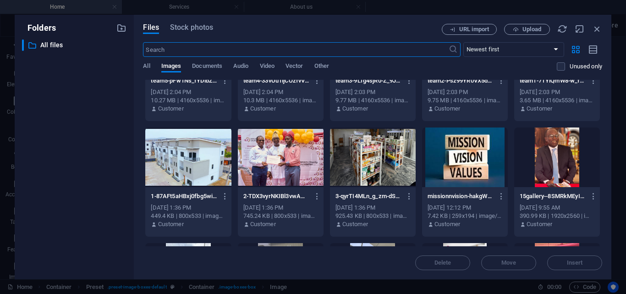
scroll to position [196, 0]
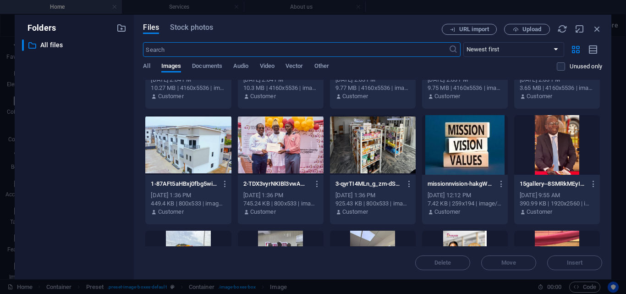
click at [390, 154] on div at bounding box center [373, 145] width 86 height 60
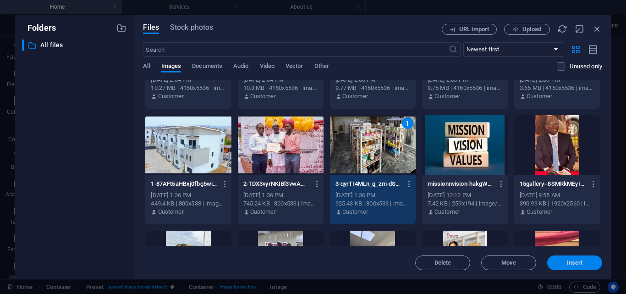
click at [565, 267] on button "Insert" at bounding box center [574, 262] width 55 height 15
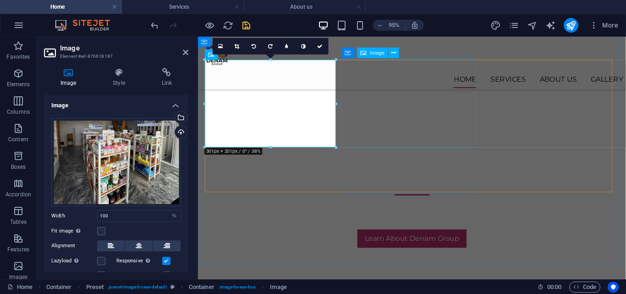
select select "%"
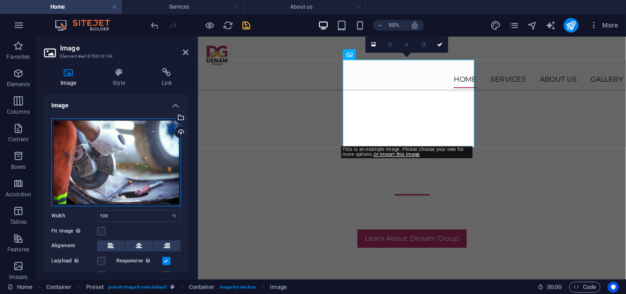
click at [129, 157] on div "Drag files here, click to choose files or select files from Files or our free s…" at bounding box center [116, 162] width 130 height 88
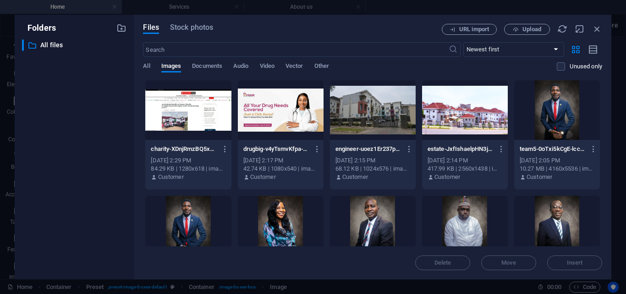
click at [456, 113] on div at bounding box center [465, 110] width 86 height 60
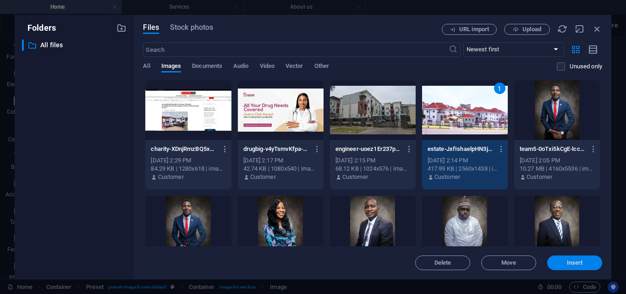
click at [577, 265] on span "Insert" at bounding box center [575, 262] width 16 height 5
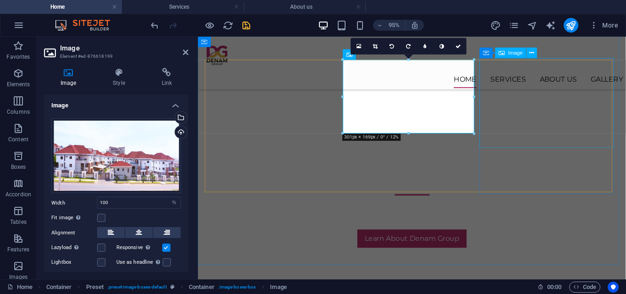
select select "%"
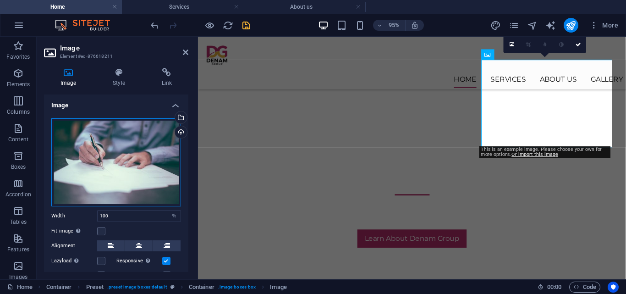
click at [119, 151] on div "Drag files here, click to choose files or select files from Files or our free s…" at bounding box center [116, 162] width 130 height 88
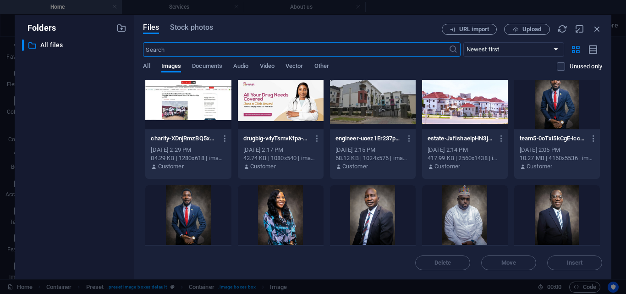
scroll to position [0, 0]
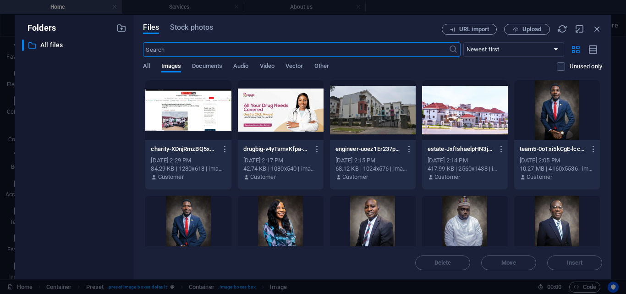
click at [381, 113] on div at bounding box center [373, 110] width 86 height 60
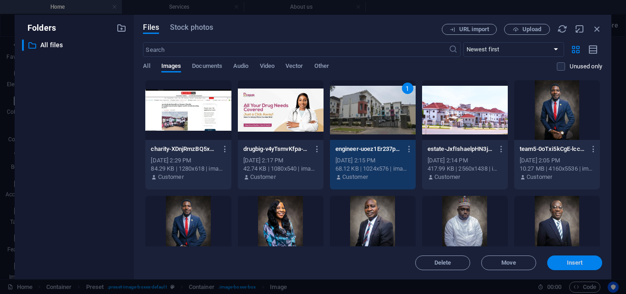
click at [571, 262] on span "Insert" at bounding box center [575, 262] width 16 height 5
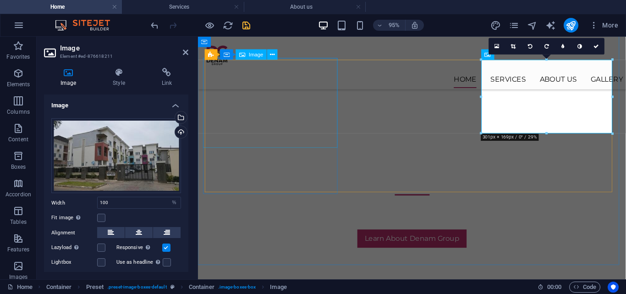
select select "%"
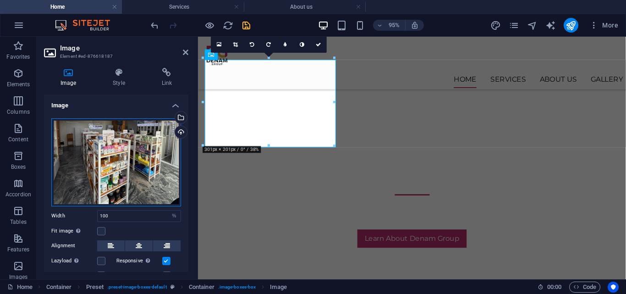
click at [132, 152] on div "Drag files here, click to choose files or select files from Files or our free s…" at bounding box center [116, 162] width 130 height 88
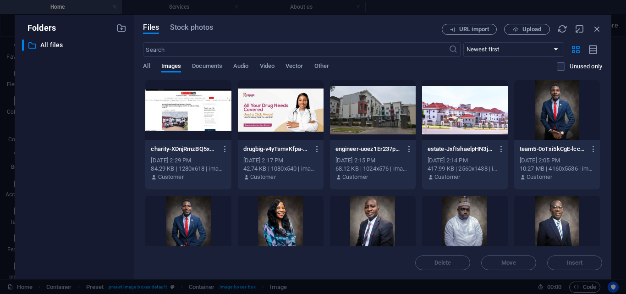
click at [271, 111] on div at bounding box center [281, 110] width 86 height 60
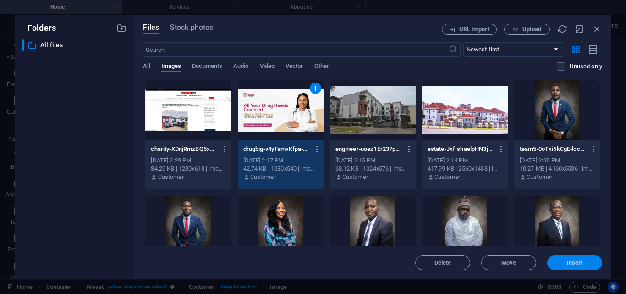
click at [556, 259] on button "Insert" at bounding box center [574, 262] width 55 height 15
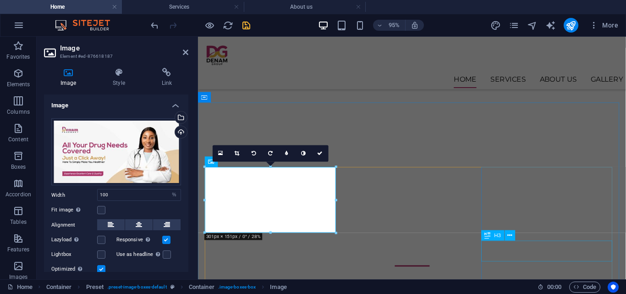
scroll to position [268, 0]
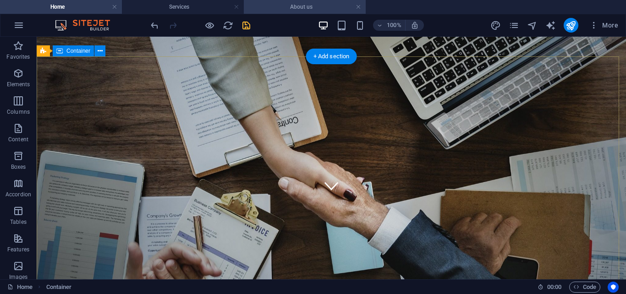
scroll to position [38, 0]
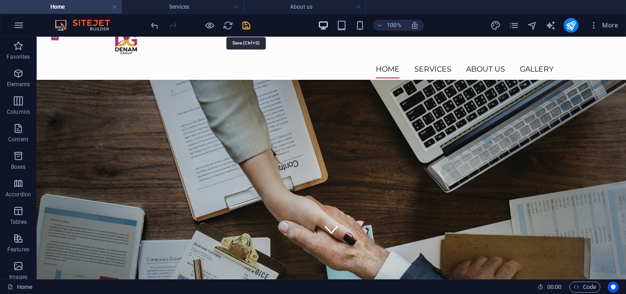
click at [242, 27] on icon "save" at bounding box center [246, 25] width 11 height 11
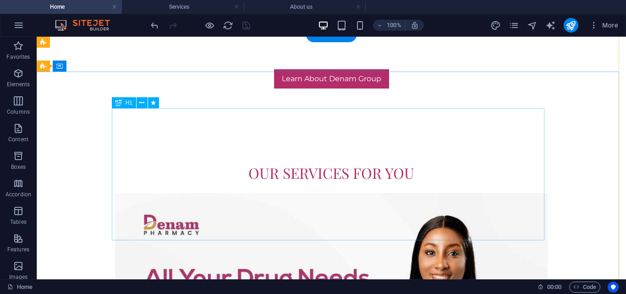
scroll to position [0, 0]
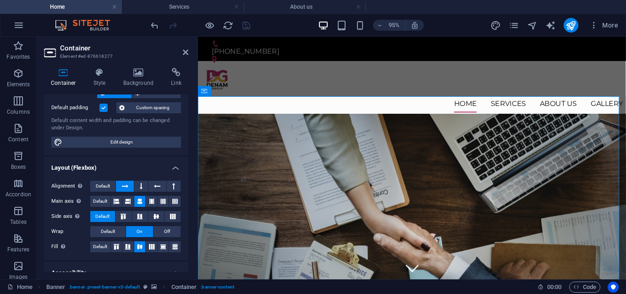
scroll to position [59, 0]
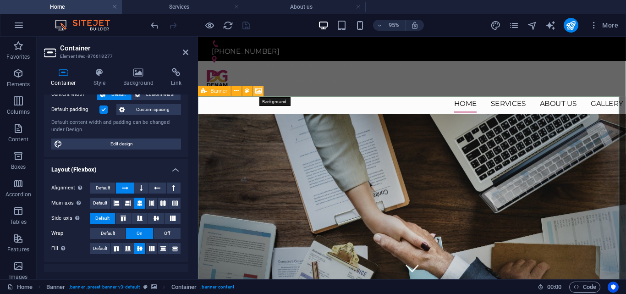
click at [257, 90] on icon at bounding box center [258, 91] width 6 height 9
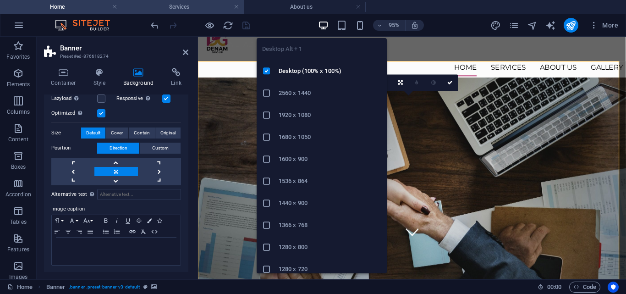
scroll to position [0, 0]
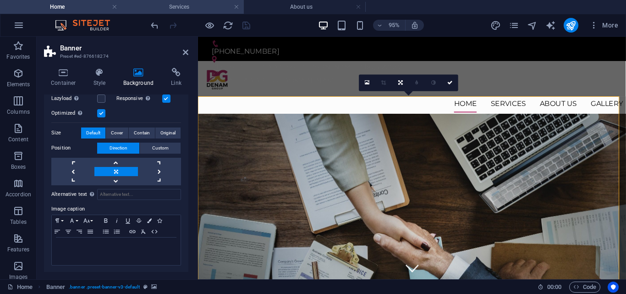
click at [175, 9] on h4 "Services" at bounding box center [183, 7] width 122 height 10
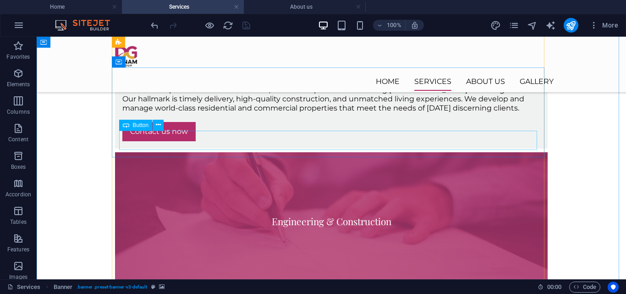
scroll to position [987, 0]
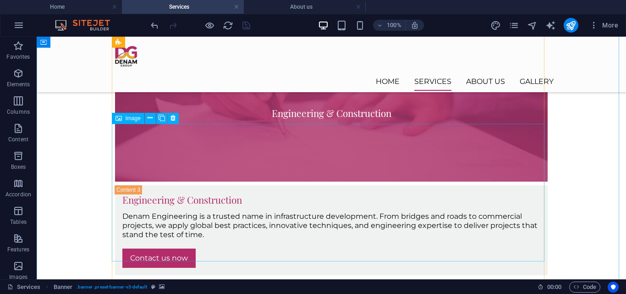
select select "px"
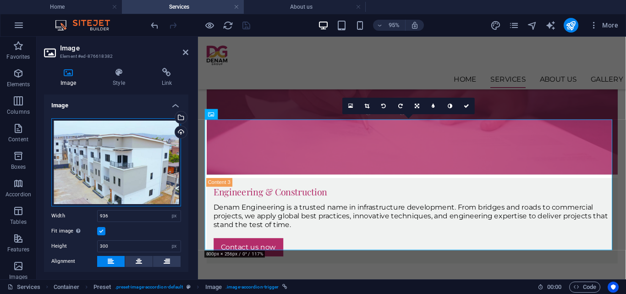
click at [127, 160] on div "Drag files here, click to choose files or select files from Files or our free s…" at bounding box center [116, 162] width 130 height 88
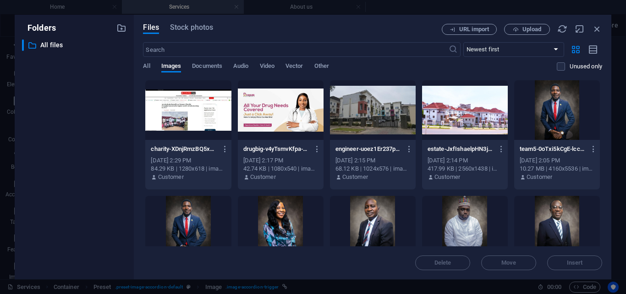
click at [457, 115] on div at bounding box center [465, 110] width 86 height 60
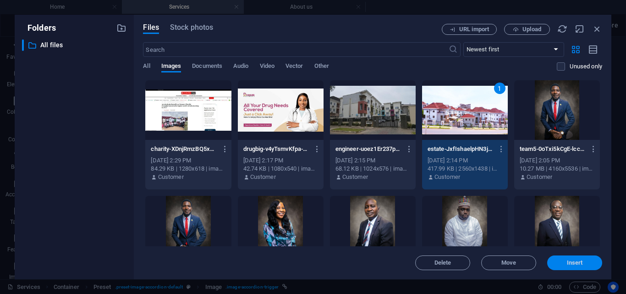
click at [582, 265] on span "Insert" at bounding box center [575, 262] width 16 height 5
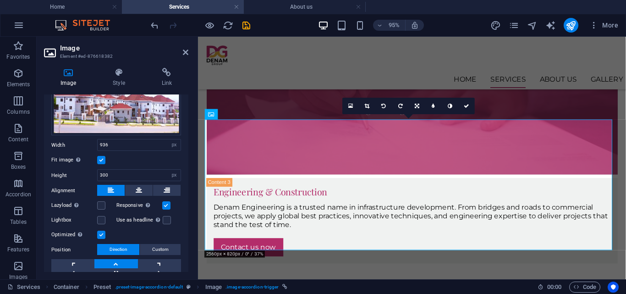
scroll to position [100, 0]
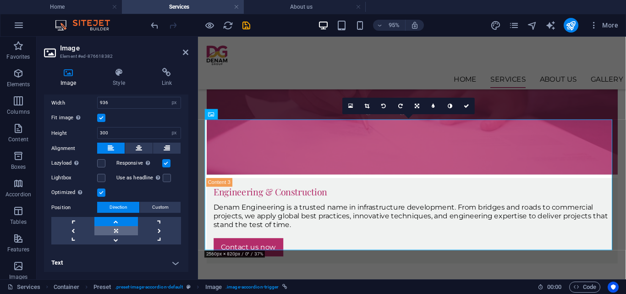
click at [110, 227] on link at bounding box center [115, 230] width 43 height 9
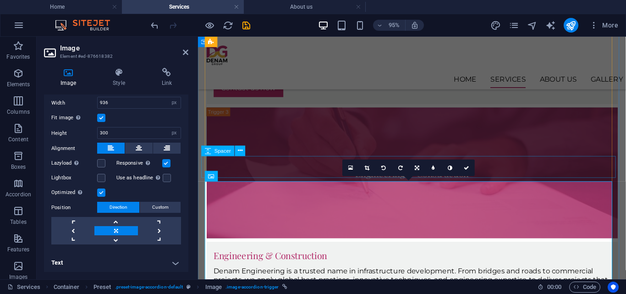
scroll to position [919, 0]
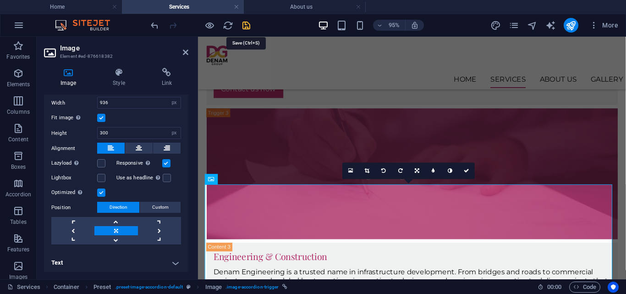
click at [245, 25] on icon "save" at bounding box center [246, 25] width 11 height 11
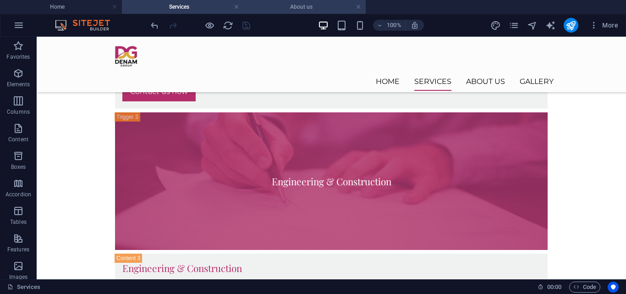
click at [294, 6] on h4 "About us" at bounding box center [305, 7] width 122 height 10
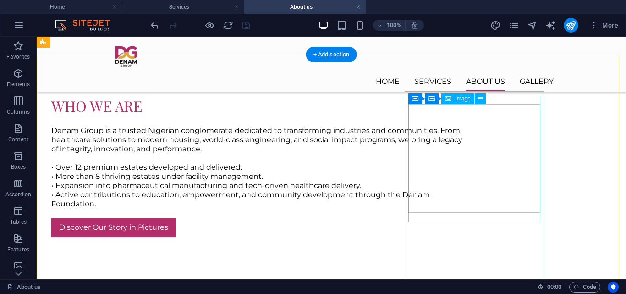
scroll to position [519, 0]
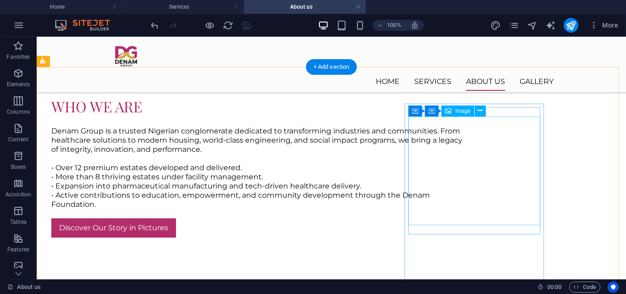
select select "px"
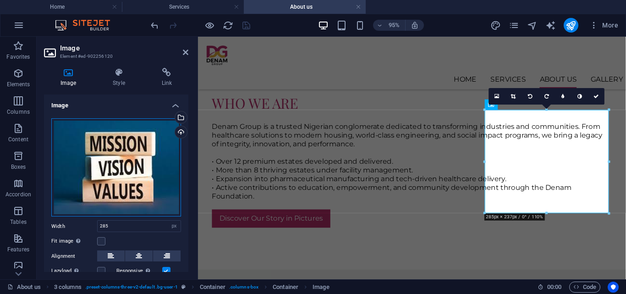
click at [148, 170] on div "Drag files here, click to choose files or select files from Files or our free s…" at bounding box center [116, 167] width 130 height 98
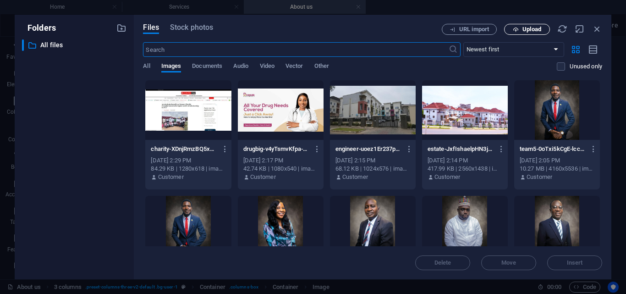
click at [538, 27] on span "Upload" at bounding box center [531, 29] width 19 height 5
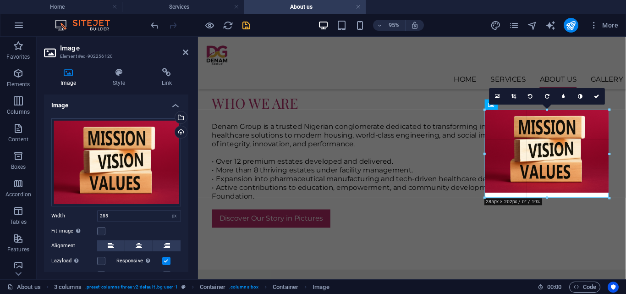
drag, startPoint x: 547, startPoint y: 192, endPoint x: 367, endPoint y: 169, distance: 181.1
click at [547, 198] on div at bounding box center [547, 198] width 125 height 3
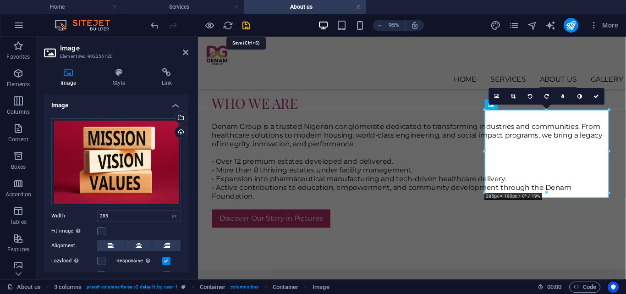
click at [244, 23] on icon "save" at bounding box center [246, 25] width 11 height 11
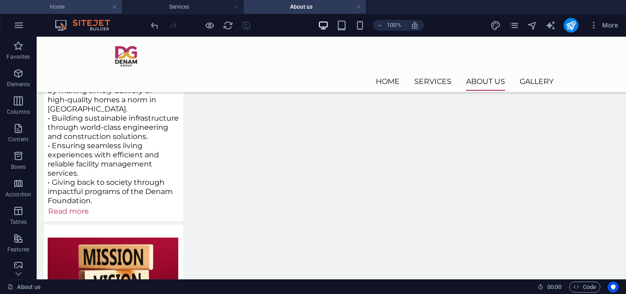
scroll to position [1391, 0]
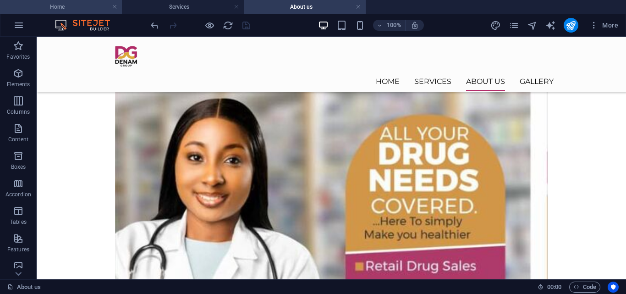
click at [53, 0] on li "Home" at bounding box center [61, 7] width 122 height 14
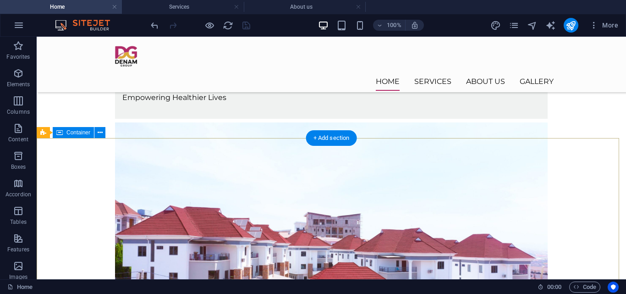
scroll to position [1014, 0]
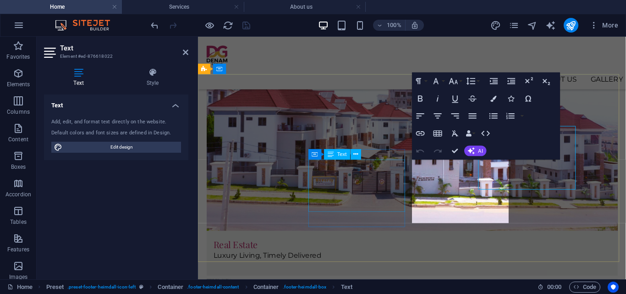
scroll to position [1036, 0]
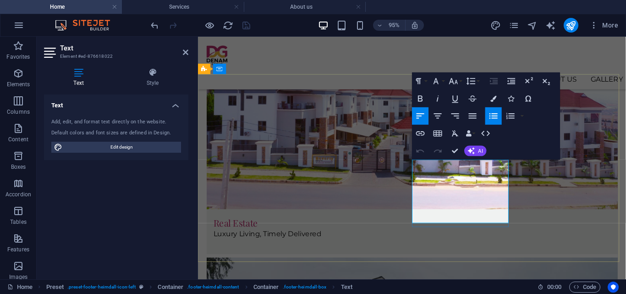
drag, startPoint x: 494, startPoint y: 188, endPoint x: 422, endPoint y: 187, distance: 72.0
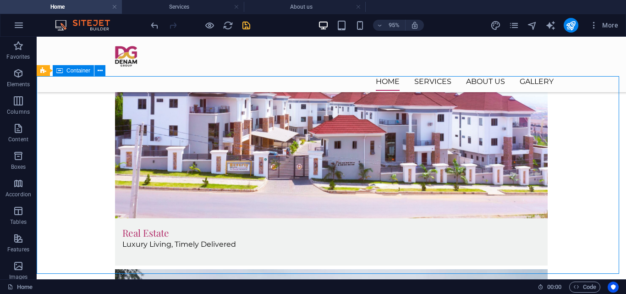
scroll to position [1001, 0]
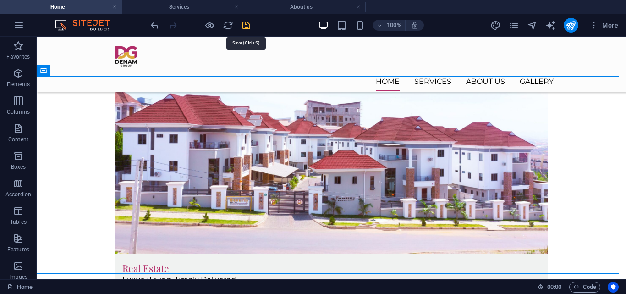
click at [249, 22] on icon "save" at bounding box center [246, 25] width 11 height 11
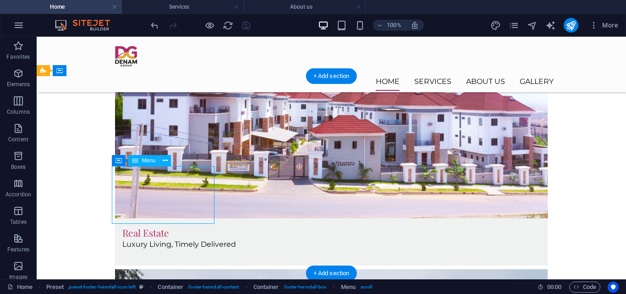
select select
select select "1"
select select
select select "2"
select select
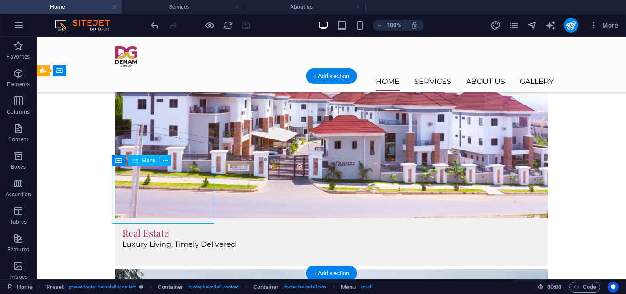
select select "3"
select select
select select "4"
select select
select select "5"
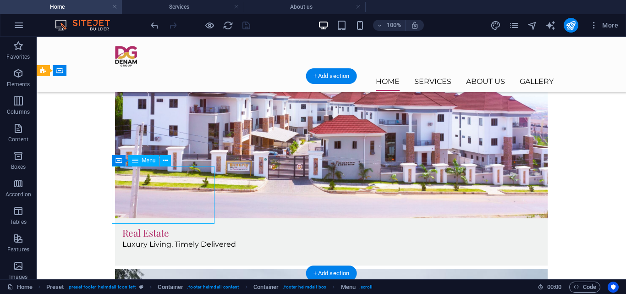
select select
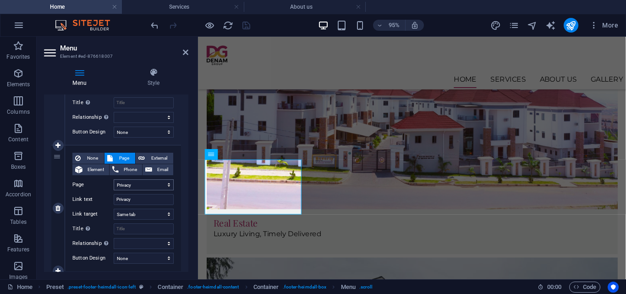
scroll to position [663, 0]
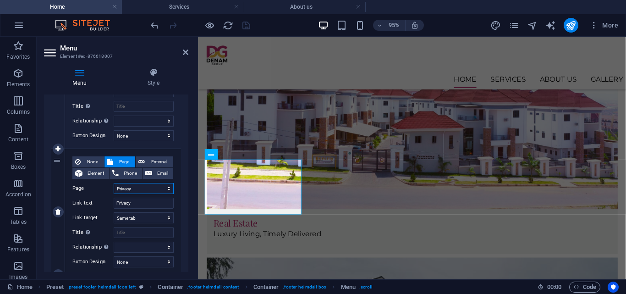
click at [149, 189] on select "Home Services About us Gallery Legal Notice Privacy" at bounding box center [144, 188] width 60 height 11
click at [59, 212] on icon at bounding box center [57, 212] width 5 height 6
select select
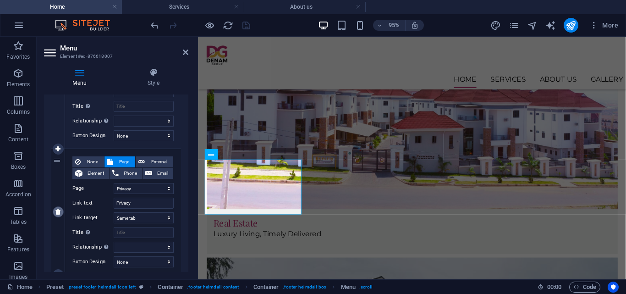
select select
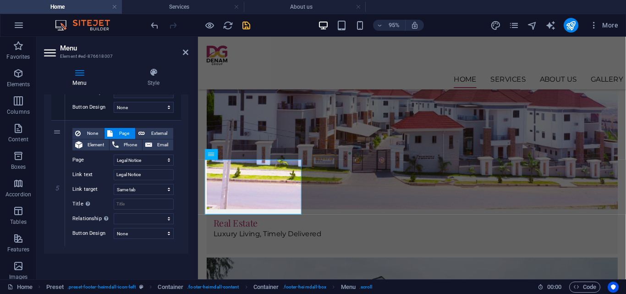
scroll to position [565, 0]
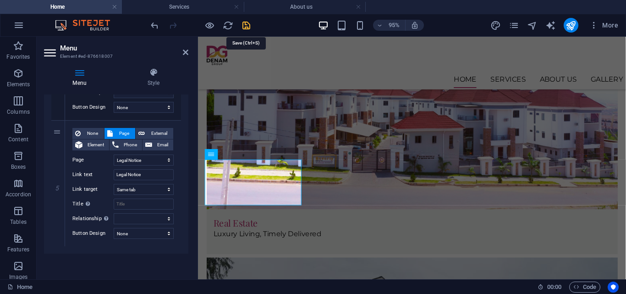
click at [245, 25] on icon "save" at bounding box center [246, 25] width 11 height 11
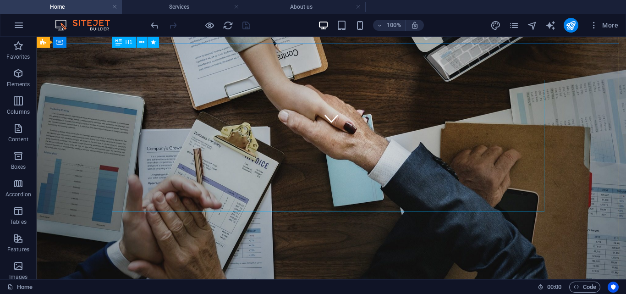
scroll to position [55, 0]
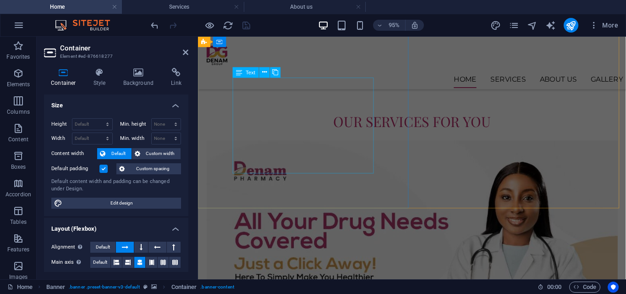
scroll to position [654, 0]
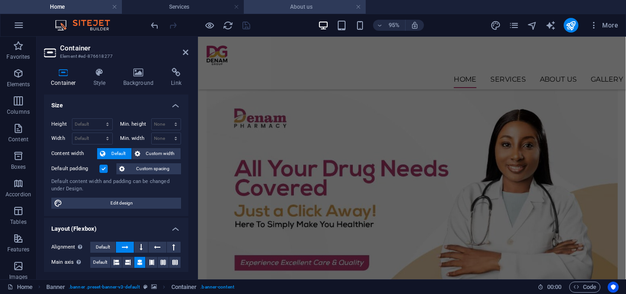
click at [295, 0] on li "About us" at bounding box center [305, 7] width 122 height 14
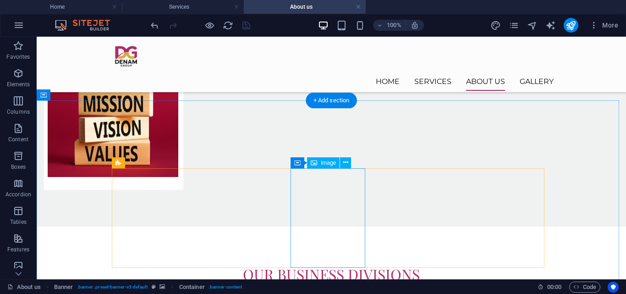
scroll to position [1146, 0]
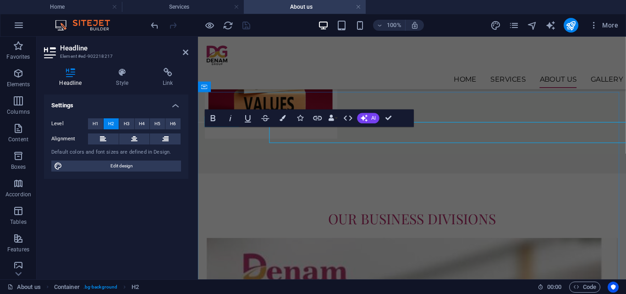
scroll to position [1151, 0]
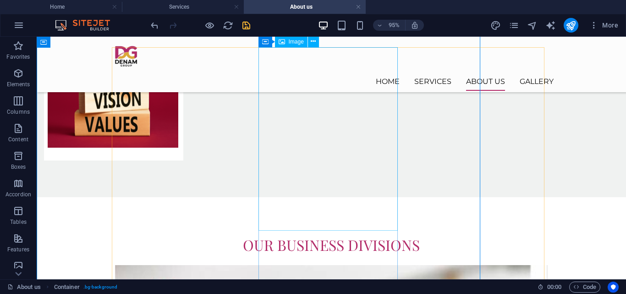
scroll to position [1131, 0]
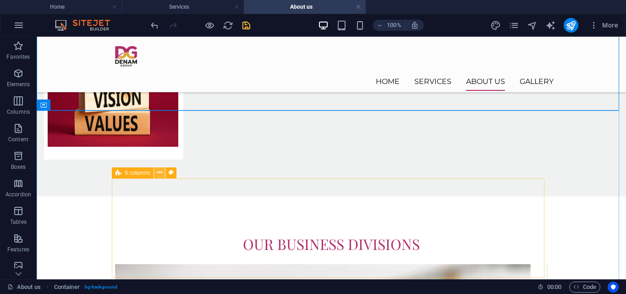
click at [158, 173] on icon at bounding box center [159, 173] width 5 height 10
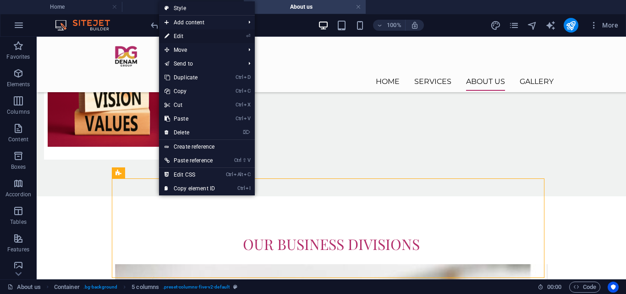
click at [173, 38] on link "⏎ Edit" at bounding box center [189, 36] width 61 height 14
select select "rem"
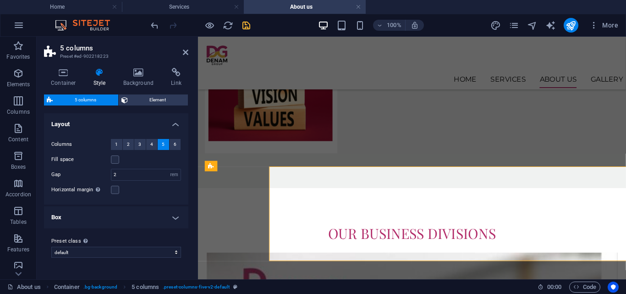
scroll to position [1136, 0]
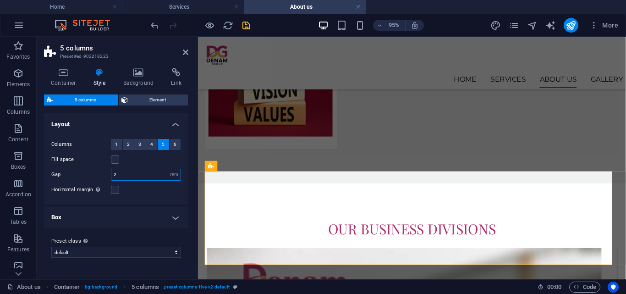
click at [120, 177] on input "2" at bounding box center [145, 174] width 69 height 11
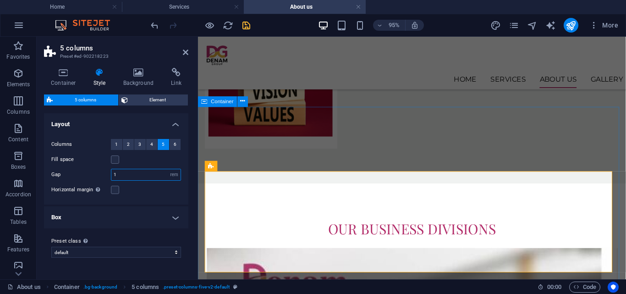
type input "1"
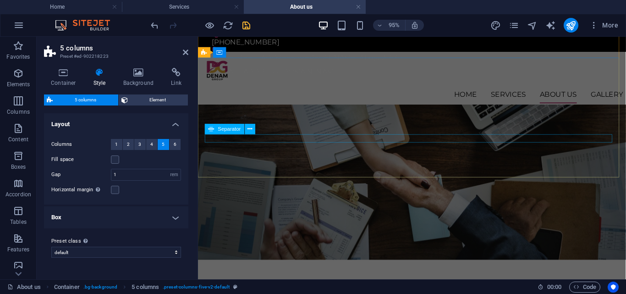
scroll to position [0, 0]
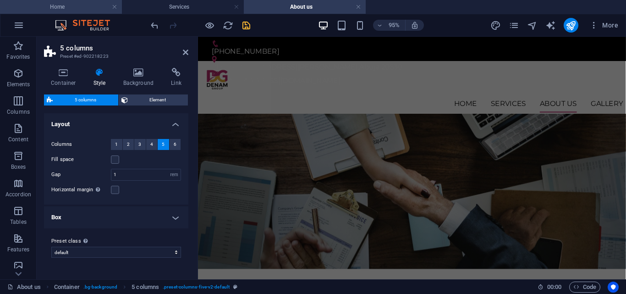
click at [50, 3] on h4 "Home" at bounding box center [61, 7] width 122 height 10
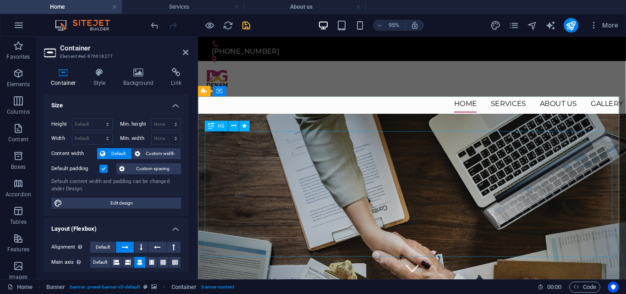
click at [134, 75] on icon at bounding box center [138, 72] width 44 height 9
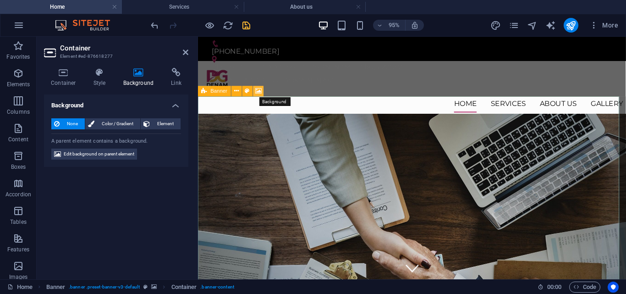
click at [256, 89] on icon at bounding box center [258, 91] width 6 height 9
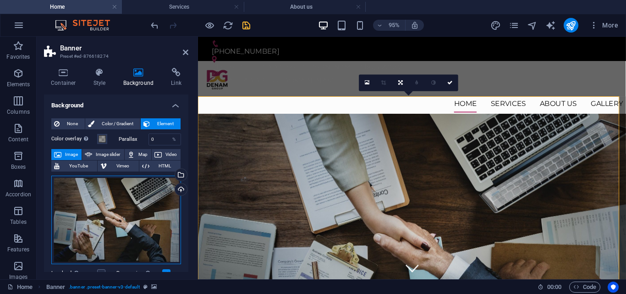
click at [106, 254] on div "Drag files here, click to choose files or select files from Files or our free s…" at bounding box center [116, 220] width 130 height 88
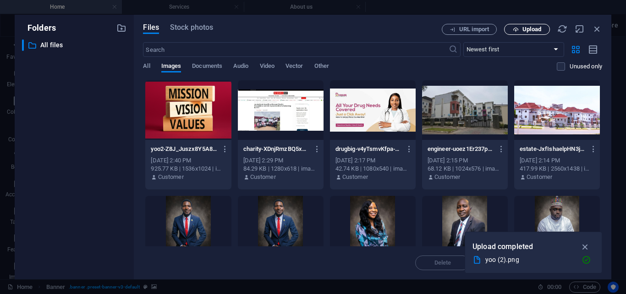
click at [525, 28] on span "Upload" at bounding box center [531, 29] width 19 height 5
click at [528, 28] on span "Upload" at bounding box center [531, 29] width 19 height 5
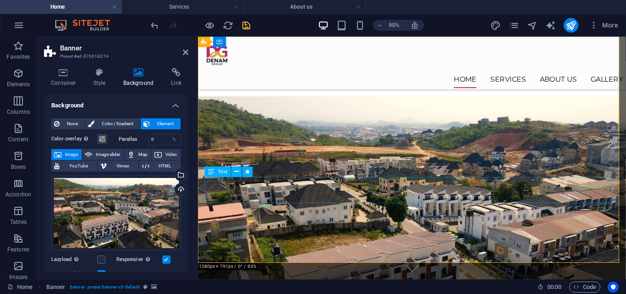
scroll to position [110, 0]
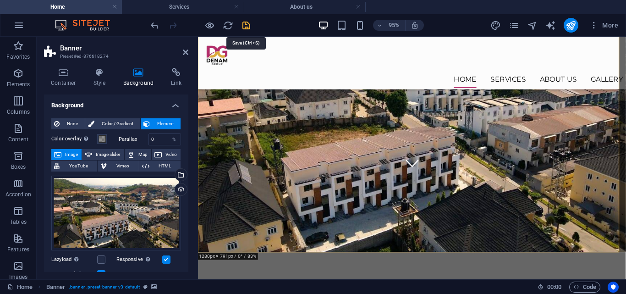
click at [243, 29] on icon "save" at bounding box center [246, 25] width 11 height 11
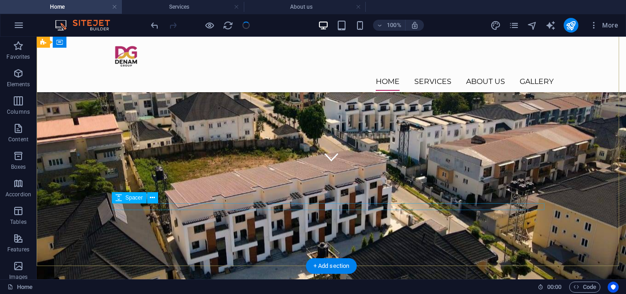
scroll to position [86, 0]
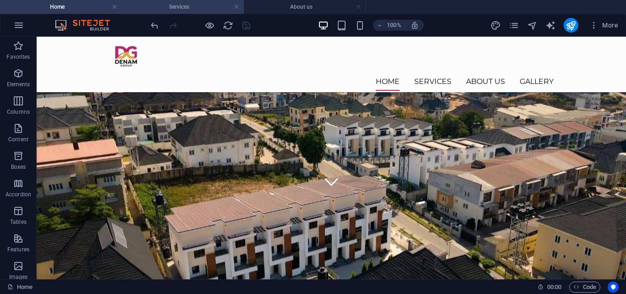
click at [173, 7] on h4 "Services" at bounding box center [183, 7] width 122 height 10
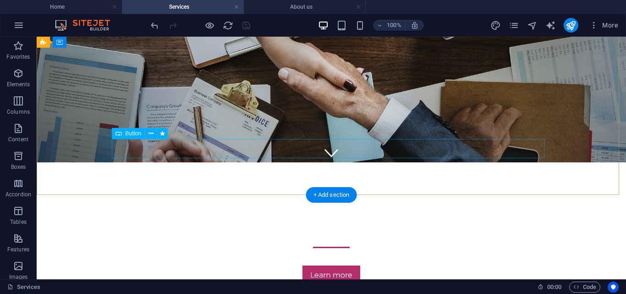
scroll to position [0, 0]
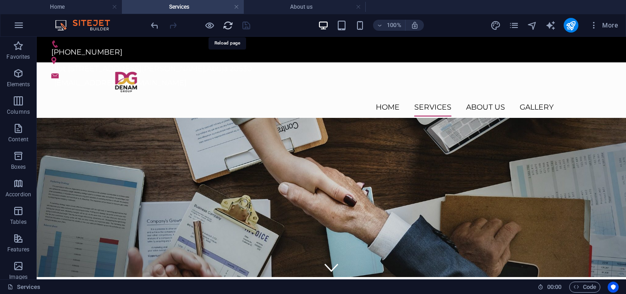
click at [228, 27] on icon "reload" at bounding box center [228, 25] width 11 height 11
click at [99, 93] on icon at bounding box center [100, 94] width 5 height 10
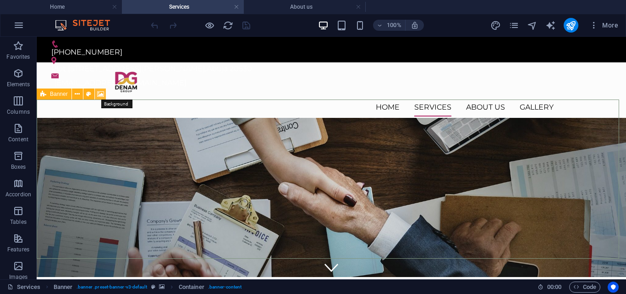
click at [99, 94] on icon at bounding box center [100, 94] width 7 height 10
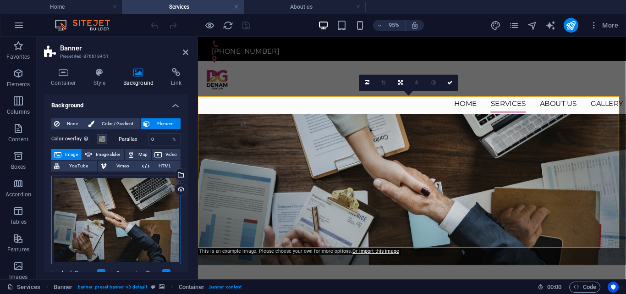
click at [97, 217] on div "Drag files here, click to choose files or select files from Files or our free s…" at bounding box center [116, 220] width 130 height 88
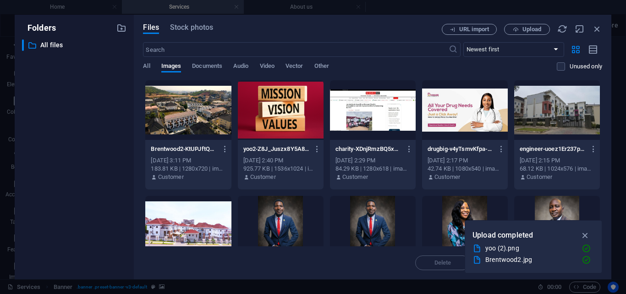
click at [174, 119] on div at bounding box center [188, 110] width 86 height 60
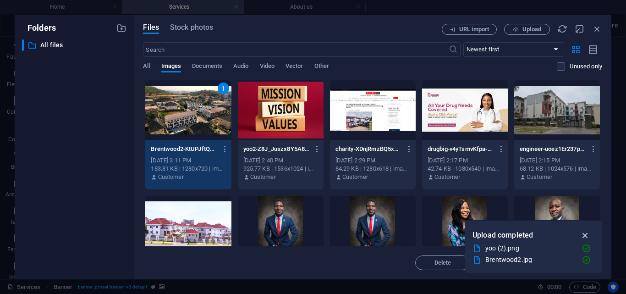
click at [583, 228] on button "button" at bounding box center [586, 235] width 18 height 15
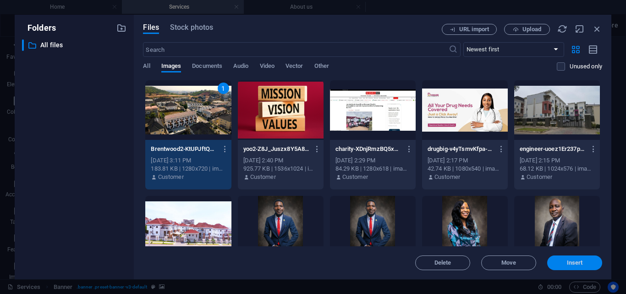
click at [581, 262] on span "Insert" at bounding box center [575, 262] width 16 height 5
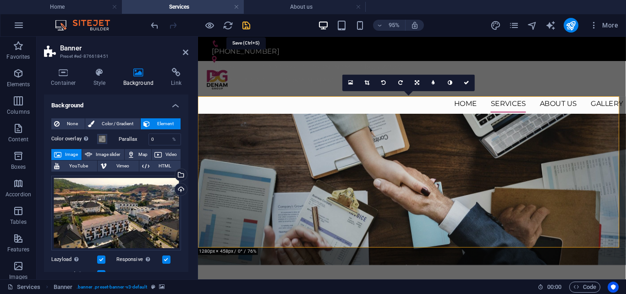
click at [247, 28] on icon "save" at bounding box center [246, 25] width 11 height 11
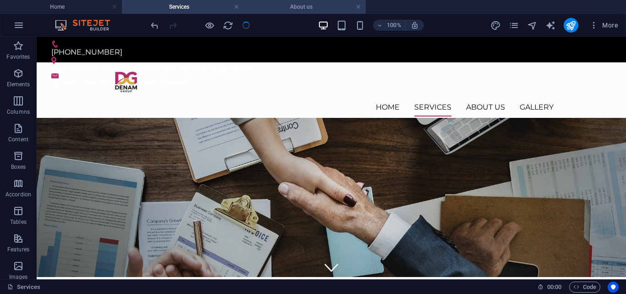
click at [288, 6] on h4 "About us" at bounding box center [305, 7] width 122 height 10
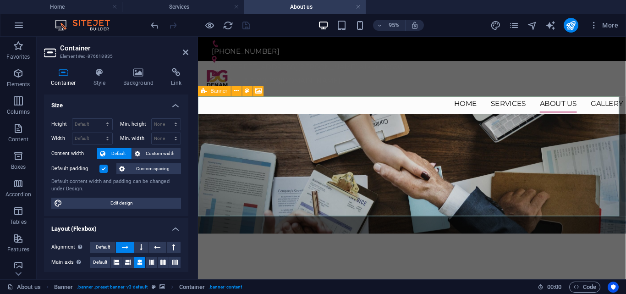
click at [208, 89] on div "Banner" at bounding box center [214, 91] width 33 height 11
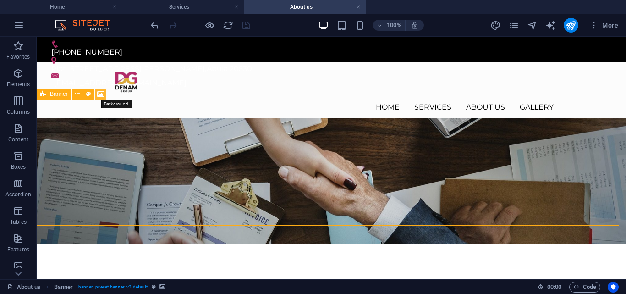
click at [100, 92] on icon at bounding box center [100, 94] width 7 height 10
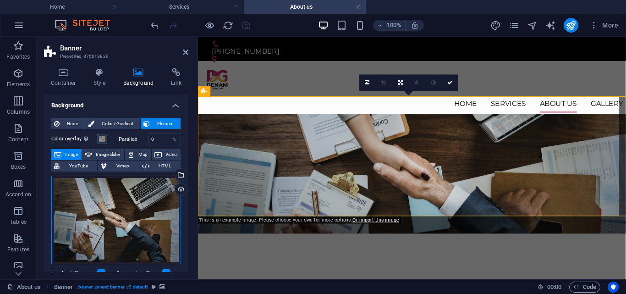
click at [107, 211] on div "Drag files here, click to choose files or select files from Files or our free s…" at bounding box center [116, 220] width 130 height 88
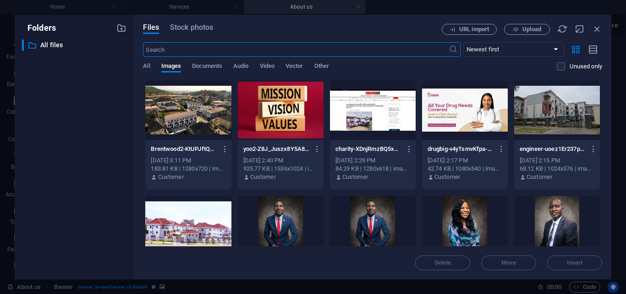
click at [194, 124] on div at bounding box center [188, 110] width 86 height 60
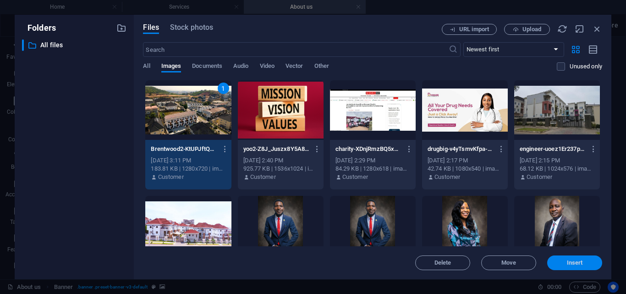
click at [569, 261] on span "Insert" at bounding box center [575, 262] width 16 height 5
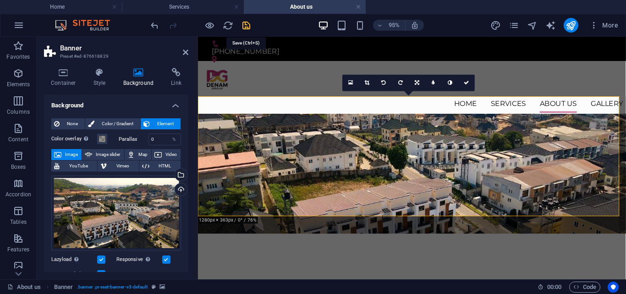
click at [247, 29] on icon "save" at bounding box center [246, 25] width 11 height 11
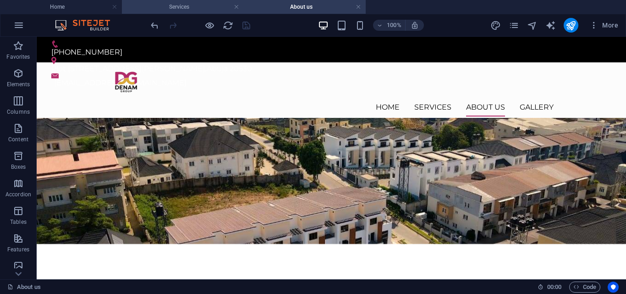
click at [166, 6] on h4 "Services" at bounding box center [183, 7] width 122 height 10
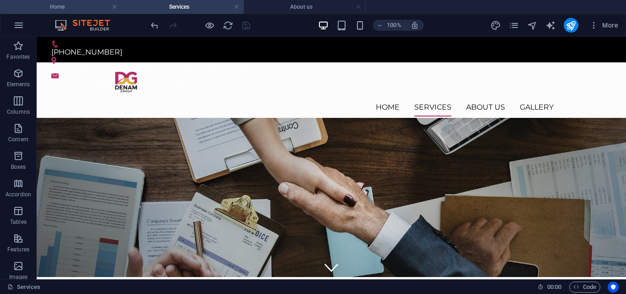
click at [54, 1] on li "Home" at bounding box center [61, 7] width 122 height 14
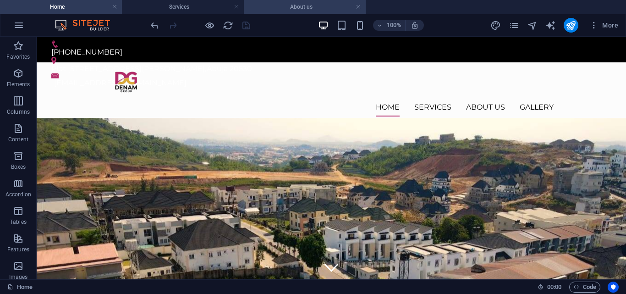
click at [301, 10] on h4 "About us" at bounding box center [305, 7] width 122 height 10
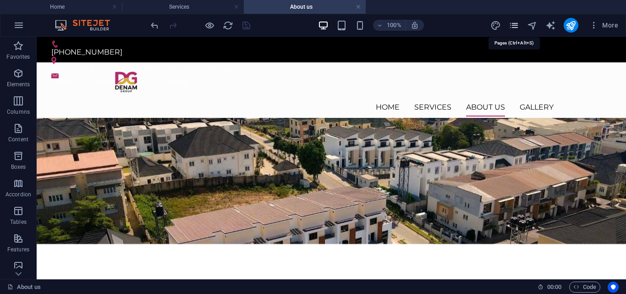
click at [517, 27] on icon "pages" at bounding box center [514, 25] width 11 height 11
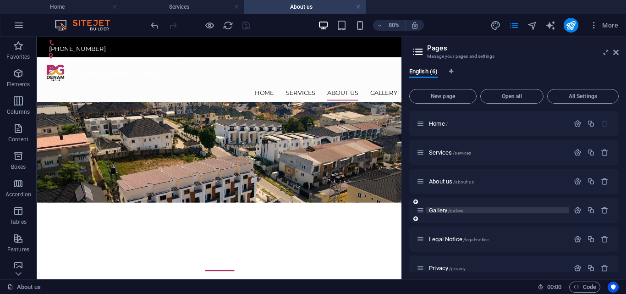
click at [435, 212] on span "Gallery /gallery" at bounding box center [446, 210] width 34 height 7
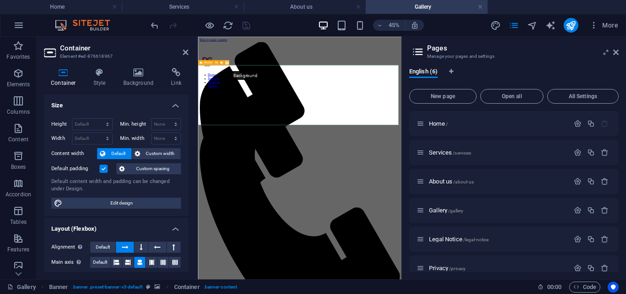
click at [226, 61] on icon at bounding box center [226, 62] width 3 height 4
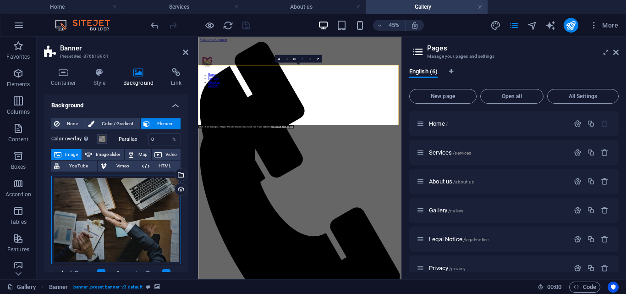
click at [107, 201] on div "Drag files here, click to choose files or select files from Files or our free s…" at bounding box center [116, 220] width 130 height 88
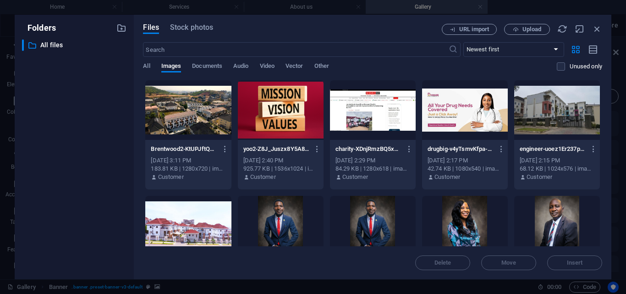
click at [159, 114] on div at bounding box center [188, 110] width 86 height 60
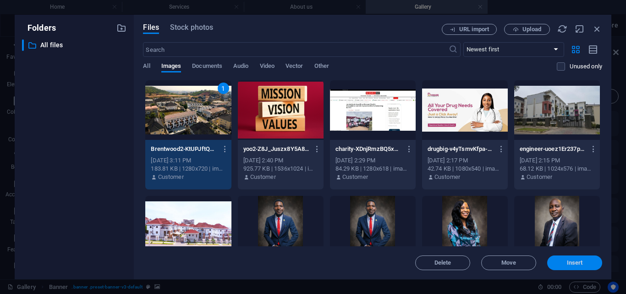
click at [565, 269] on button "Insert" at bounding box center [574, 262] width 55 height 15
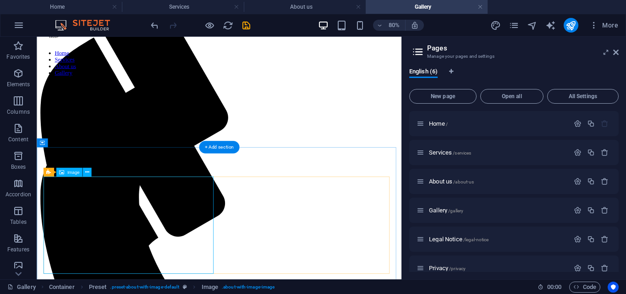
scroll to position [81, 0]
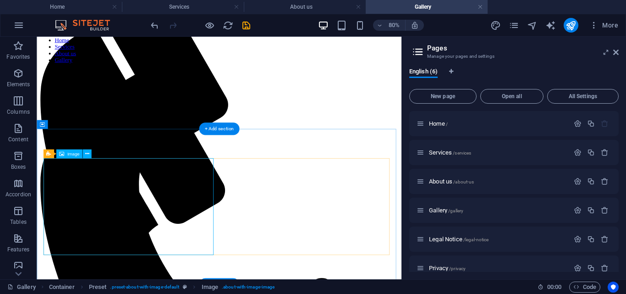
select select "%"
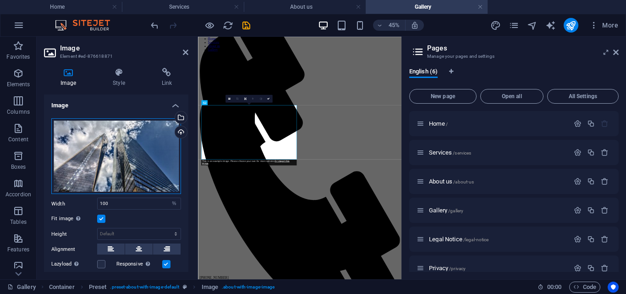
click at [102, 157] on div "Drag files here, click to choose files or select files from Files or our free s…" at bounding box center [116, 156] width 130 height 76
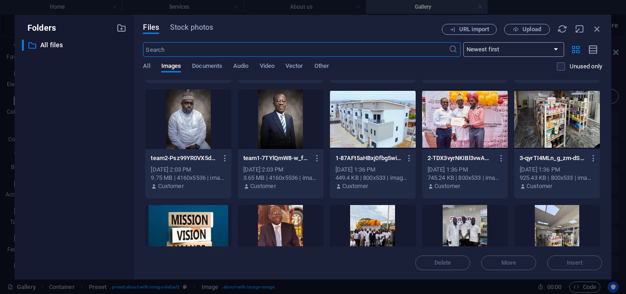
scroll to position [220, 0]
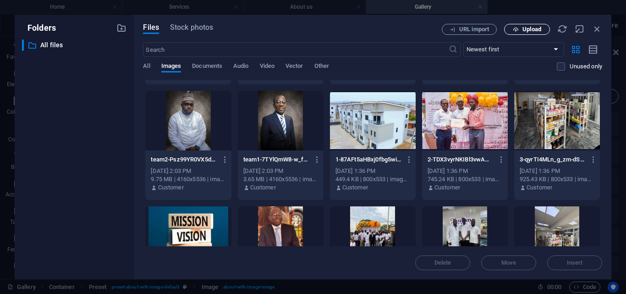
click at [522, 27] on span "Upload" at bounding box center [527, 30] width 38 height 6
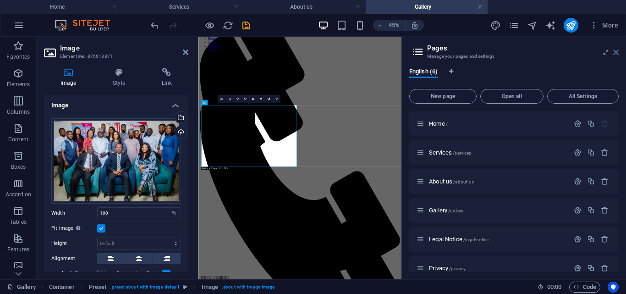
click at [617, 55] on icon at bounding box center [615, 52] width 5 height 7
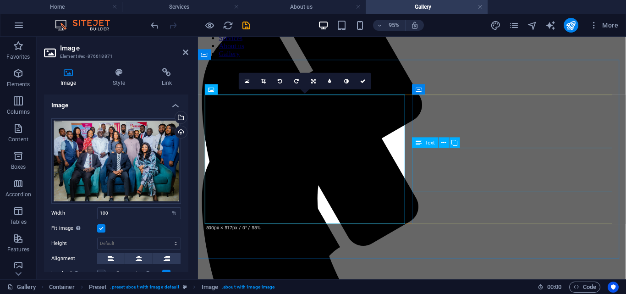
scroll to position [179, 0]
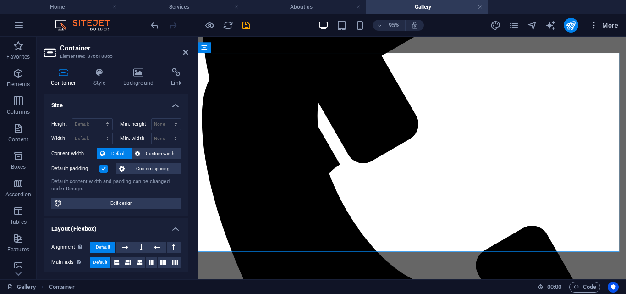
click at [595, 26] on icon "button" at bounding box center [593, 25] width 9 height 9
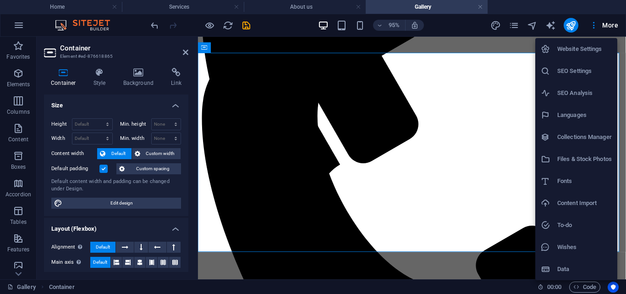
click at [558, 48] on h6 "Website Settings" at bounding box center [584, 49] width 55 height 11
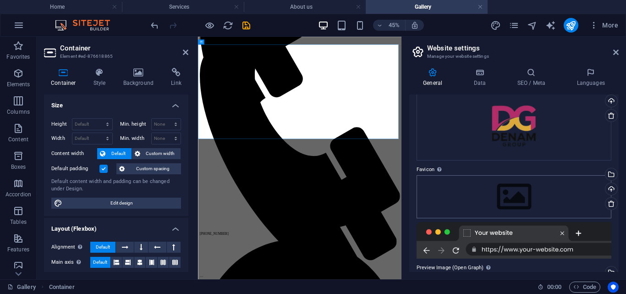
scroll to position [59, 0]
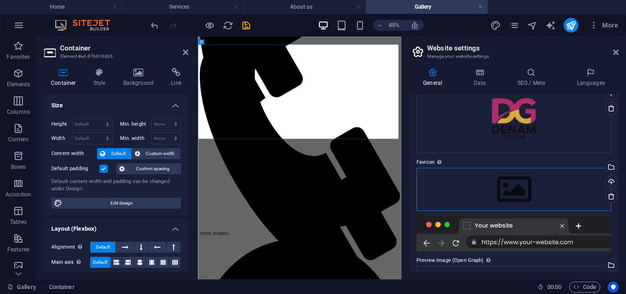
click at [507, 191] on div "Drag files here, click to choose files or select files from Files or our free s…" at bounding box center [514, 189] width 195 height 43
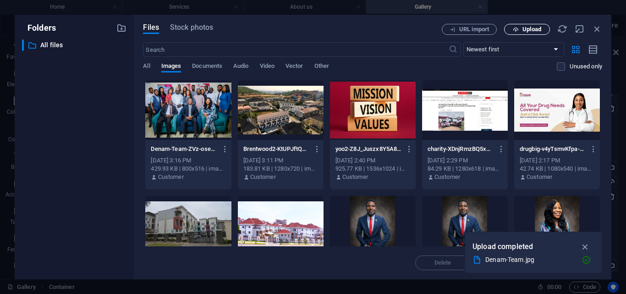
click at [524, 24] on button "Upload" at bounding box center [527, 29] width 46 height 11
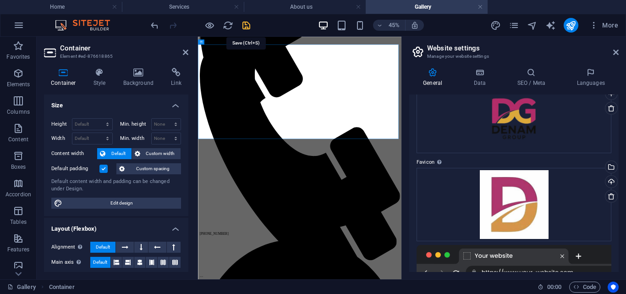
click at [246, 26] on icon "save" at bounding box center [246, 25] width 11 height 11
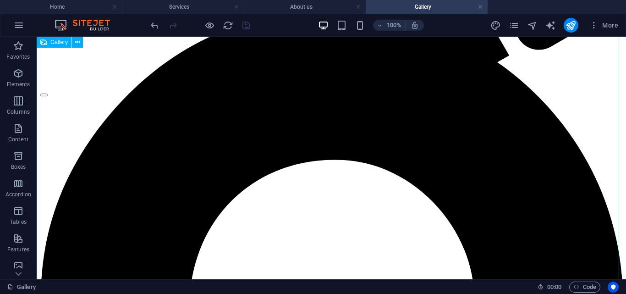
scroll to position [838, 0]
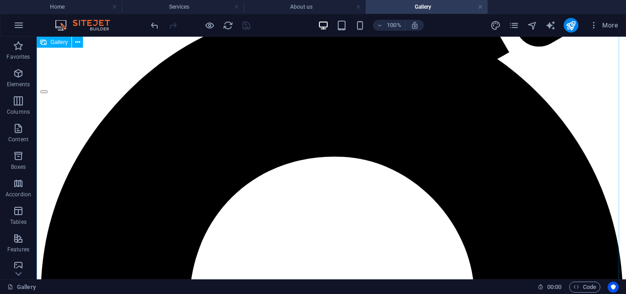
select select "4"
select select "%"
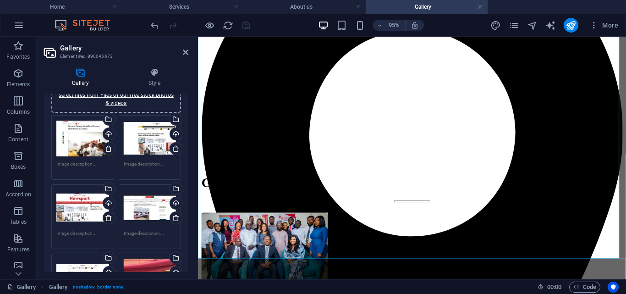
scroll to position [0, 0]
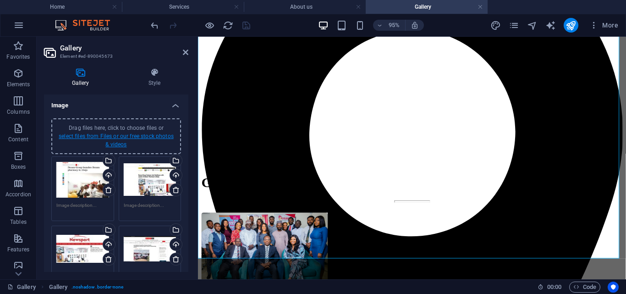
click at [85, 135] on link "select files from Files or our free stock photos & videos" at bounding box center [116, 140] width 115 height 15
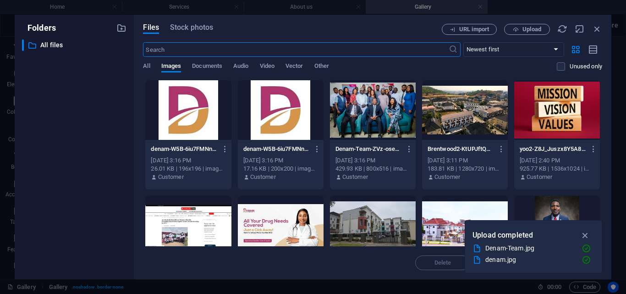
scroll to position [747, 0]
click at [523, 27] on span "Upload" at bounding box center [531, 29] width 19 height 5
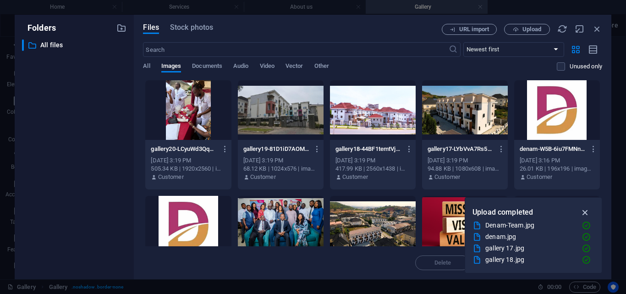
click at [584, 211] on icon "button" at bounding box center [585, 212] width 11 height 10
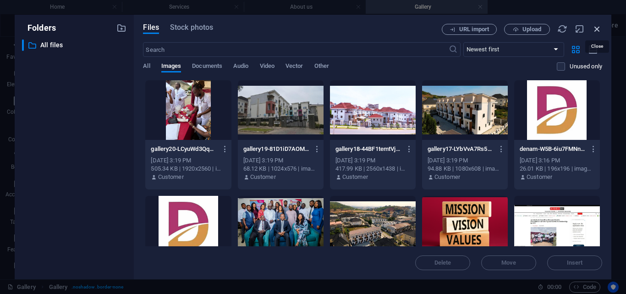
click at [598, 29] on icon "button" at bounding box center [597, 29] width 10 height 10
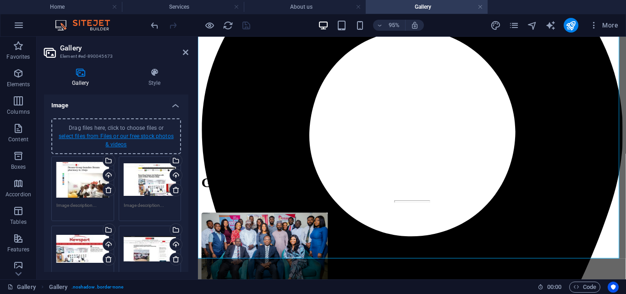
click at [99, 136] on link "select files from Files or our free stock photos & videos" at bounding box center [116, 140] width 115 height 15
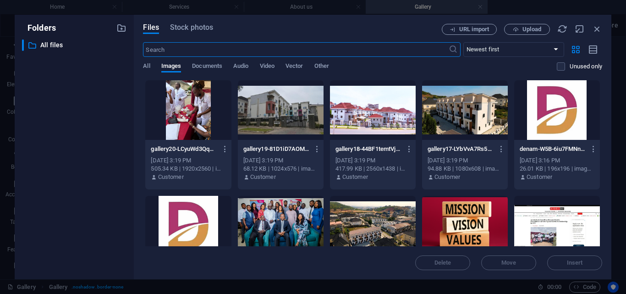
scroll to position [747, 0]
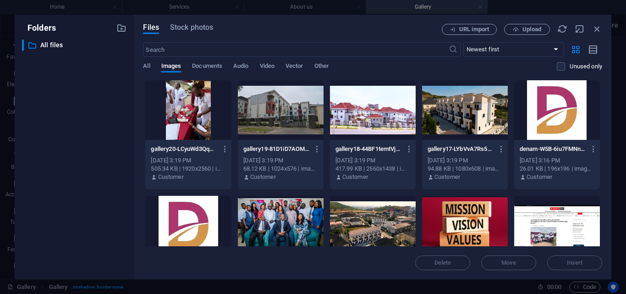
click at [474, 117] on div at bounding box center [465, 110] width 86 height 60
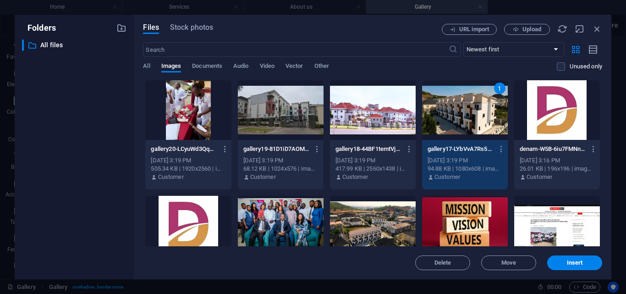
click at [186, 126] on div at bounding box center [188, 110] width 86 height 60
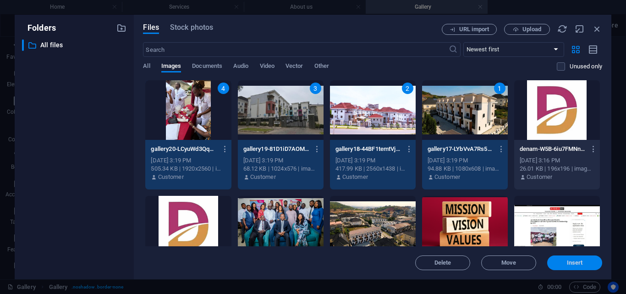
click at [560, 262] on span "Insert" at bounding box center [575, 262] width 48 height 5
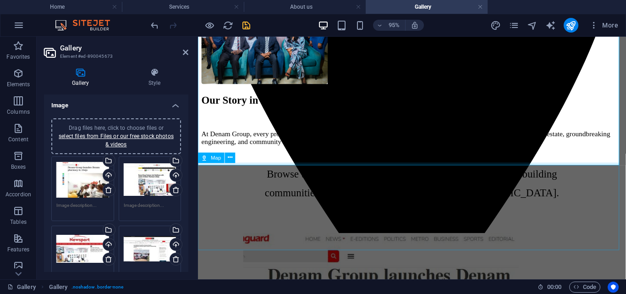
scroll to position [966, 0]
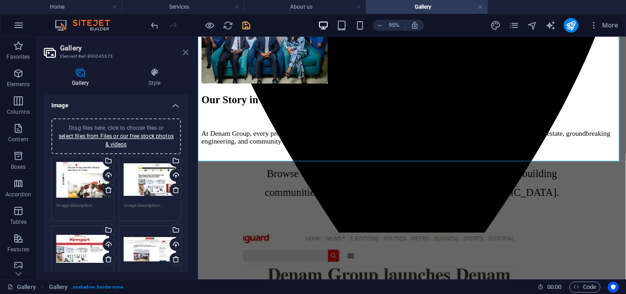
click at [187, 55] on icon at bounding box center [185, 52] width 5 height 7
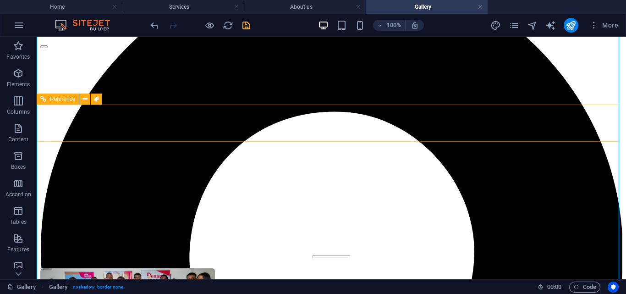
scroll to position [882, 0]
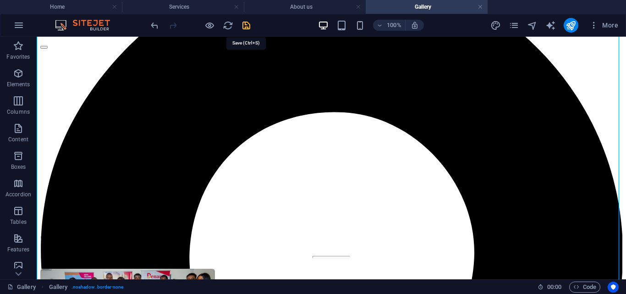
click at [245, 22] on icon "save" at bounding box center [246, 25] width 11 height 11
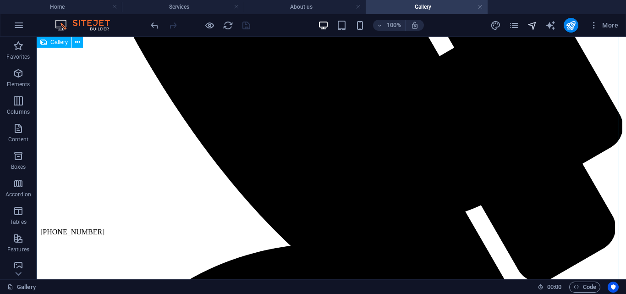
scroll to position [577, 0]
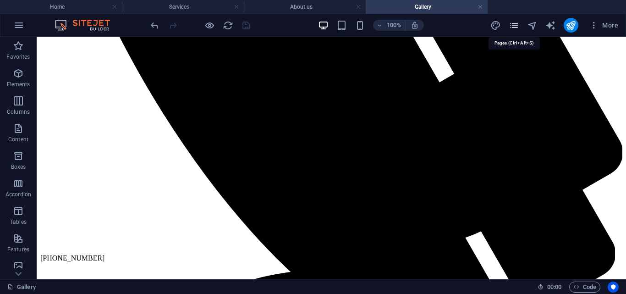
click at [514, 24] on icon "pages" at bounding box center [514, 25] width 11 height 11
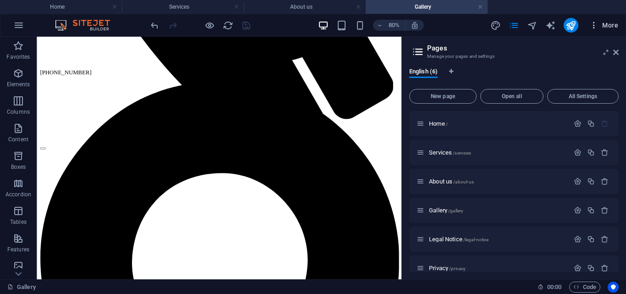
click at [607, 27] on span "More" at bounding box center [603, 25] width 29 height 9
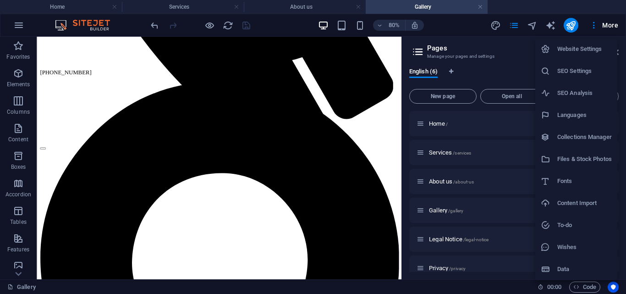
click at [569, 50] on h6 "Website Settings" at bounding box center [584, 49] width 55 height 11
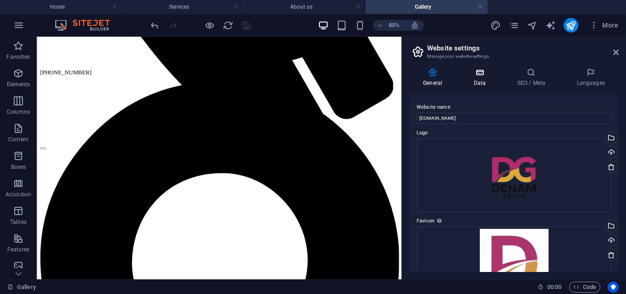
click at [480, 85] on h4 "Data" at bounding box center [482, 77] width 44 height 19
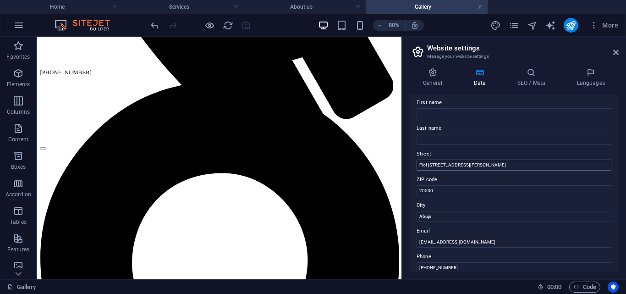
scroll to position [57, 0]
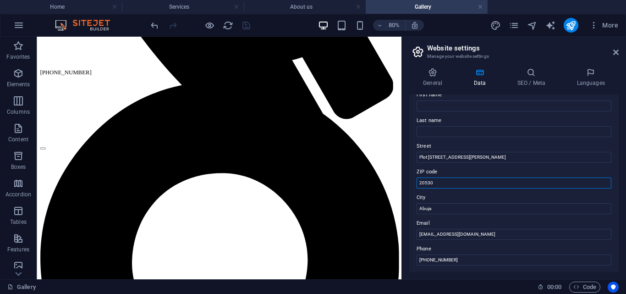
click at [450, 186] on input "20530" at bounding box center [514, 182] width 195 height 11
type input "2"
type input "900103"
click at [248, 27] on icon "save" at bounding box center [246, 25] width 11 height 11
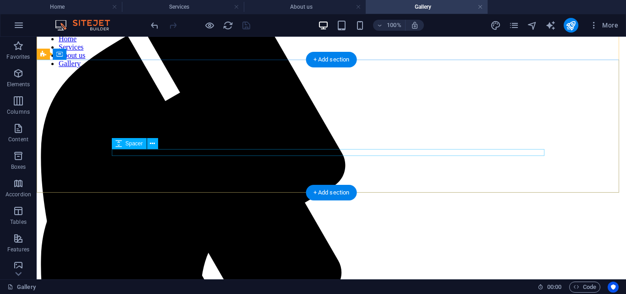
scroll to position [0, 0]
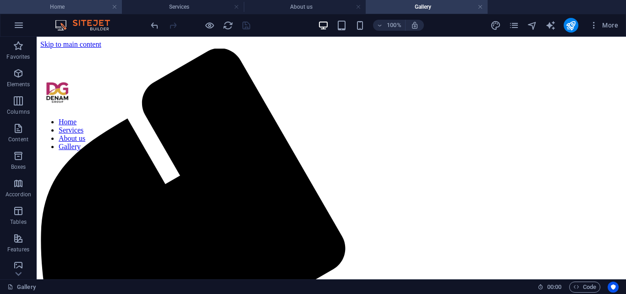
click at [57, 3] on h4 "Home" at bounding box center [61, 7] width 122 height 10
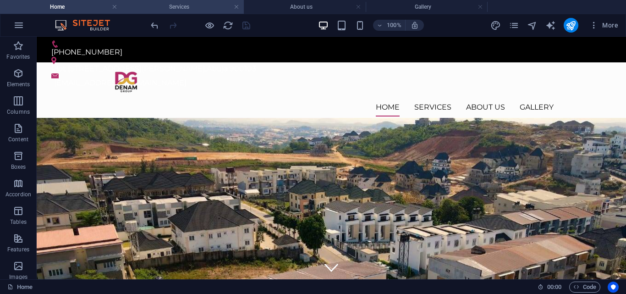
click at [165, 6] on h4 "Services" at bounding box center [183, 7] width 122 height 10
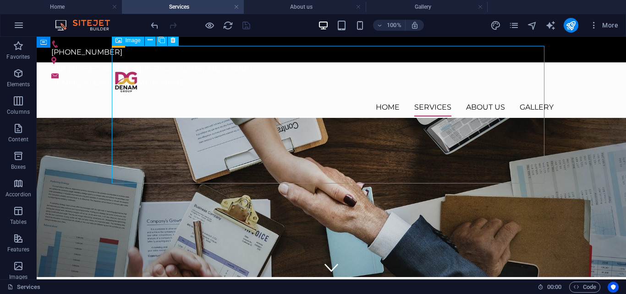
select select "px"
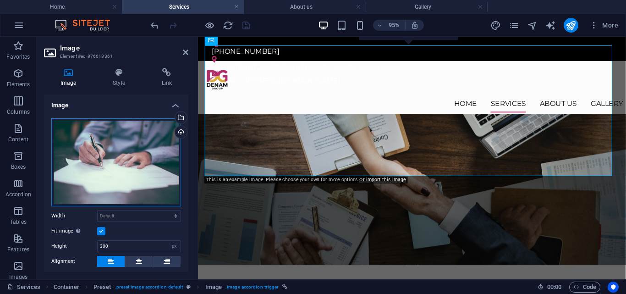
click at [104, 173] on div "Drag files here, click to choose files or select files from Files or our free s…" at bounding box center [116, 162] width 130 height 88
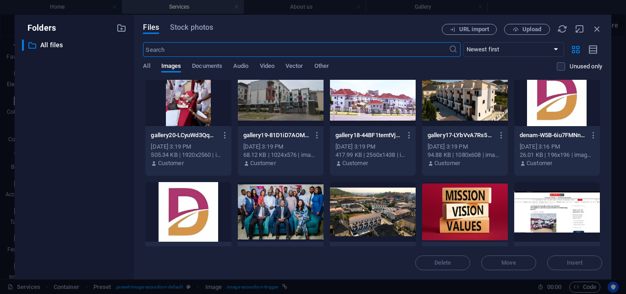
scroll to position [10, 0]
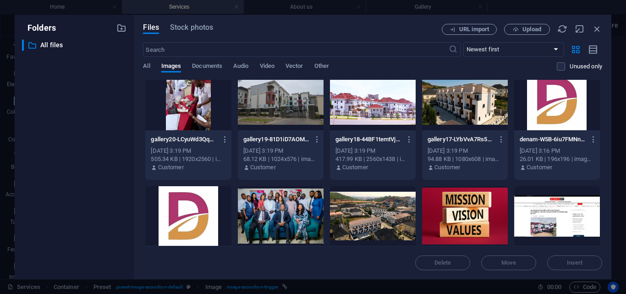
click at [272, 107] on div at bounding box center [281, 101] width 86 height 60
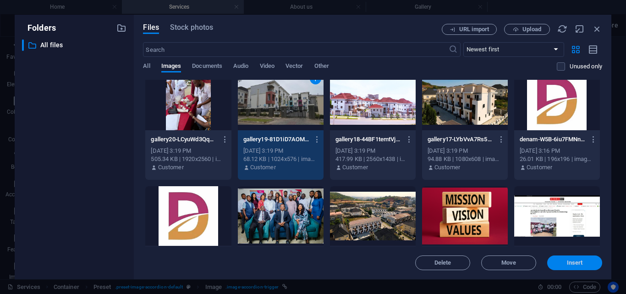
click at [558, 259] on button "Insert" at bounding box center [574, 262] width 55 height 15
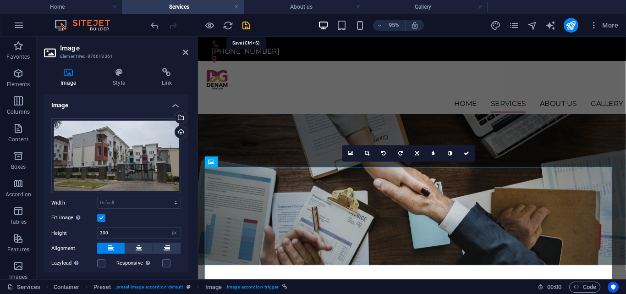
click at [249, 26] on icon "save" at bounding box center [246, 25] width 11 height 11
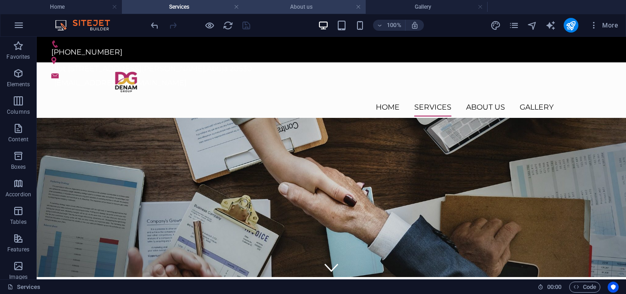
click at [275, 6] on h4 "About us" at bounding box center [305, 7] width 122 height 10
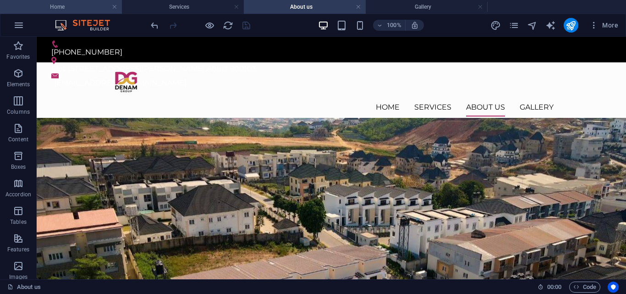
click at [63, 2] on h4 "Home" at bounding box center [61, 7] width 122 height 10
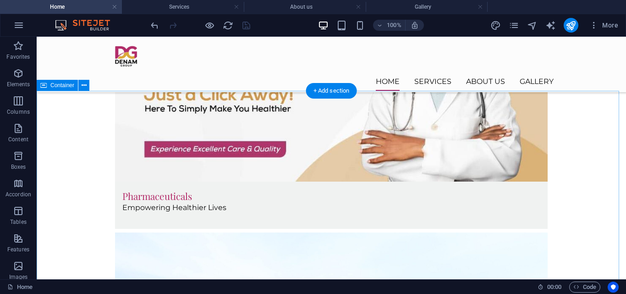
scroll to position [744, 0]
